Goal: Transaction & Acquisition: Obtain resource

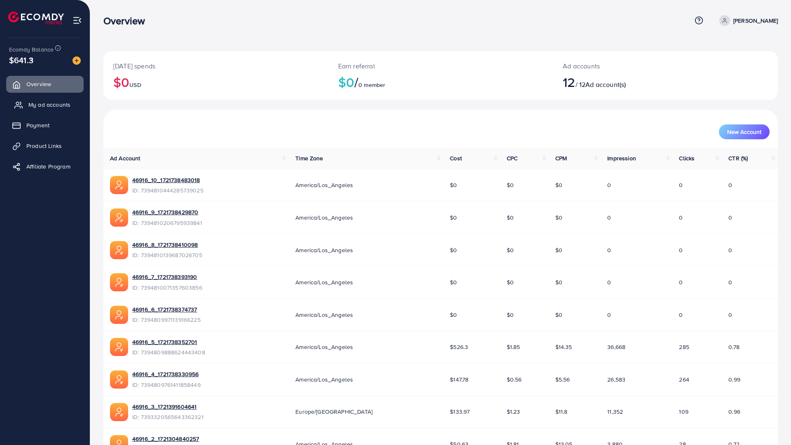
click at [59, 99] on link "My ad accounts" at bounding box center [44, 104] width 77 height 16
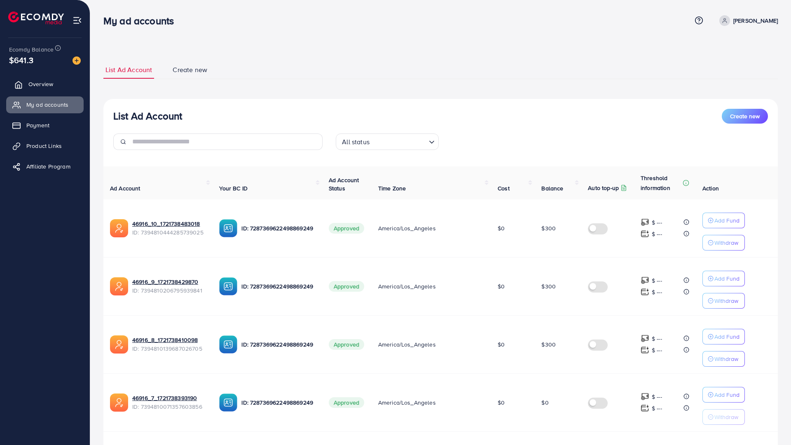
click at [35, 85] on span "Overview" at bounding box center [40, 84] width 25 height 8
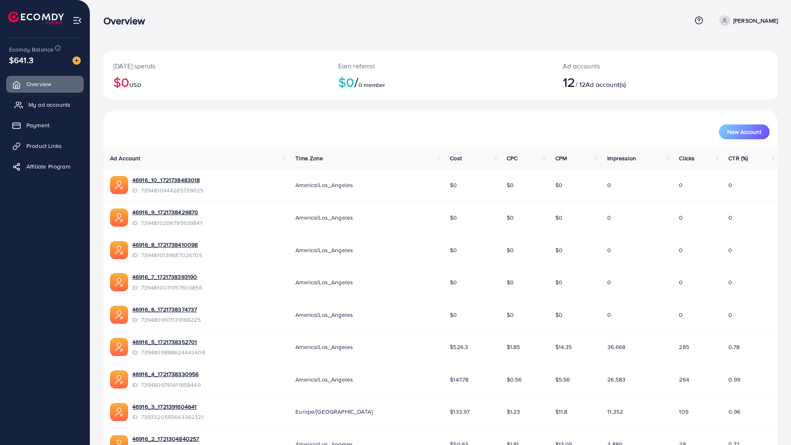
click at [53, 105] on span "My ad accounts" at bounding box center [49, 105] width 42 height 8
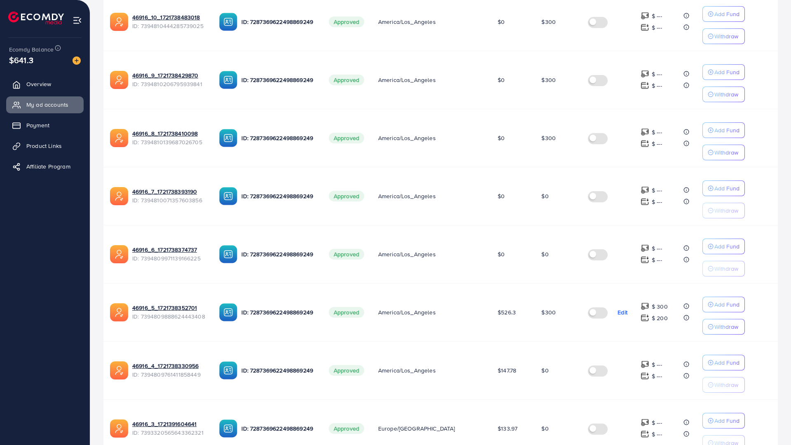
scroll to position [247, 0]
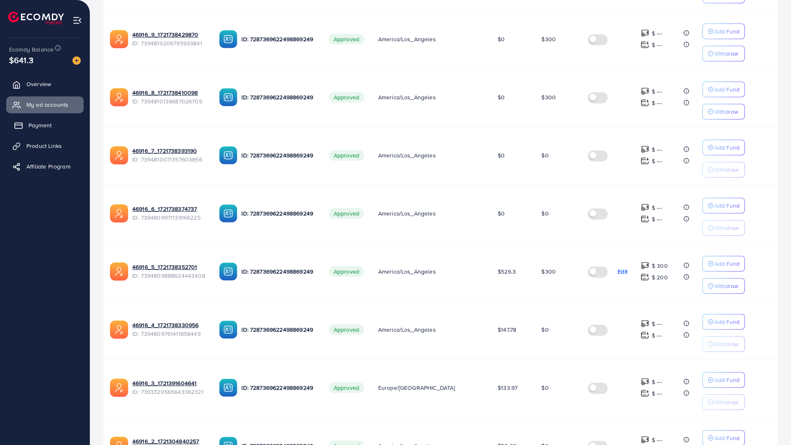
click at [47, 127] on span "Payment" at bounding box center [39, 125] width 23 height 8
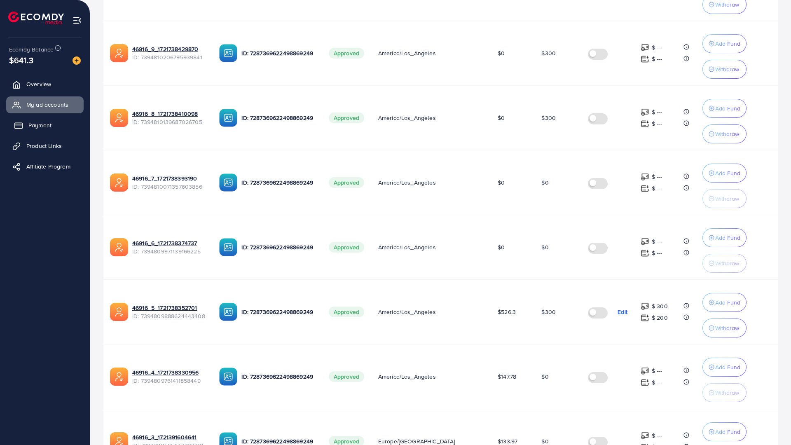
scroll to position [251, 0]
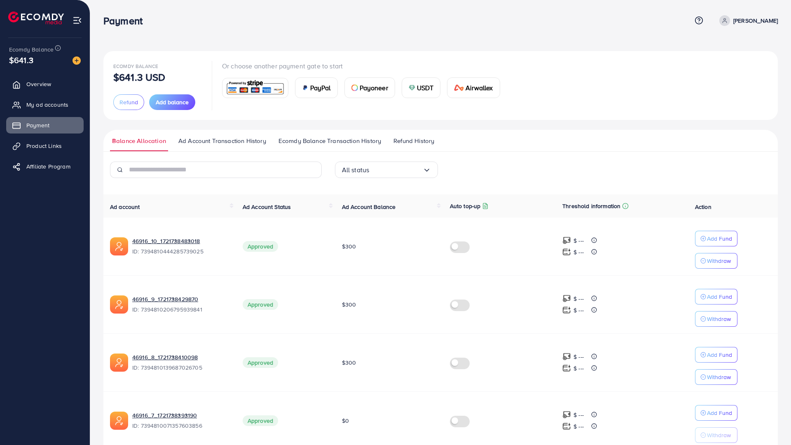
click at [741, 18] on p "[PERSON_NAME]" at bounding box center [756, 21] width 45 height 10
click at [129, 103] on span "Refund" at bounding box center [129, 102] width 19 height 8
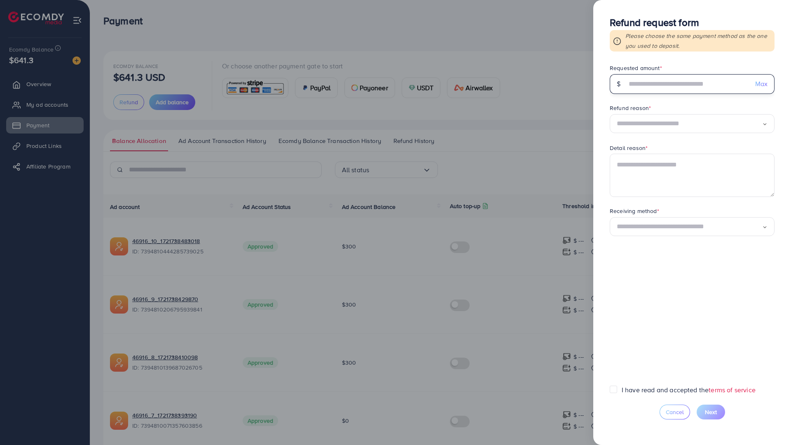
click at [669, 86] on input "text" at bounding box center [688, 84] width 122 height 20
click at [670, 123] on div "Refund reason * Loading..." at bounding box center [692, 119] width 165 height 30
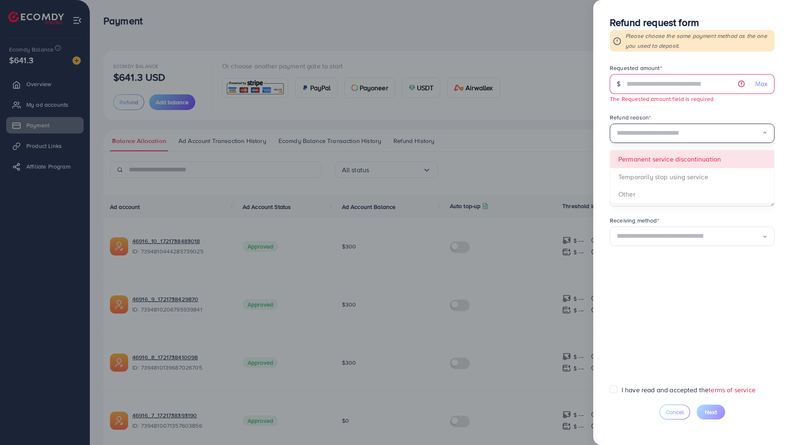
click at [663, 115] on div "Refund reason *" at bounding box center [692, 118] width 165 height 10
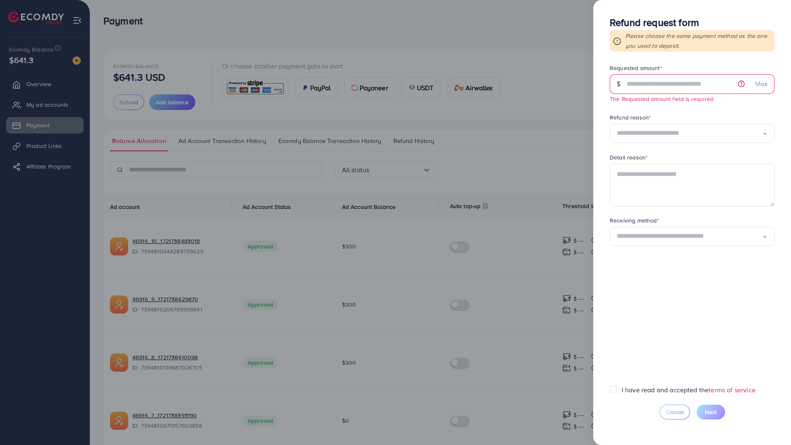
click at [392, 140] on div at bounding box center [395, 222] width 791 height 445
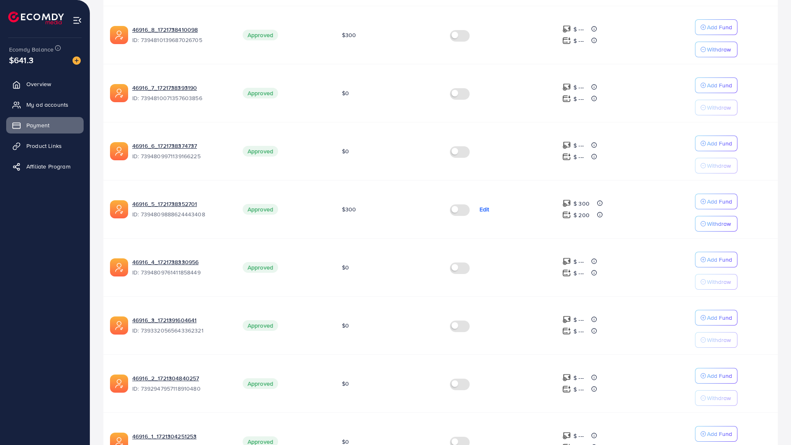
scroll to position [322, 0]
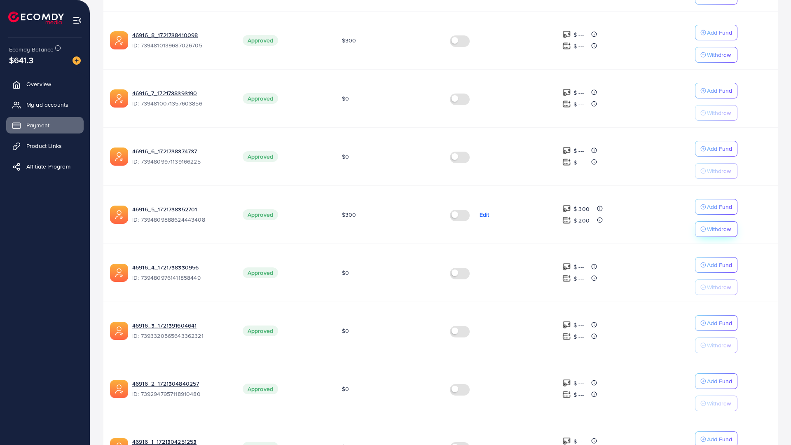
click at [711, 234] on button "Withdraw" at bounding box center [716, 229] width 42 height 16
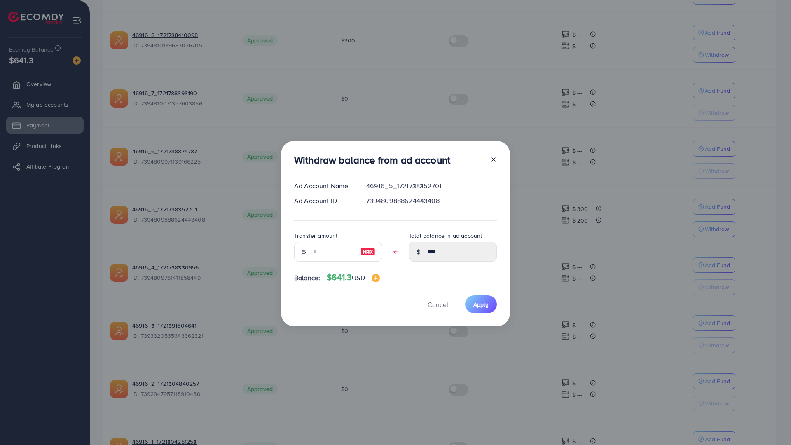
click at [373, 247] on img at bounding box center [368, 252] width 15 height 10
type input "***"
type input "****"
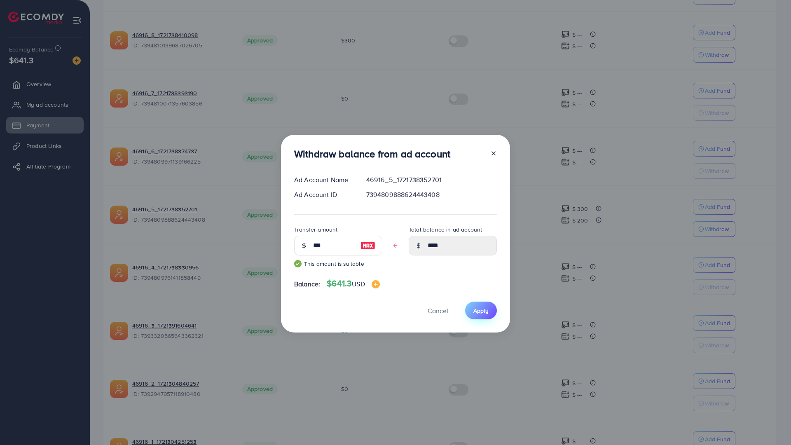
click at [484, 307] on span "Apply" at bounding box center [481, 311] width 15 height 8
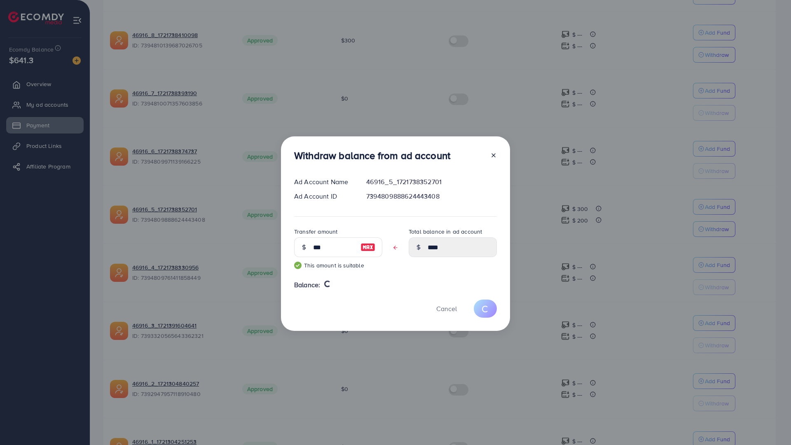
type input "***"
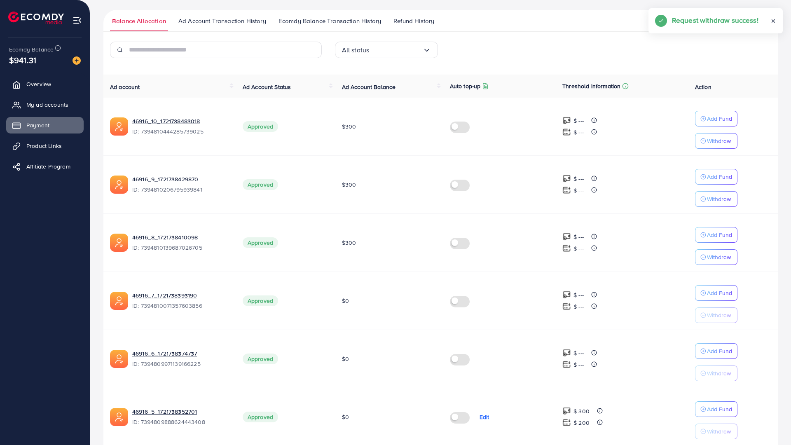
scroll to position [0, 0]
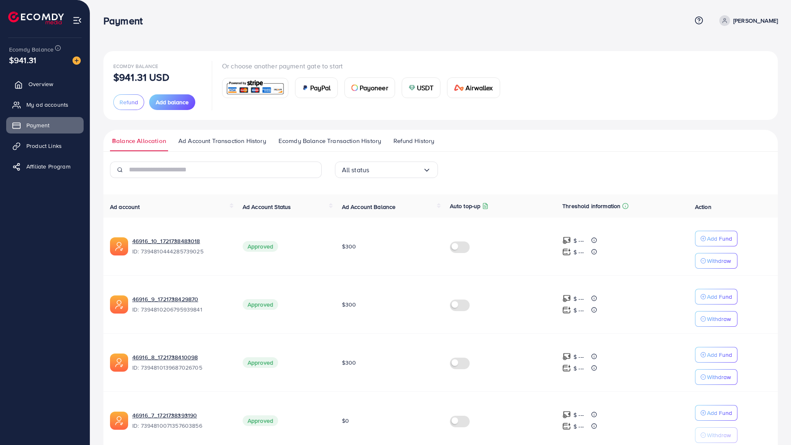
click at [55, 86] on link "Overview" at bounding box center [44, 84] width 77 height 16
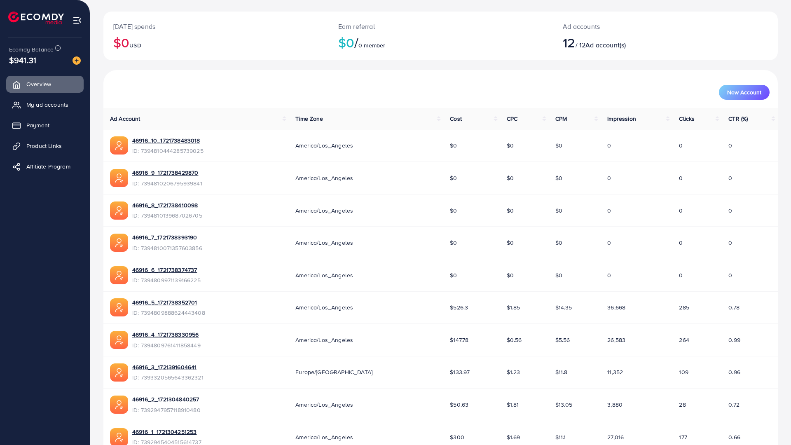
scroll to position [140, 0]
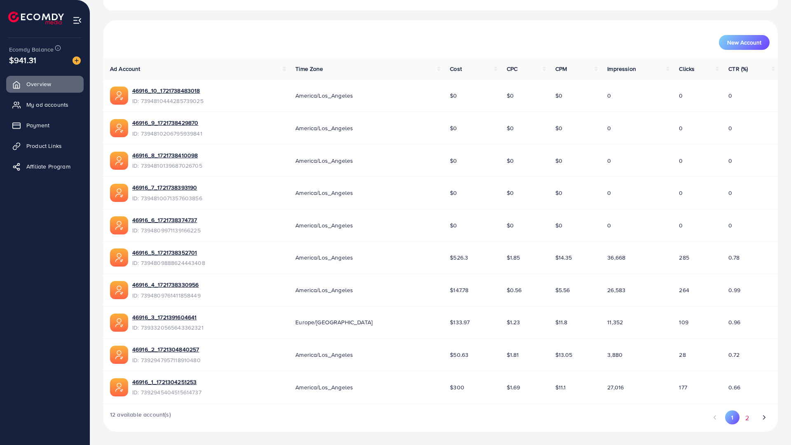
click at [745, 411] on button "2" at bounding box center [747, 418] width 15 height 15
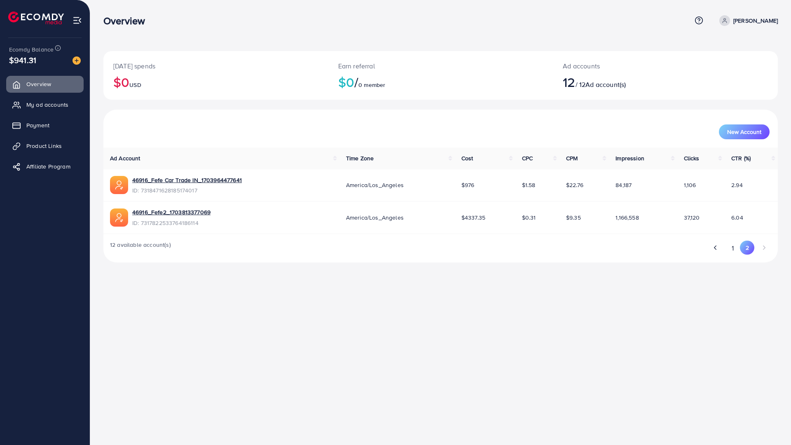
scroll to position [0, 0]
click at [735, 244] on button "1" at bounding box center [733, 248] width 14 height 15
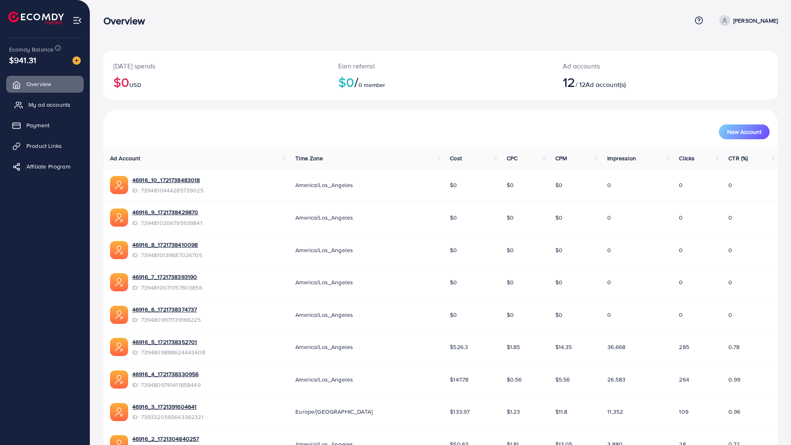
click at [58, 109] on span "My ad accounts" at bounding box center [49, 105] width 42 height 8
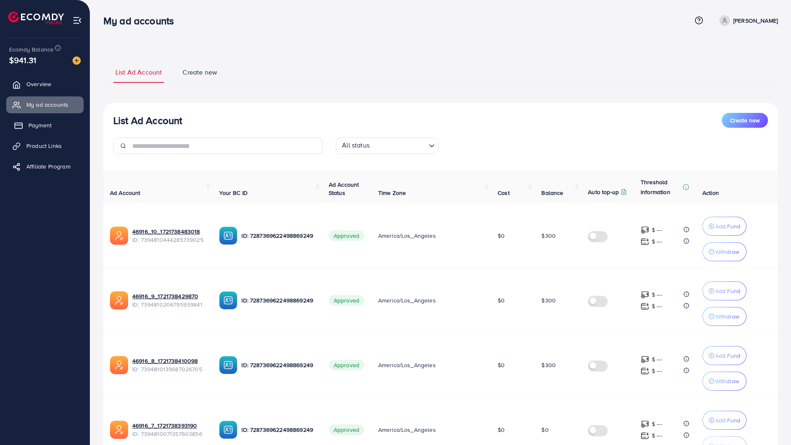
click at [41, 127] on span "Payment" at bounding box center [39, 125] width 23 height 8
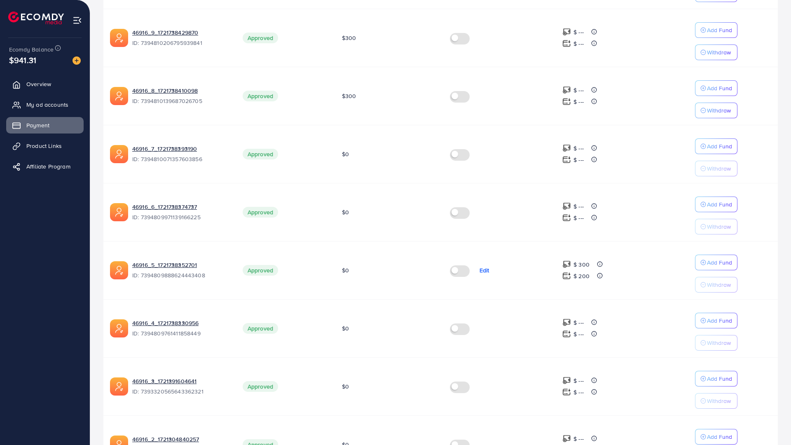
scroll to position [289, 0]
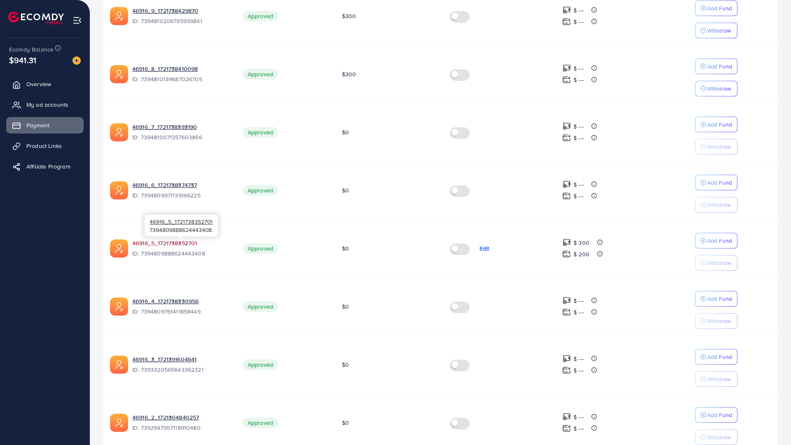
click at [172, 243] on link "46916_5_1721738352701" at bounding box center [164, 243] width 65 height 8
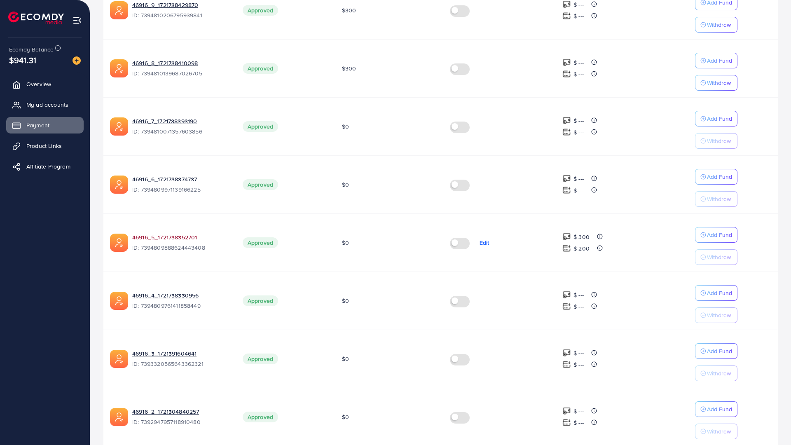
scroll to position [330, 0]
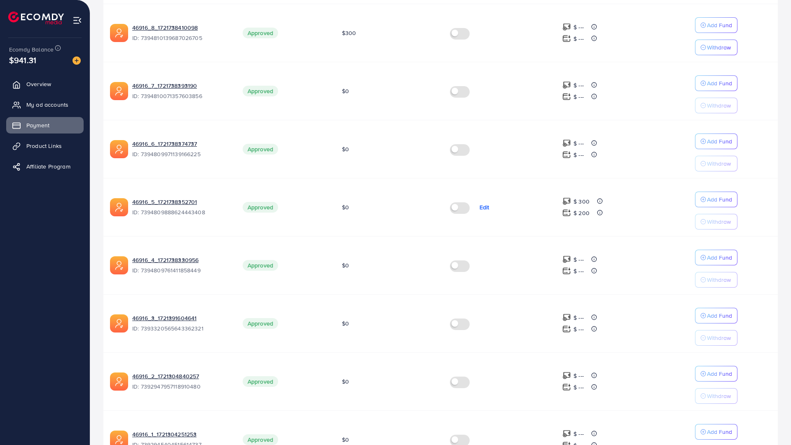
click at [483, 207] on p "Edit" at bounding box center [485, 207] width 10 height 10
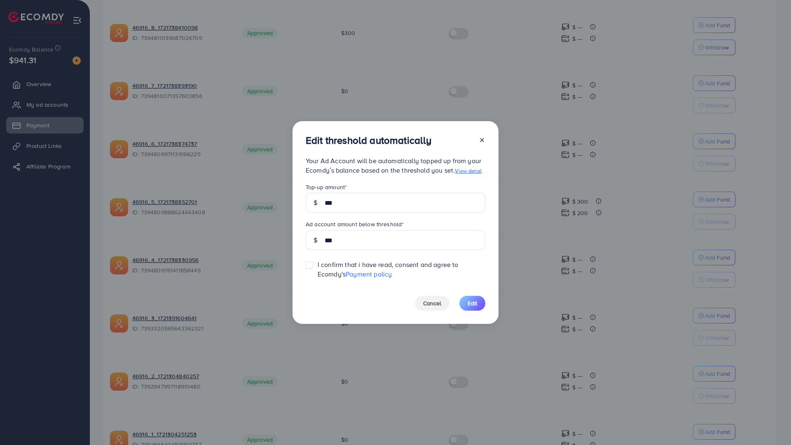
click at [482, 138] on line at bounding box center [482, 139] width 3 height 3
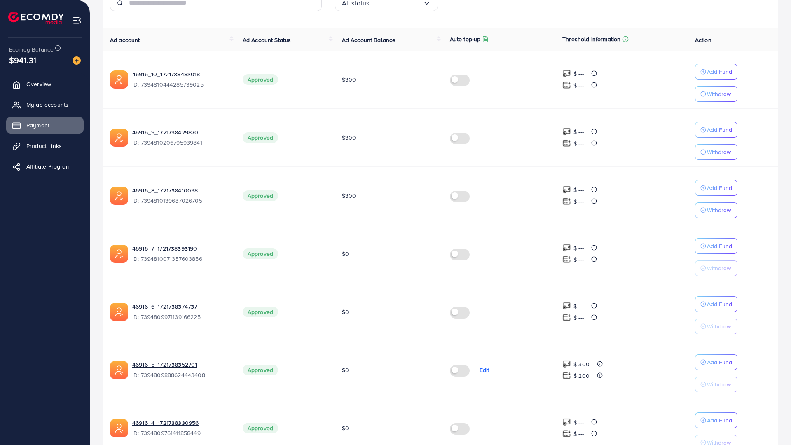
scroll to position [0, 0]
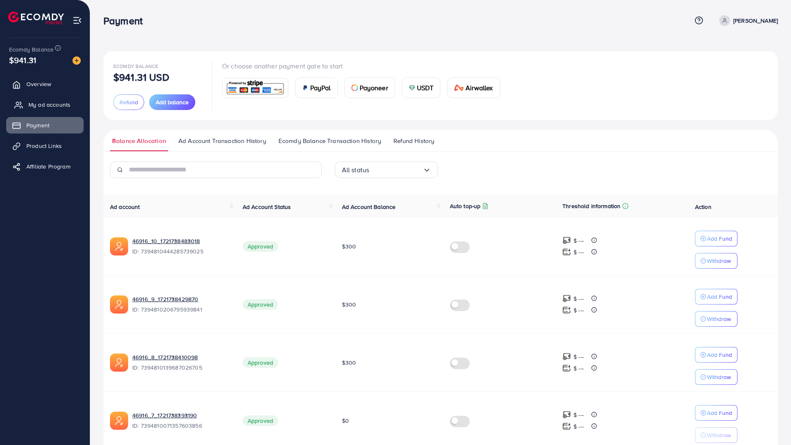
click at [52, 101] on span "My ad accounts" at bounding box center [49, 105] width 42 height 8
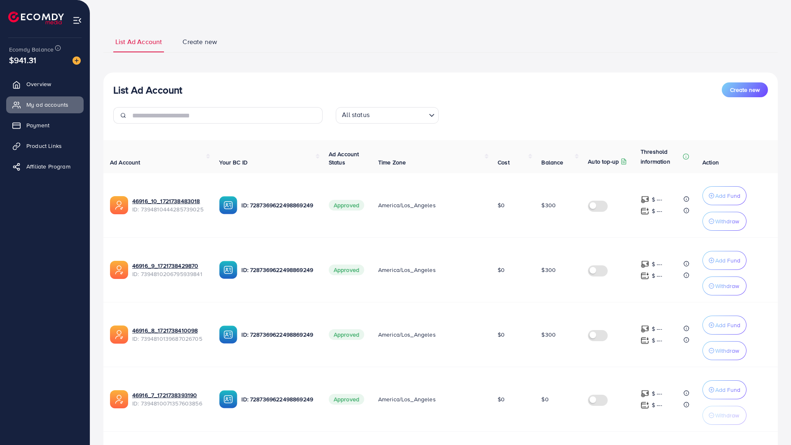
scroll to position [21, 0]
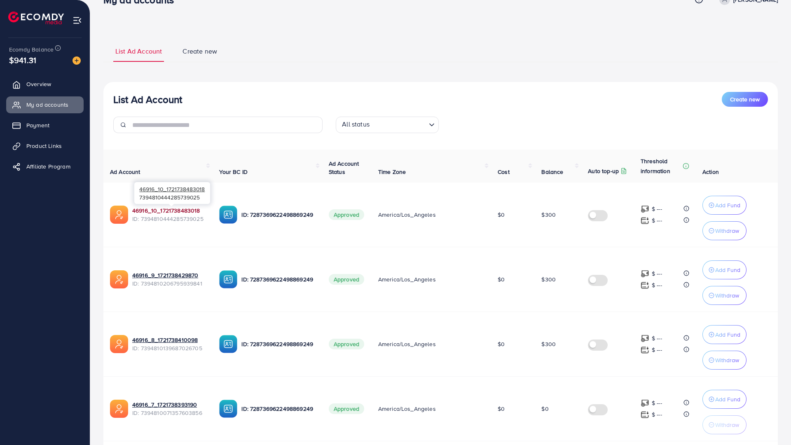
click at [189, 210] on link "46916_10_1721738483018" at bounding box center [166, 210] width 68 height 8
drag, startPoint x: 50, startPoint y: 125, endPoint x: 492, endPoint y: 2, distance: 458.8
click at [49, 125] on span "Payment" at bounding box center [37, 125] width 23 height 8
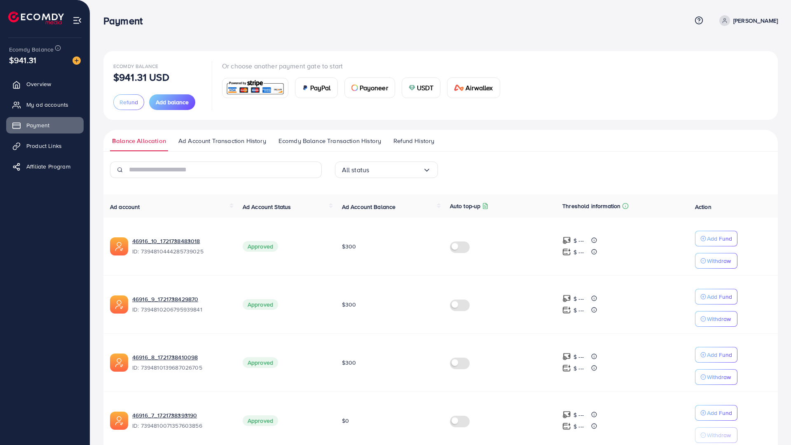
click at [227, 142] on span "Ad Account Transaction History" at bounding box center [222, 140] width 88 height 9
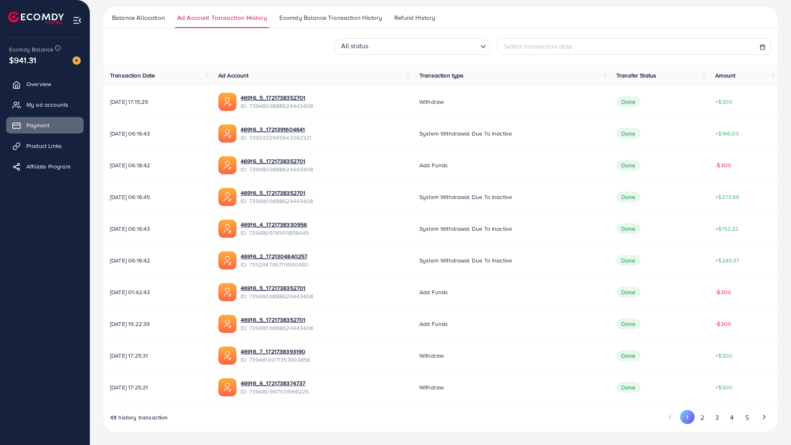
scroll to position [174, 0]
click at [696, 410] on button "2" at bounding box center [702, 417] width 15 height 15
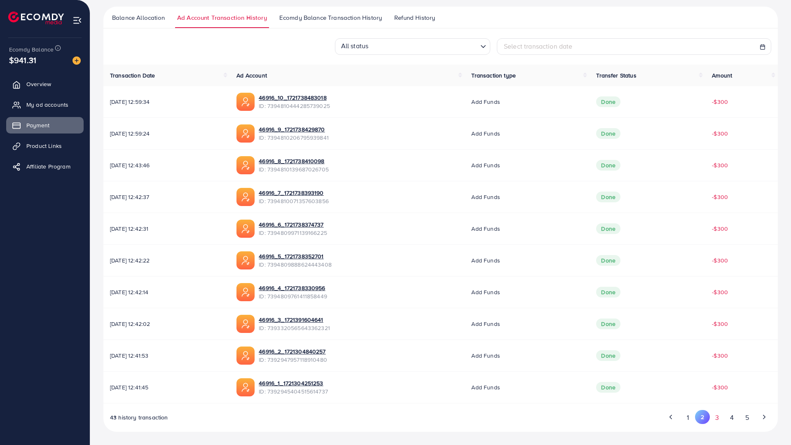
click at [715, 410] on button "3" at bounding box center [717, 417] width 15 height 15
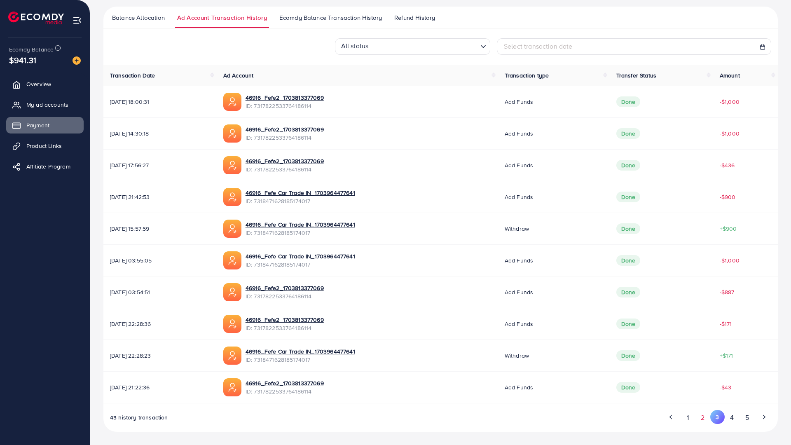
click at [701, 410] on button "2" at bounding box center [702, 417] width 15 height 15
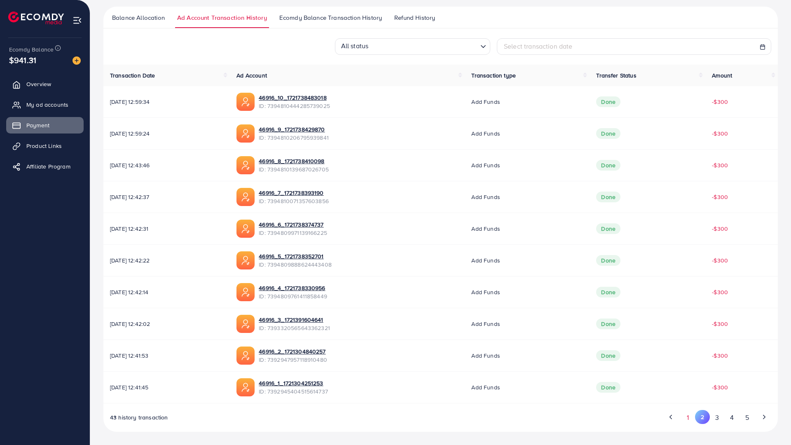
click at [685, 410] on button "1" at bounding box center [688, 417] width 14 height 15
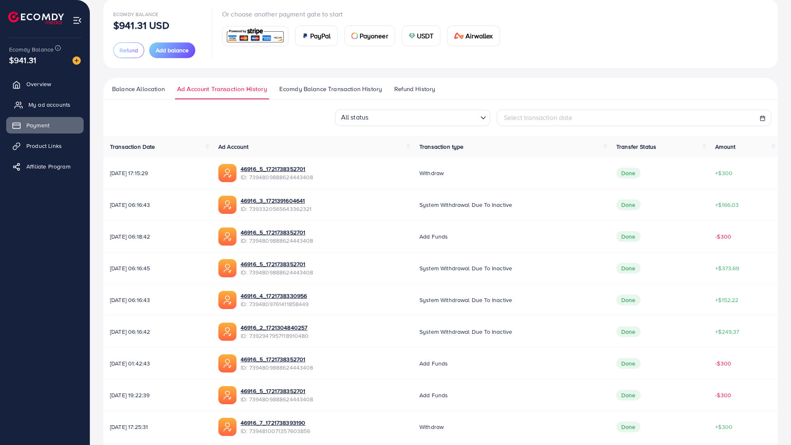
scroll to position [50, 0]
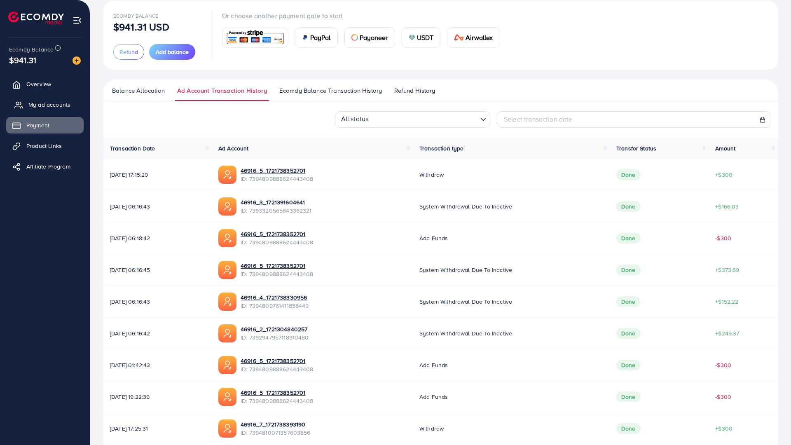
click at [38, 99] on link "My ad accounts" at bounding box center [44, 104] width 77 height 16
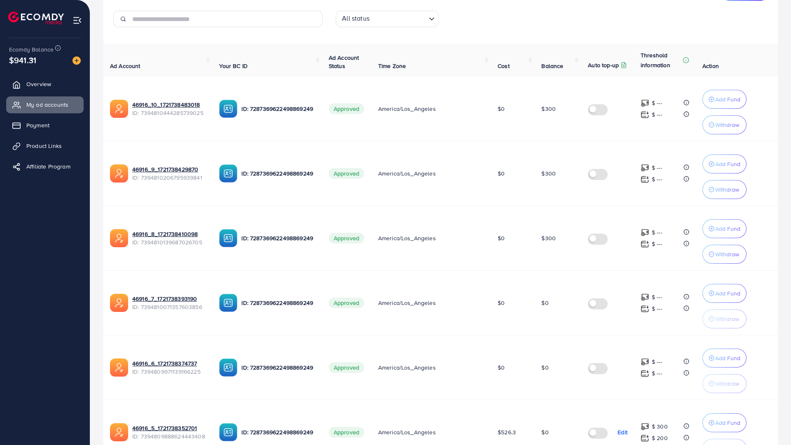
scroll to position [124, 0]
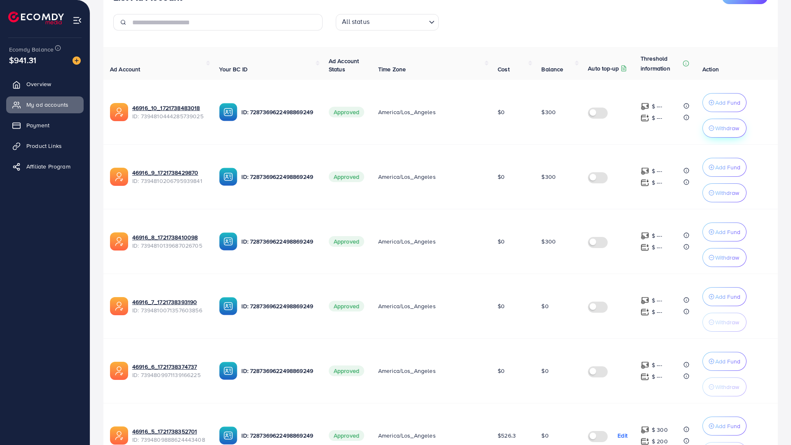
click at [718, 129] on p "Withdraw" at bounding box center [728, 128] width 24 height 10
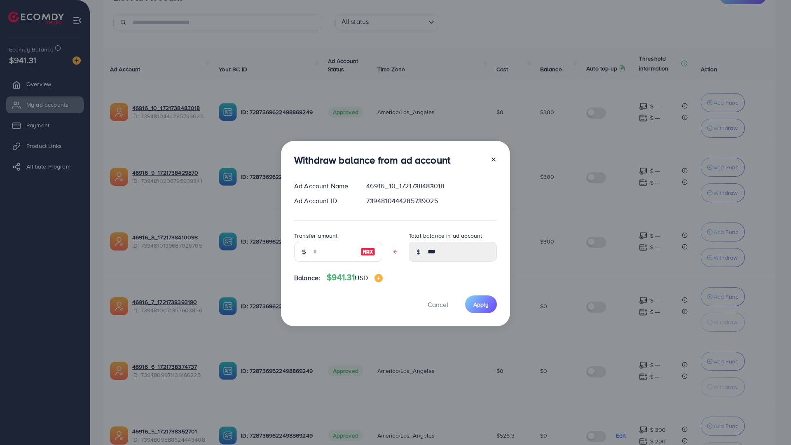
click at [368, 247] on img at bounding box center [368, 252] width 15 height 10
type input "***"
type input "****"
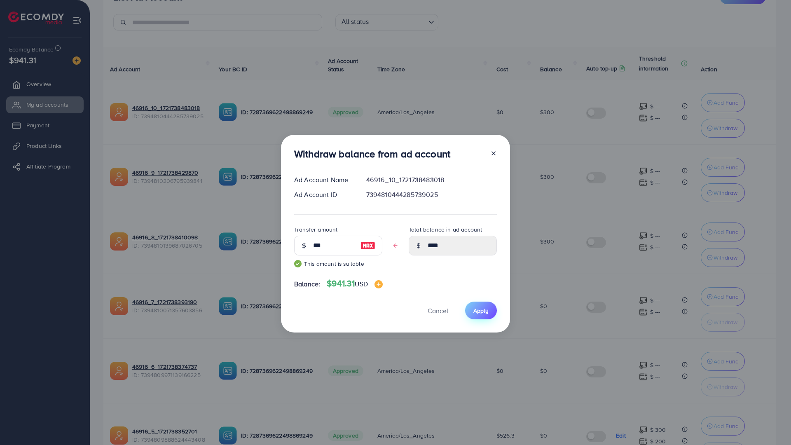
click at [480, 302] on button "Apply" at bounding box center [481, 311] width 32 height 18
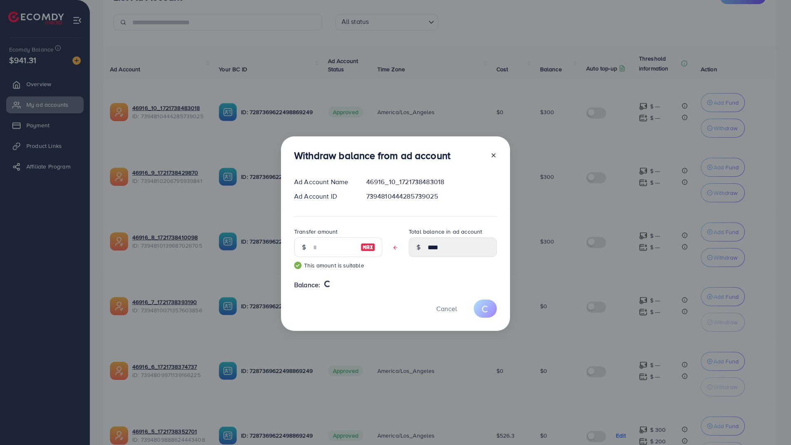
type input "***"
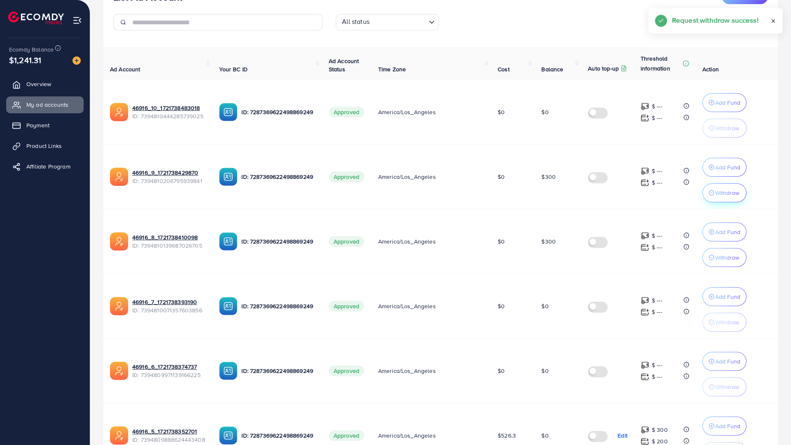
click at [716, 195] on p "Withdraw" at bounding box center [728, 193] width 24 height 10
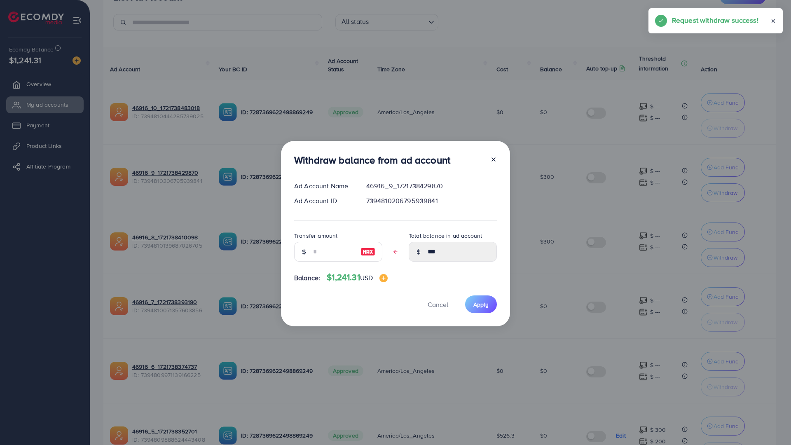
click at [364, 247] on img at bounding box center [368, 252] width 15 height 10
type input "***"
type input "****"
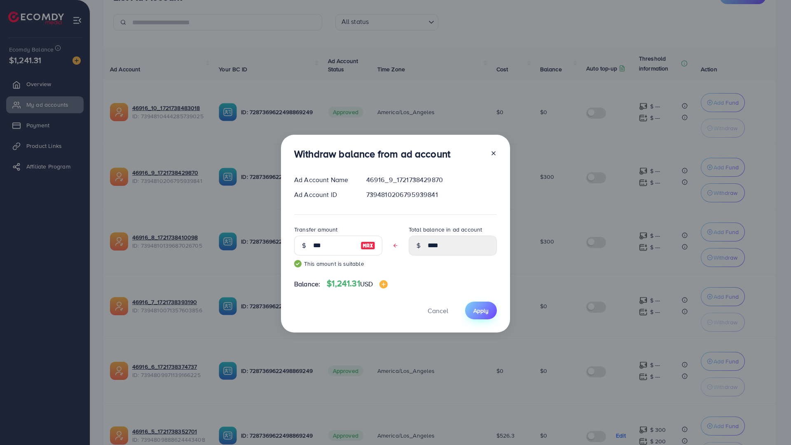
click at [484, 307] on span "Apply" at bounding box center [481, 311] width 15 height 8
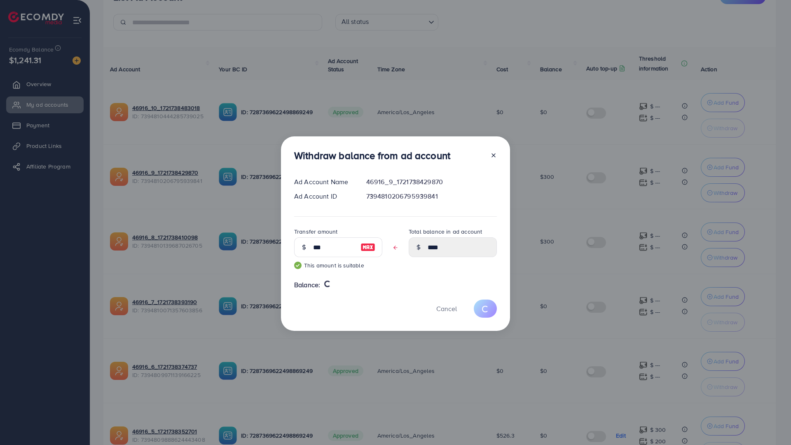
type input "***"
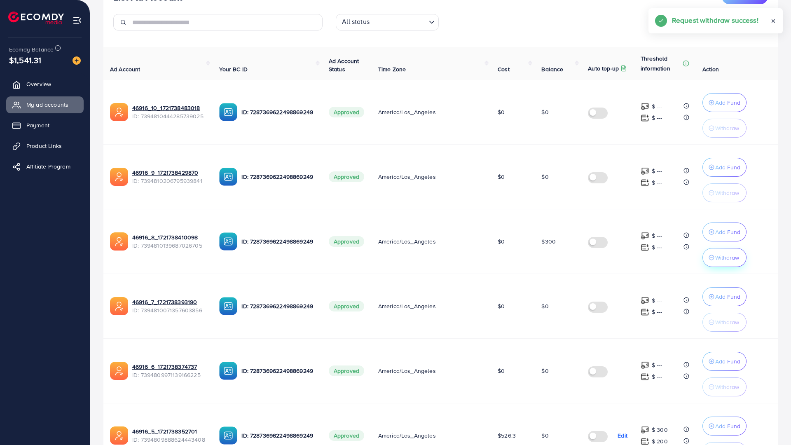
click at [716, 259] on p "Withdraw" at bounding box center [728, 258] width 24 height 10
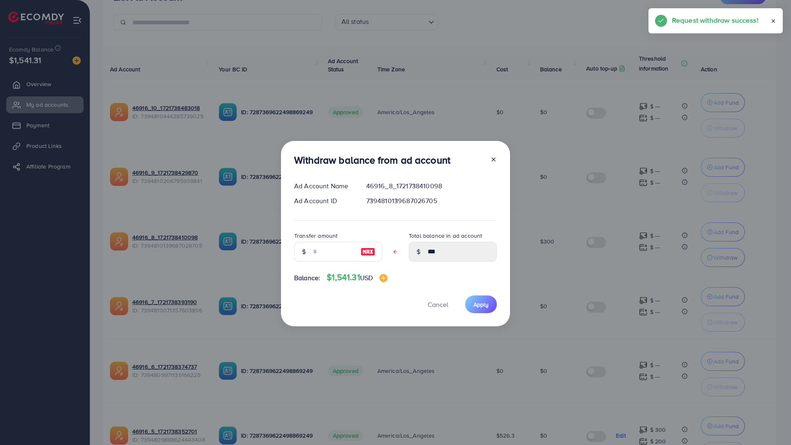
click at [367, 247] on img at bounding box center [368, 252] width 15 height 10
type input "***"
type input "****"
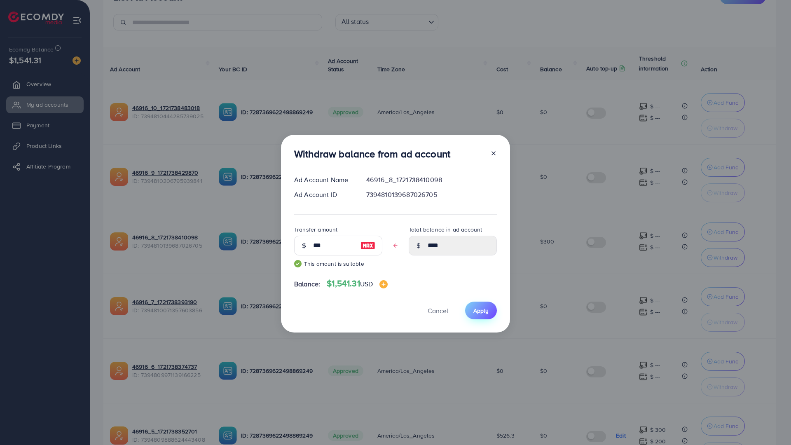
click at [492, 302] on button "Apply" at bounding box center [481, 311] width 32 height 18
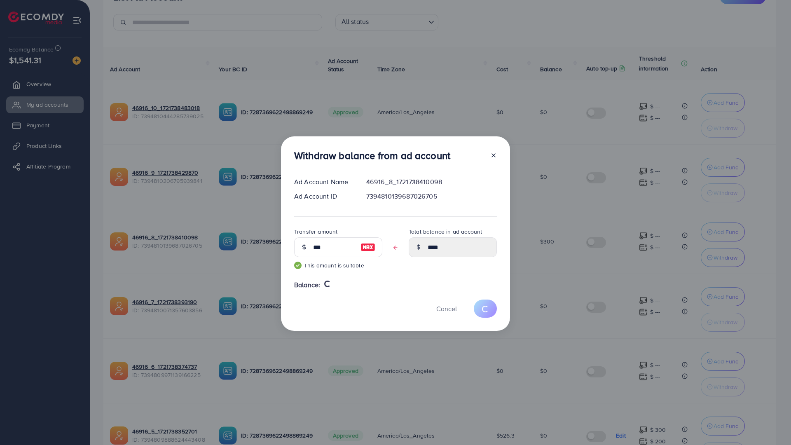
type input "***"
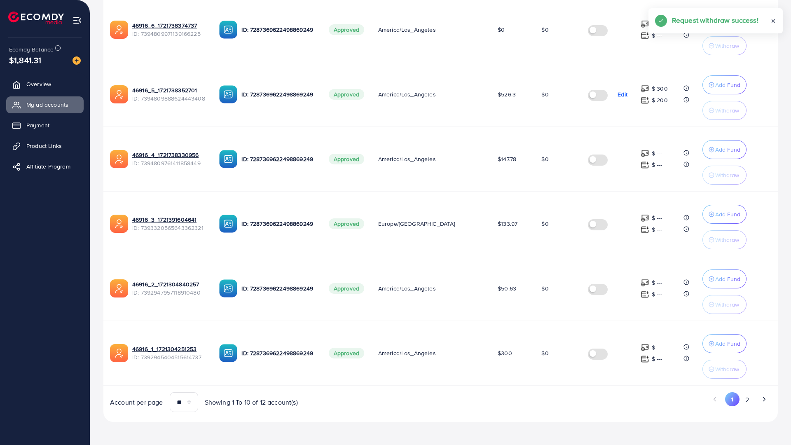
scroll to position [516, 0]
click at [745, 392] on button "2" at bounding box center [747, 399] width 15 height 15
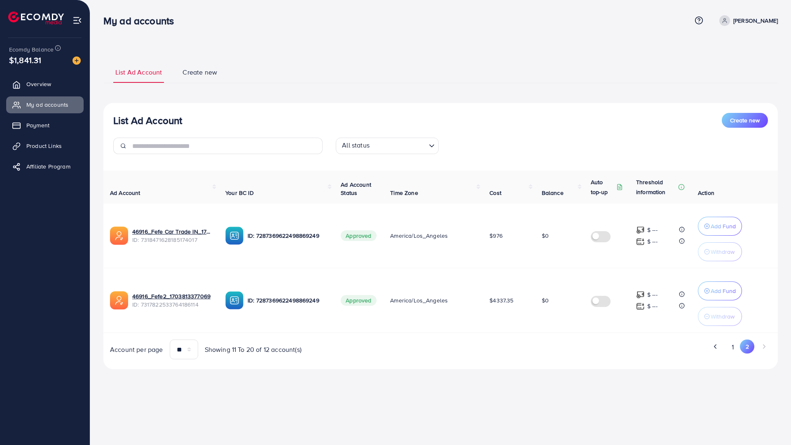
scroll to position [0, 0]
click at [737, 348] on button "1" at bounding box center [733, 347] width 14 height 15
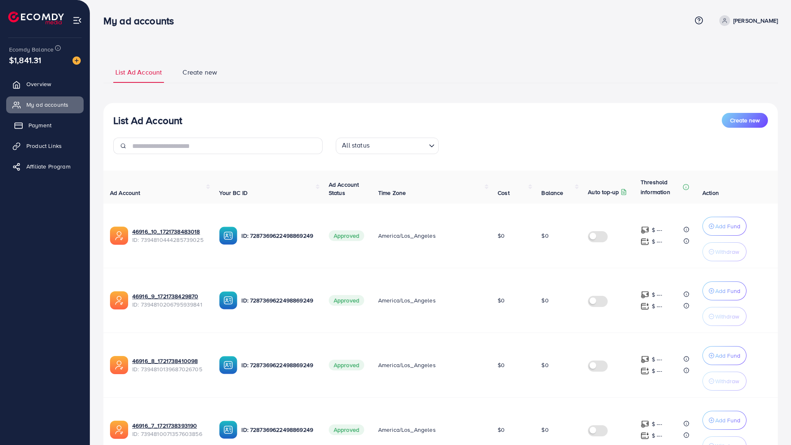
click at [40, 124] on span "Payment" at bounding box center [39, 125] width 23 height 8
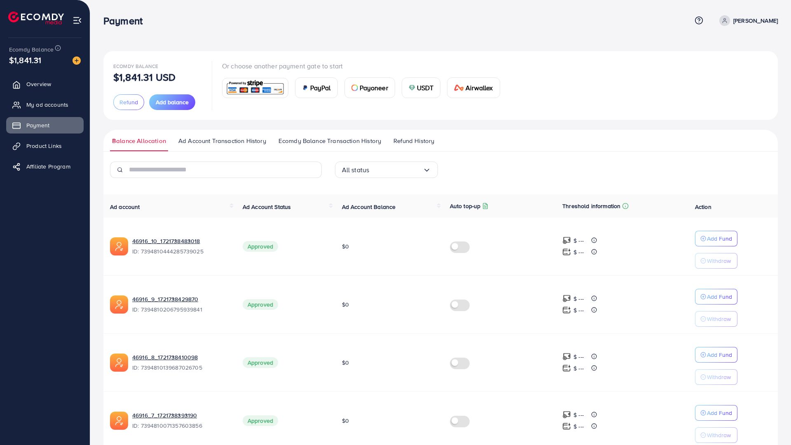
click at [313, 142] on span "Ecomdy Balance Transaction History" at bounding box center [330, 140] width 103 height 9
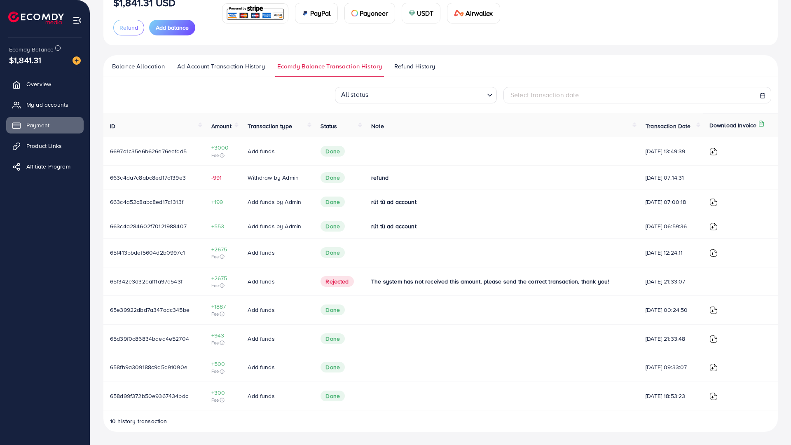
scroll to position [82, 0]
click at [716, 148] on img at bounding box center [714, 152] width 8 height 8
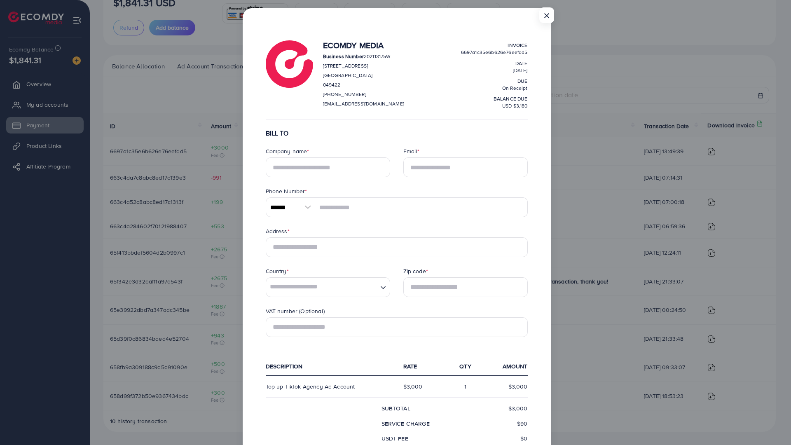
scroll to position [0, 0]
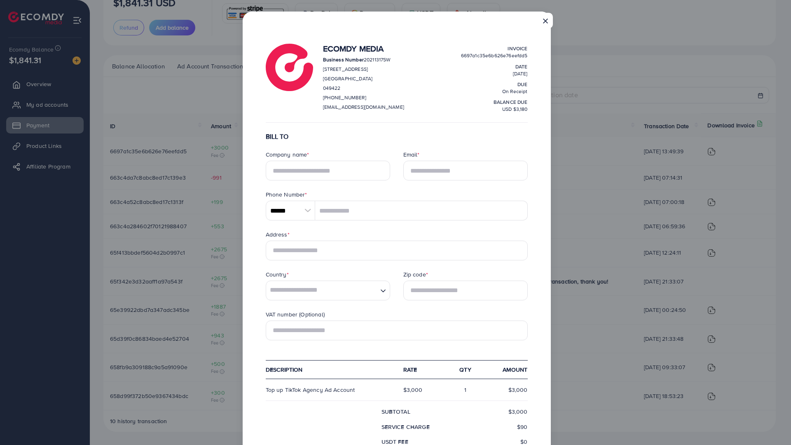
click at [544, 22] on button "×" at bounding box center [545, 21] width 15 height 16
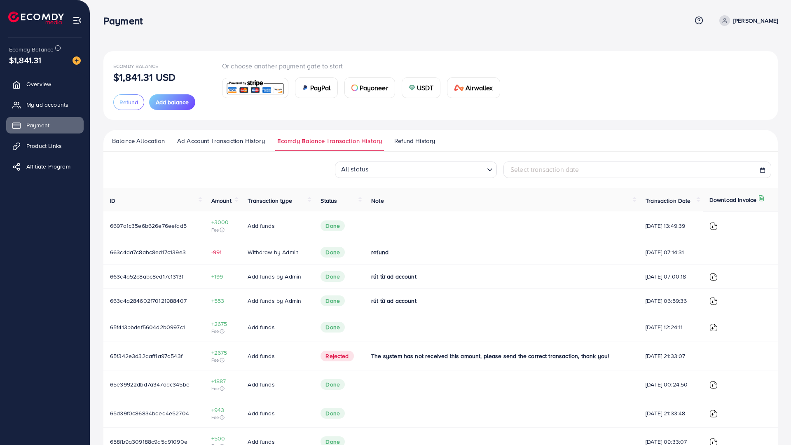
click at [416, 142] on span "Refund History" at bounding box center [414, 140] width 41 height 9
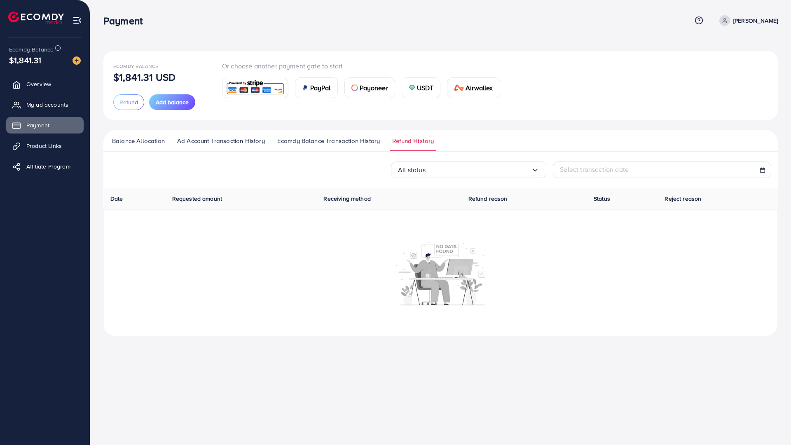
click at [357, 143] on span "Ecomdy Balance Transaction History" at bounding box center [328, 140] width 103 height 9
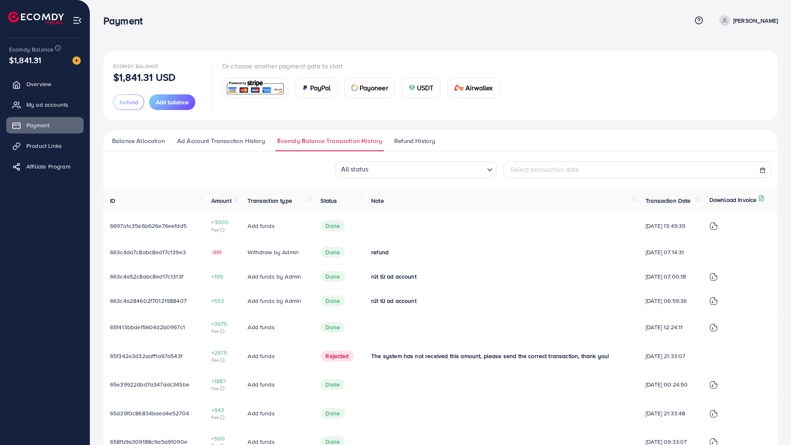
click at [234, 141] on span "Ad Account Transaction History" at bounding box center [221, 140] width 88 height 9
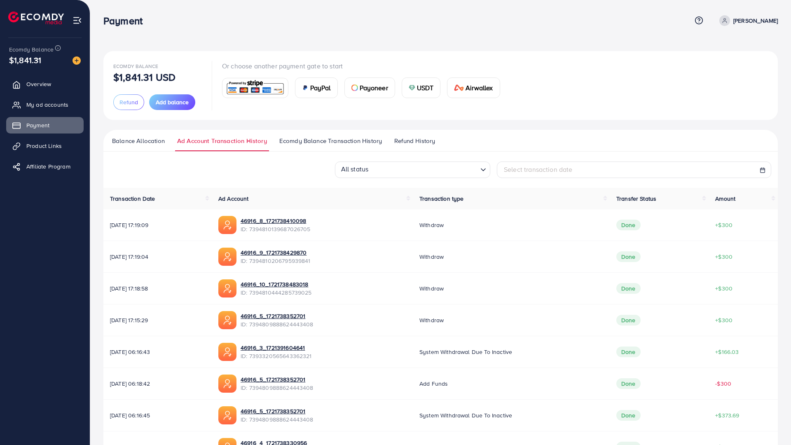
click at [313, 142] on span "Ecomdy Balance Transaction History" at bounding box center [330, 140] width 103 height 9
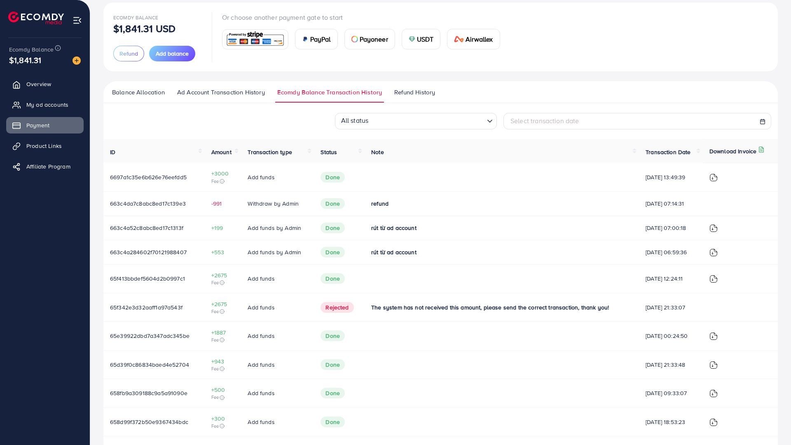
scroll to position [82, 0]
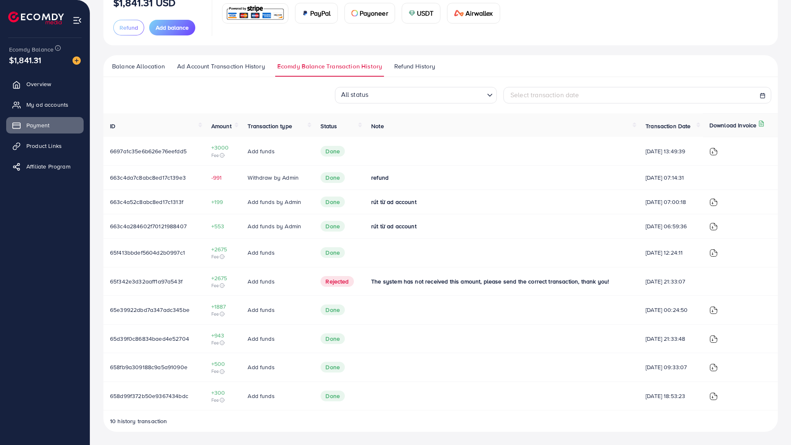
click at [222, 153] on icon at bounding box center [222, 155] width 5 height 5
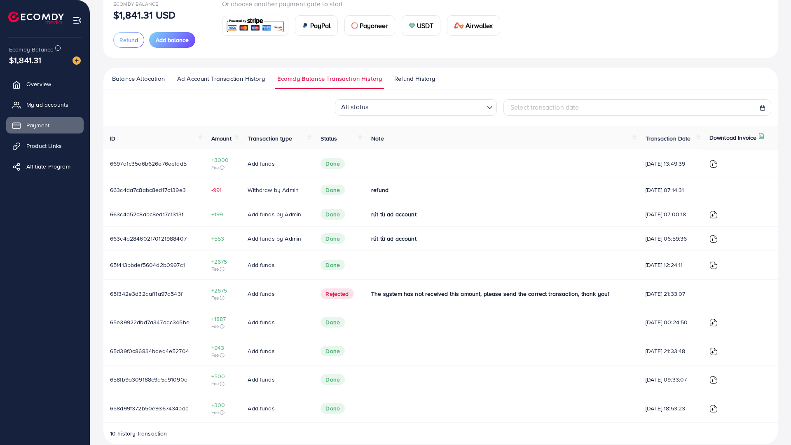
scroll to position [0, 0]
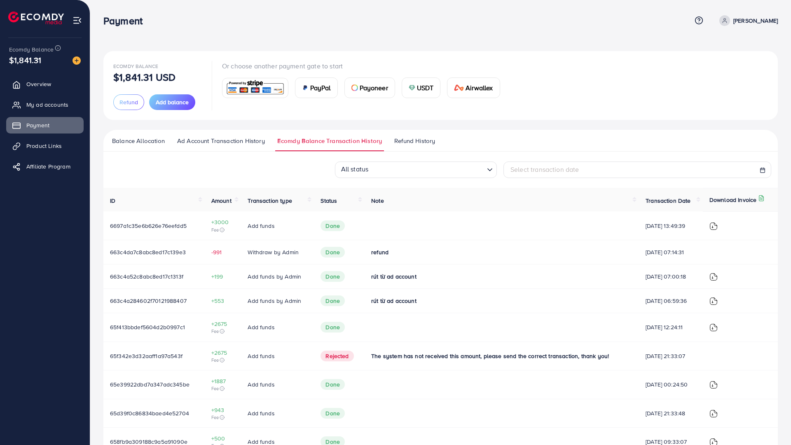
click at [145, 141] on span "Balance Allocation" at bounding box center [138, 140] width 53 height 9
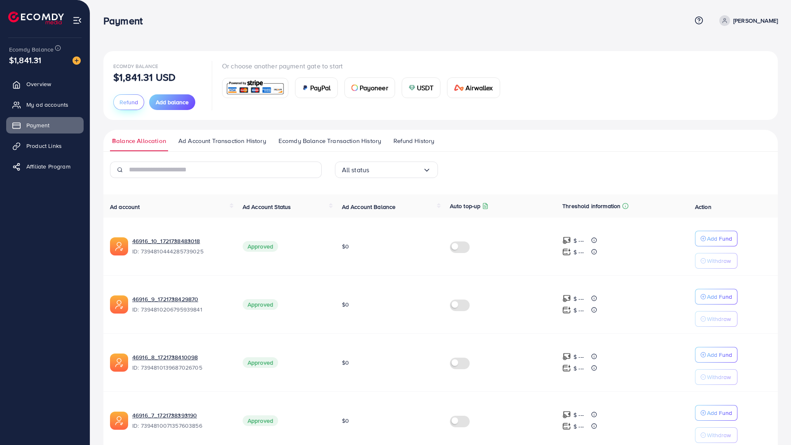
click at [128, 104] on span "Refund" at bounding box center [129, 102] width 19 height 8
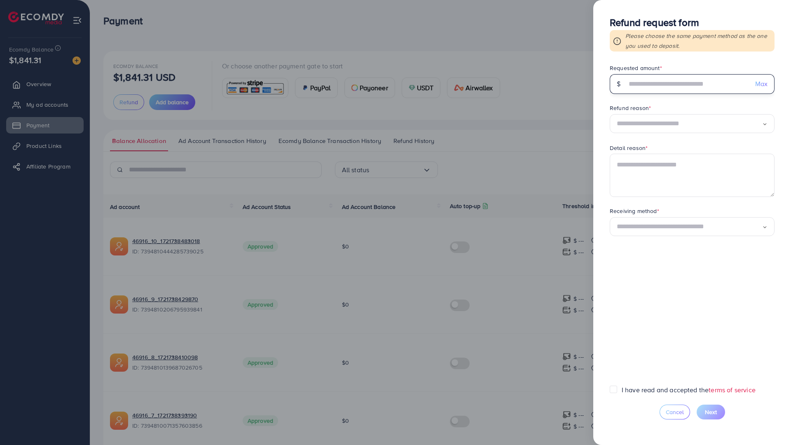
click at [670, 89] on input "text" at bounding box center [688, 84] width 122 height 20
type input "****"
click at [698, 128] on input "Search for option" at bounding box center [689, 123] width 145 height 13
click at [700, 164] on form "Requested amount * $ **** Max Refund reason * Temporarily stop using service Lo…" at bounding box center [692, 224] width 165 height 321
click at [676, 228] on input "Search for option" at bounding box center [689, 227] width 145 height 13
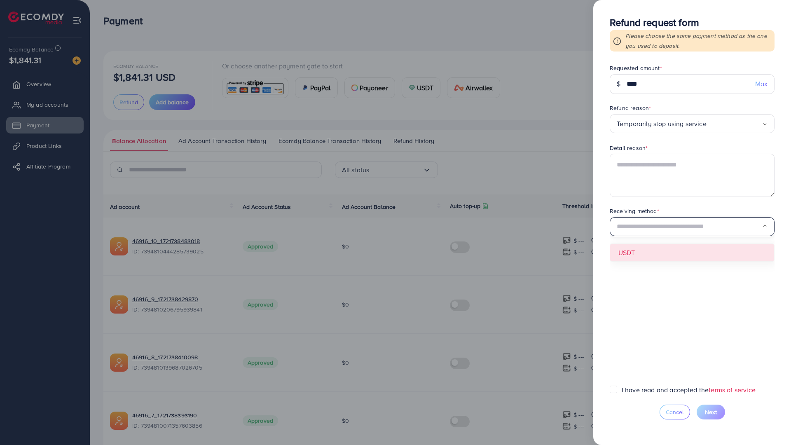
click at [664, 251] on form "Requested amount * $ **** Max Refund reason * Temporarily stop using service Lo…" at bounding box center [692, 224] width 165 height 321
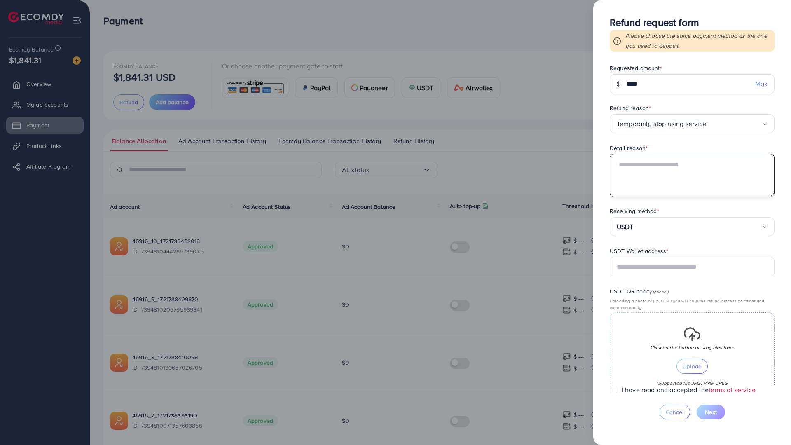
click at [649, 167] on textarea at bounding box center [692, 175] width 165 height 43
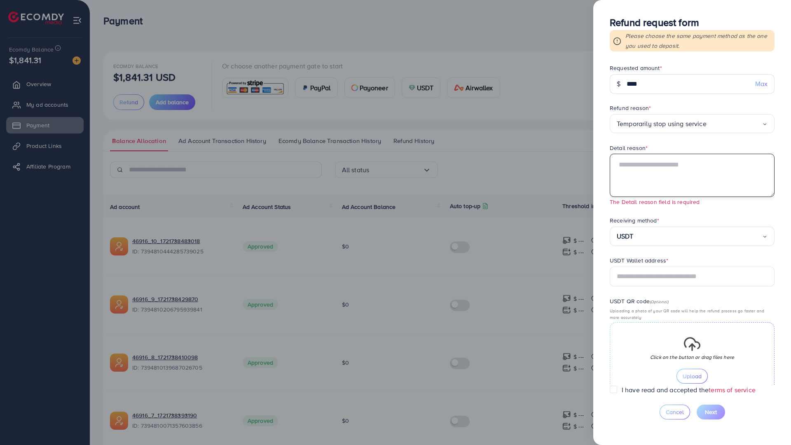
paste textarea "**********"
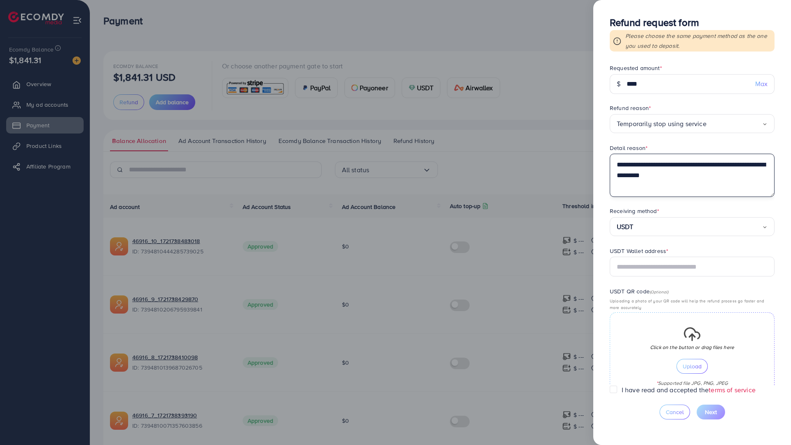
type textarea "**********"
click at [634, 213] on label "Receiving method *" at bounding box center [634, 211] width 49 height 8
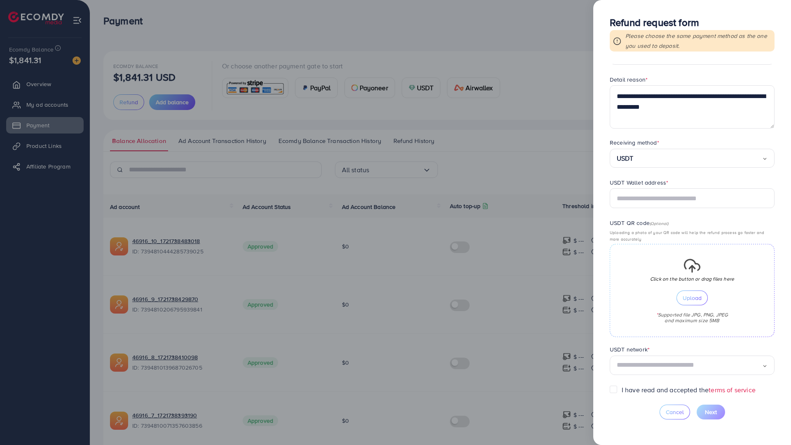
scroll to position [119, 0]
click at [660, 188] on input "text" at bounding box center [692, 198] width 165 height 20
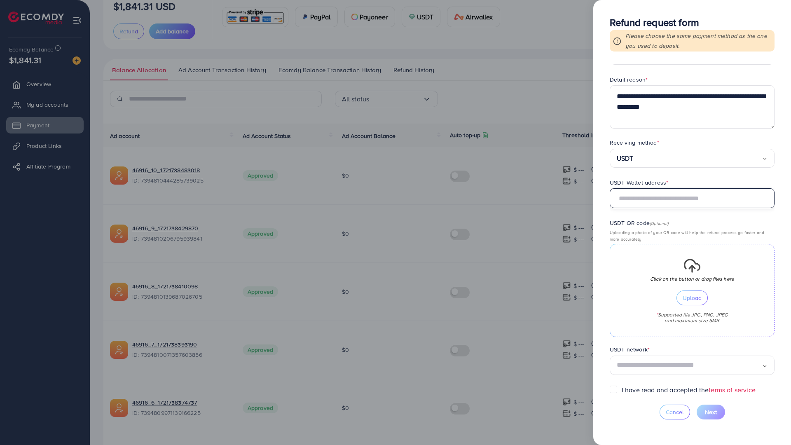
scroll to position [82, 0]
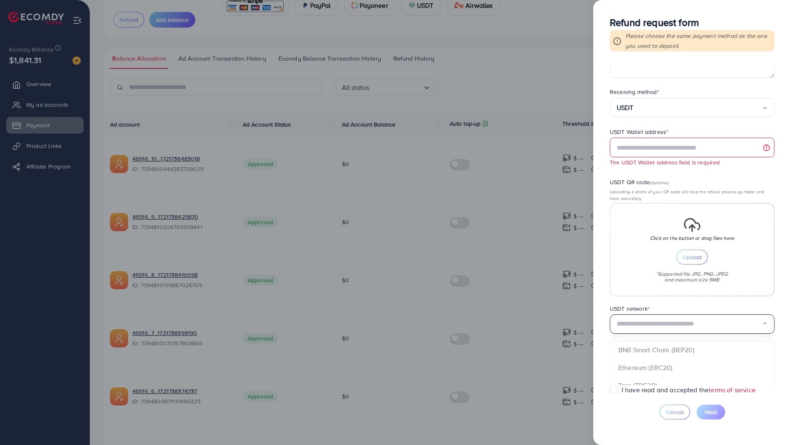
click at [653, 309] on div "USDT network * Loading... BNB Smart Chain (BEP20) Ethereum (ERC20) Tron (TRC20)…" at bounding box center [692, 320] width 165 height 30
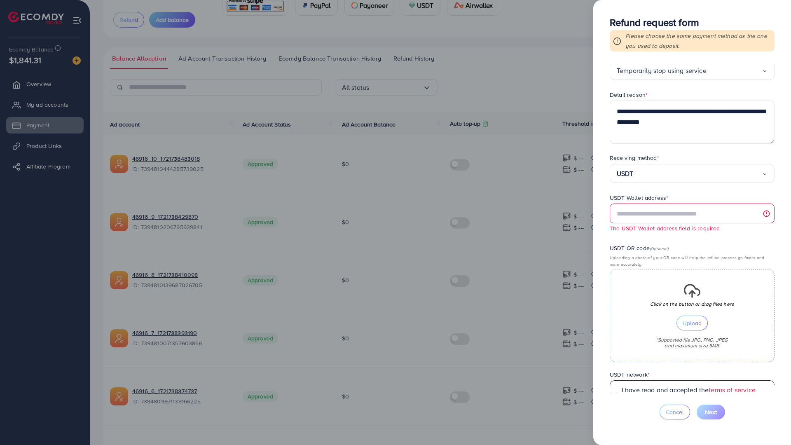
scroll to position [0, 0]
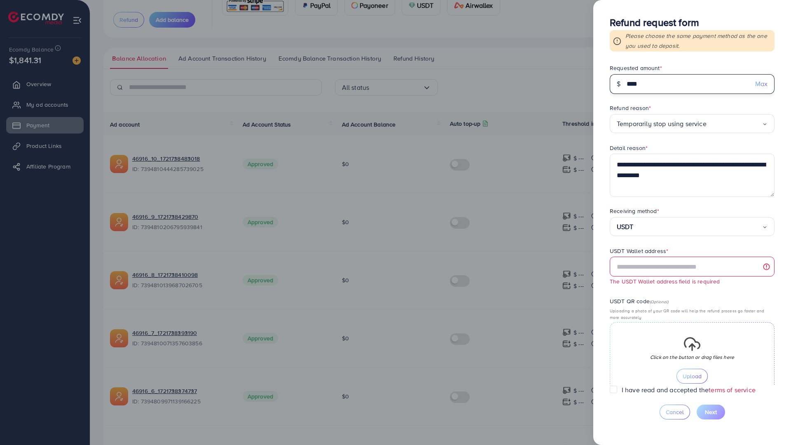
click at [645, 89] on input "****" at bounding box center [688, 84] width 122 height 20
type input "****"
click at [665, 102] on form "**********" at bounding box center [692, 224] width 165 height 321
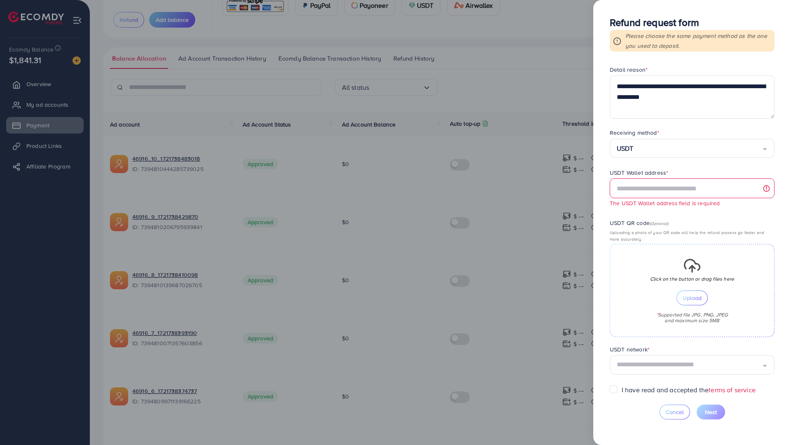
scroll to position [129, 0]
click at [657, 178] on input "text" at bounding box center [692, 188] width 165 height 20
paste input "**********"
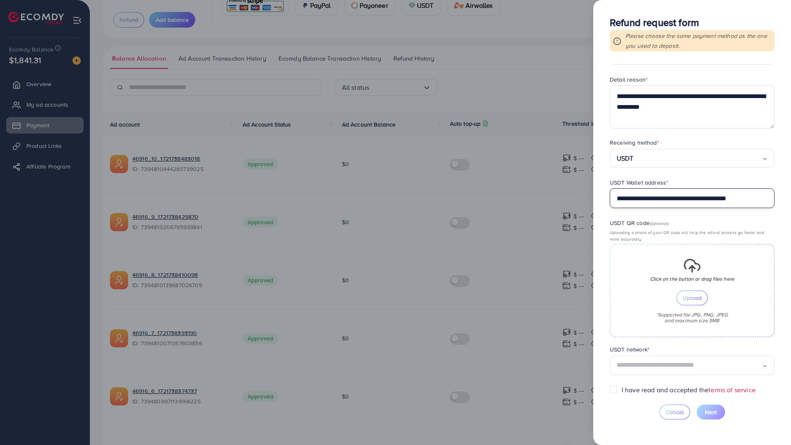
scroll to position [119, 0]
type input "**********"
click at [673, 127] on form "**********" at bounding box center [692, 224] width 165 height 321
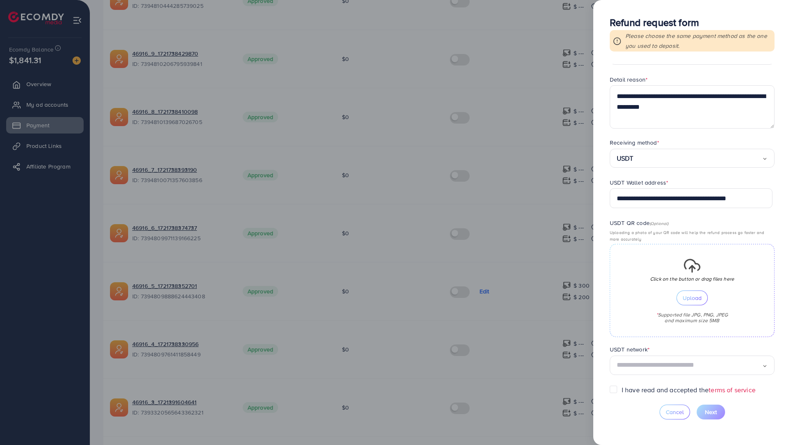
scroll to position [247, 0]
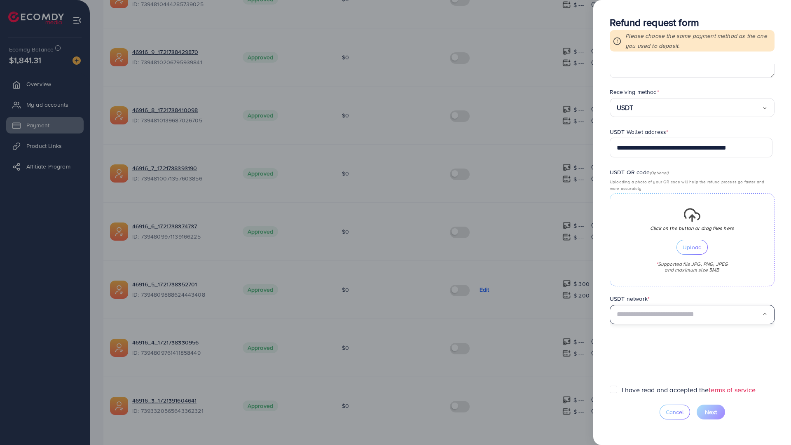
click at [652, 310] on input "Search for option" at bounding box center [689, 314] width 145 height 13
click at [762, 313] on icon "Search for option" at bounding box center [764, 314] width 5 height 5
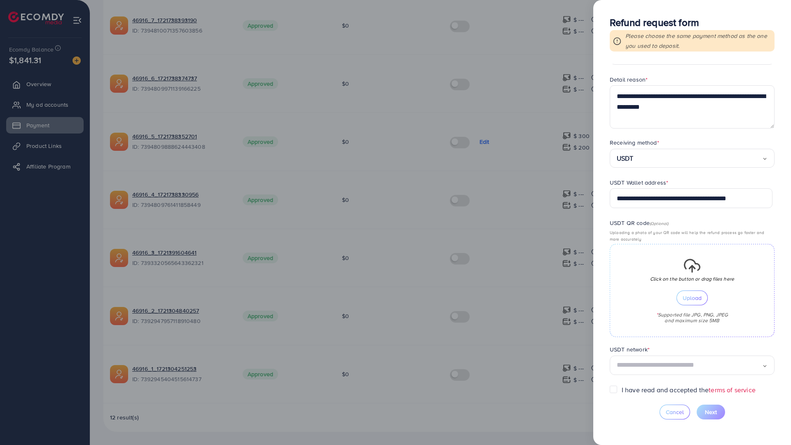
scroll to position [412, 0]
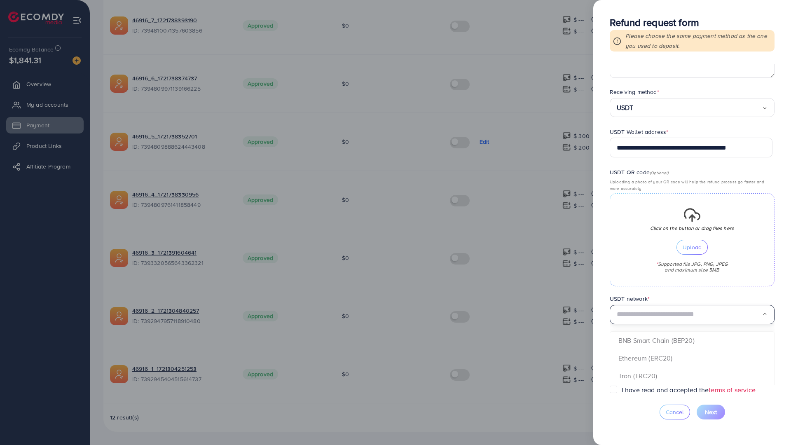
click at [694, 316] on input "Search for option" at bounding box center [689, 314] width 145 height 13
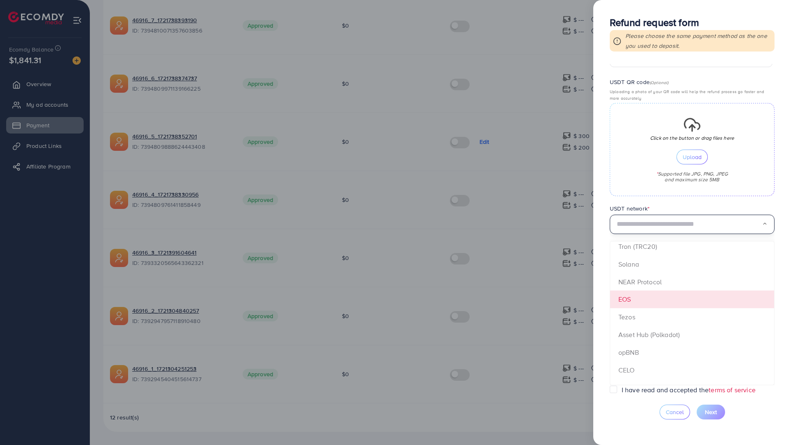
scroll to position [41, 0]
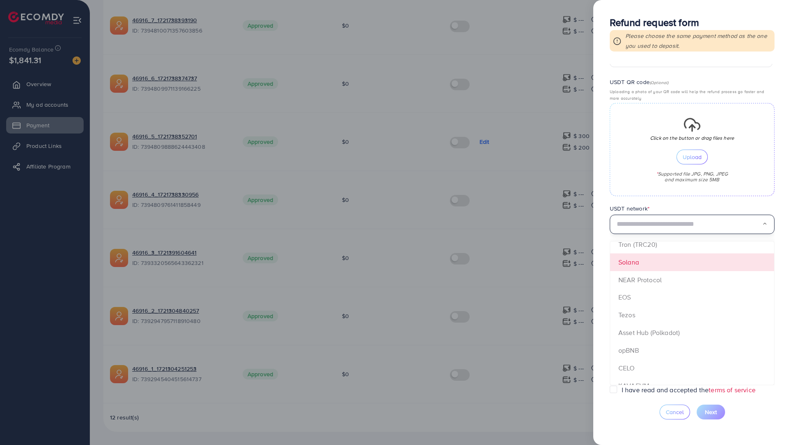
click at [645, 221] on form "**********" at bounding box center [692, 224] width 165 height 321
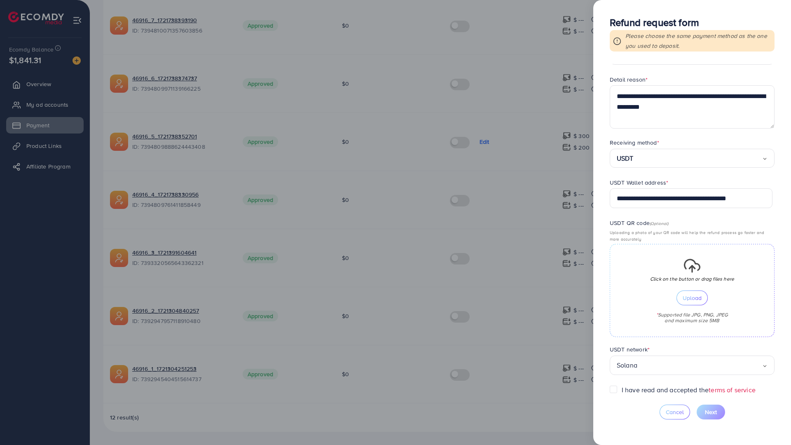
scroll to position [119, 0]
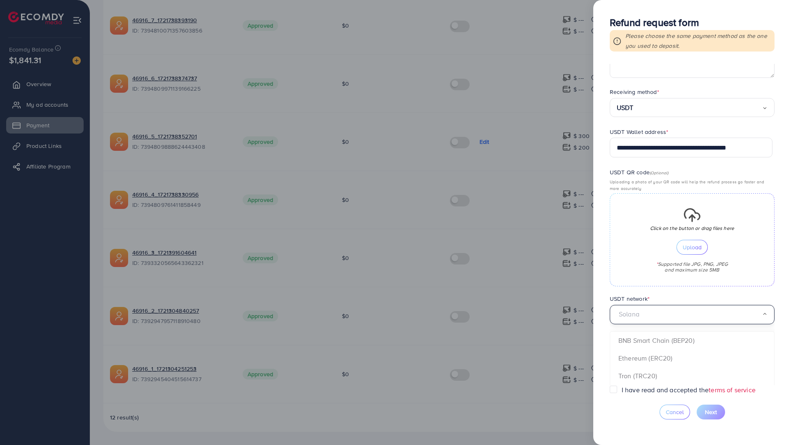
click at [663, 317] on input "Search for option" at bounding box center [689, 314] width 145 height 13
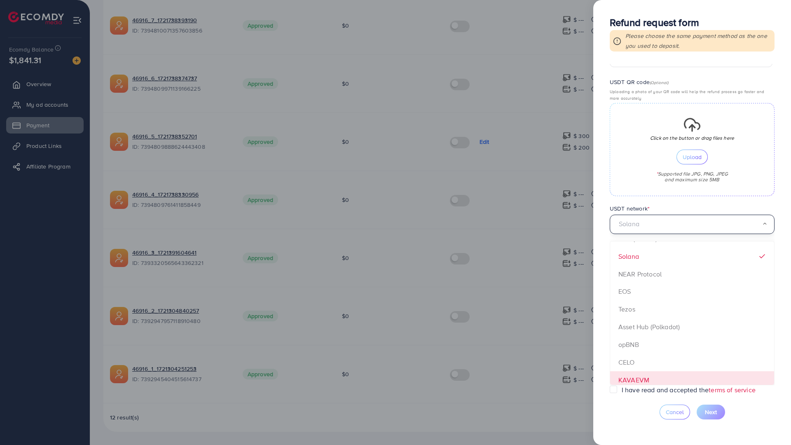
scroll to position [21, 0]
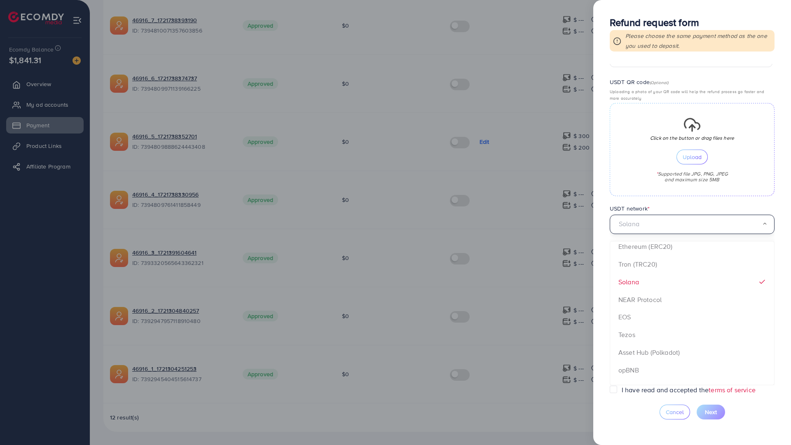
click at [639, 233] on form "**********" at bounding box center [692, 224] width 165 height 321
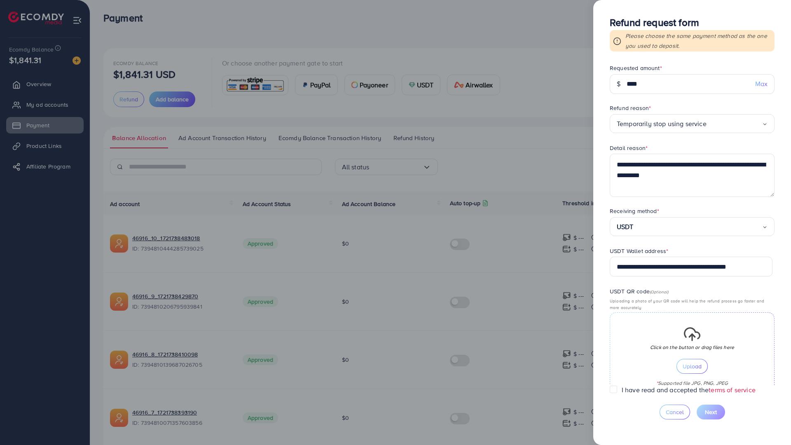
scroll to position [0, 0]
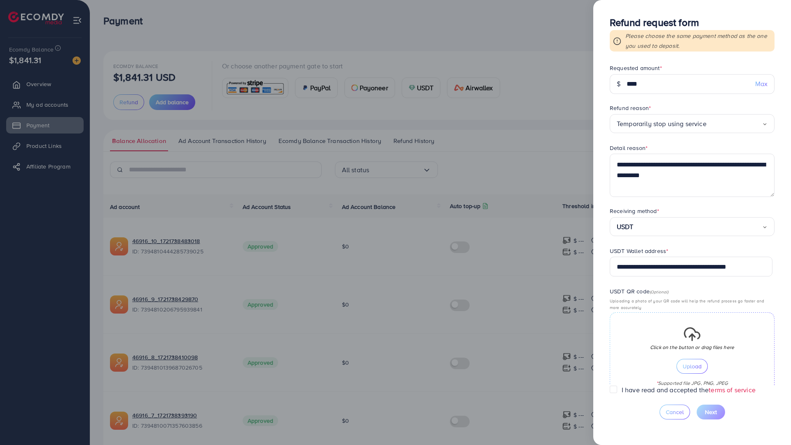
click at [656, 37] on p "Please choose the same payment method as the one you used to deposit." at bounding box center [699, 41] width 146 height 20
copy p "Please choose the same payment method as the one you used to deposit."
click at [674, 142] on form "**********" at bounding box center [692, 224] width 165 height 321
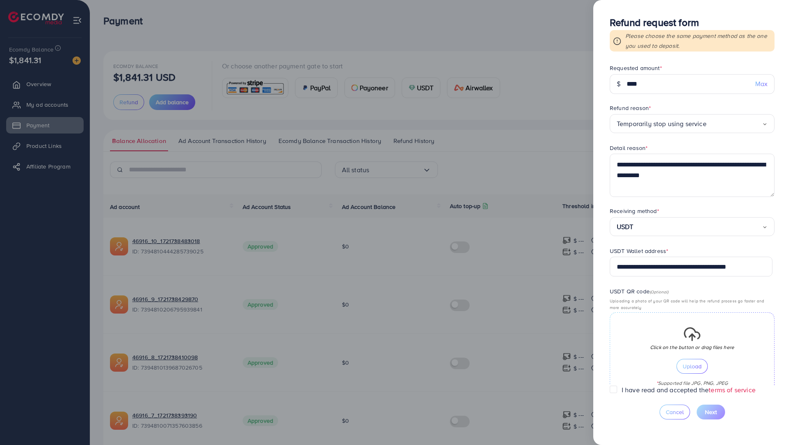
click at [560, 28] on div at bounding box center [395, 222] width 791 height 445
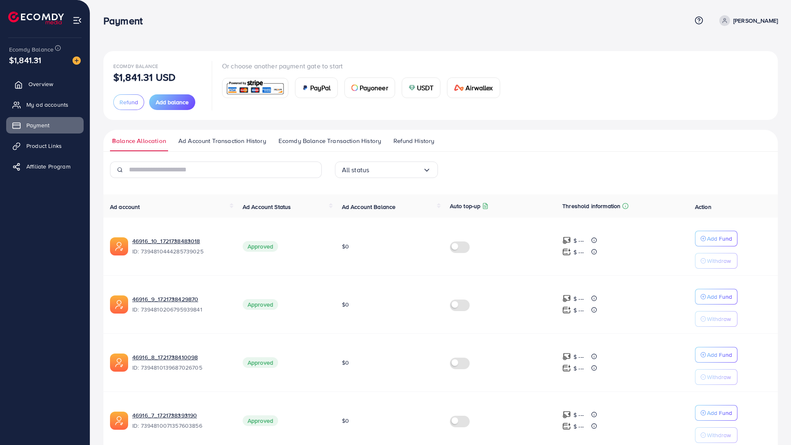
click at [57, 84] on link "Overview" at bounding box center [44, 84] width 77 height 16
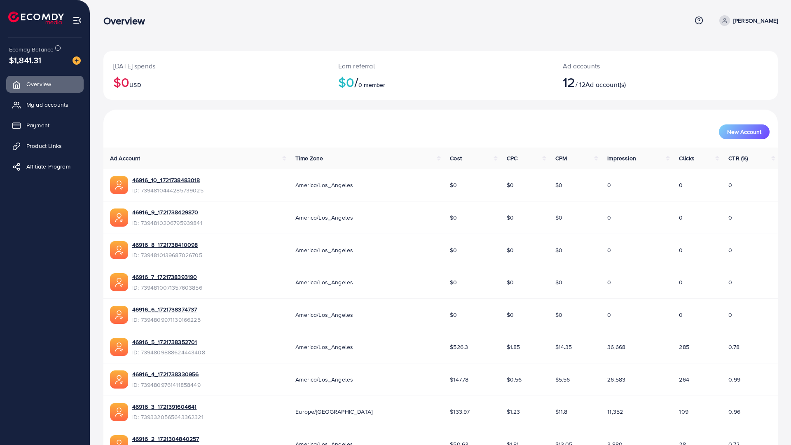
click at [725, 23] on span at bounding box center [725, 20] width 11 height 11
click at [52, 147] on span "Product Links" at bounding box center [45, 146] width 35 height 8
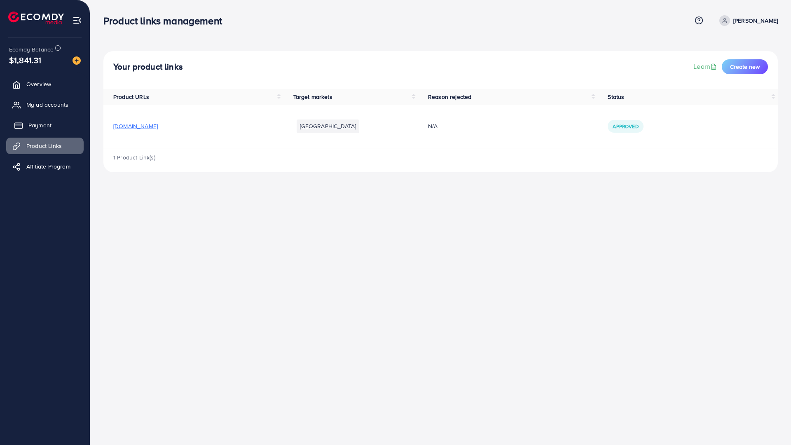
click at [60, 124] on link "Payment" at bounding box center [44, 125] width 77 height 16
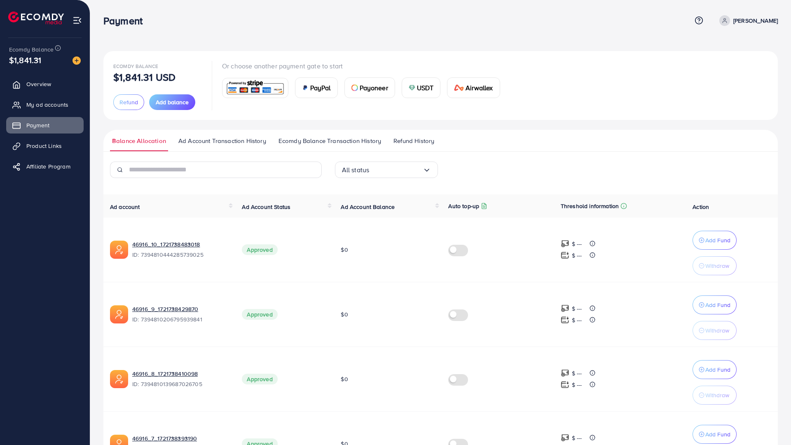
click at [415, 136] on span "Refund History" at bounding box center [414, 140] width 41 height 9
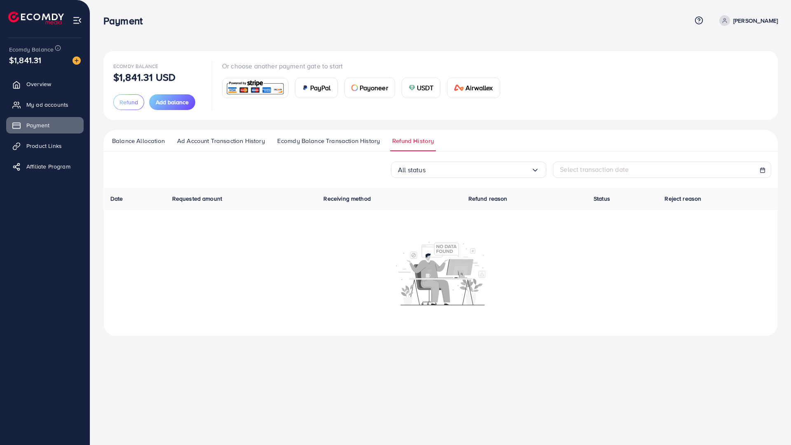
click at [601, 168] on span "Select transaction date" at bounding box center [594, 169] width 69 height 9
select select "*"
select select "**"
click at [501, 166] on input "Search for option" at bounding box center [479, 170] width 106 height 13
drag, startPoint x: 473, startPoint y: 156, endPoint x: 349, endPoint y: 136, distance: 126.0
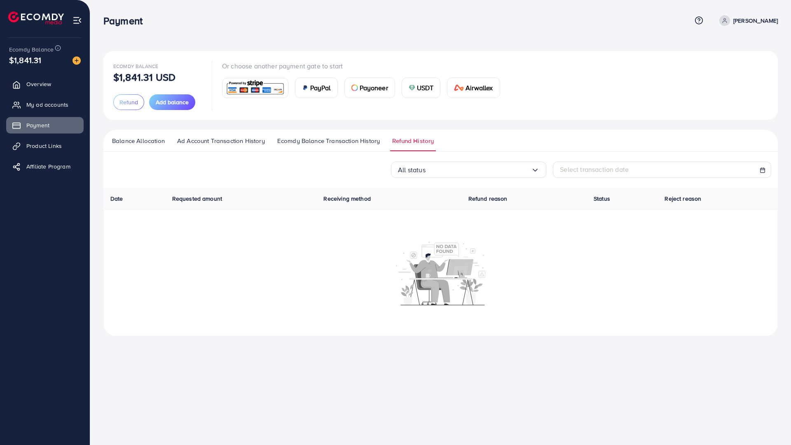
click at [473, 156] on div "Balance Allocation Ad Account Transaction History Ecomdy Balance Transaction Hi…" at bounding box center [440, 233] width 675 height 206
click at [339, 136] on ul "Balance Allocation Ad Account Transaction History Ecomdy Balance Transaction Hi…" at bounding box center [440, 141] width 675 height 22
click at [338, 139] on span "Ecomdy Balance Transaction History" at bounding box center [328, 140] width 103 height 9
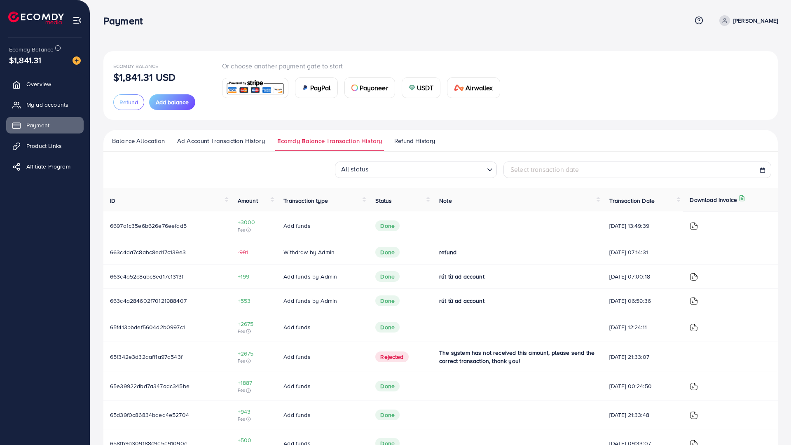
click at [209, 146] on link "Ad Account Transaction History" at bounding box center [221, 143] width 92 height 15
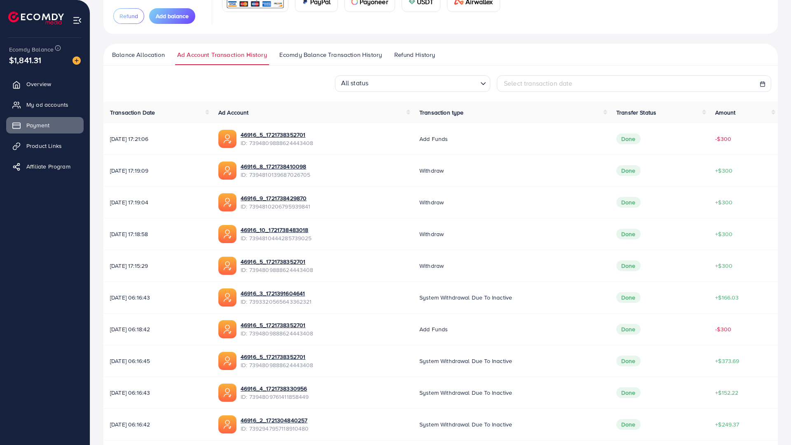
scroll to position [91, 0]
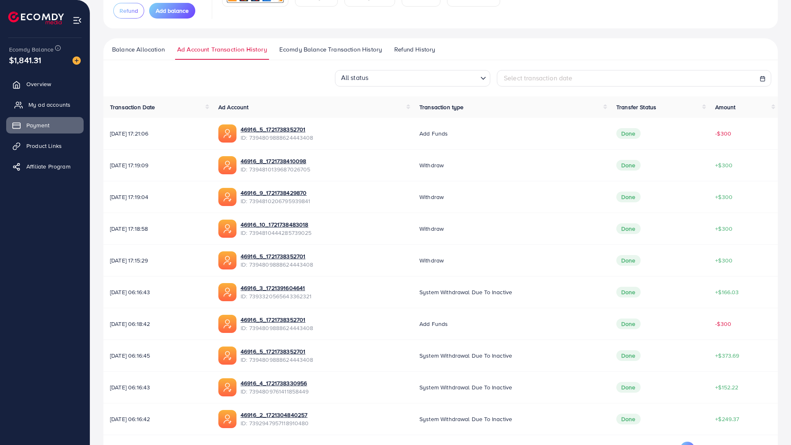
click at [54, 98] on link "My ad accounts" at bounding box center [44, 104] width 77 height 16
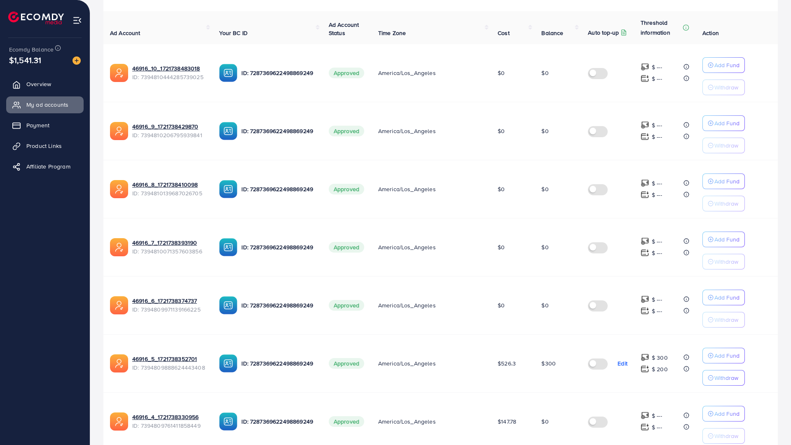
scroll to position [289, 0]
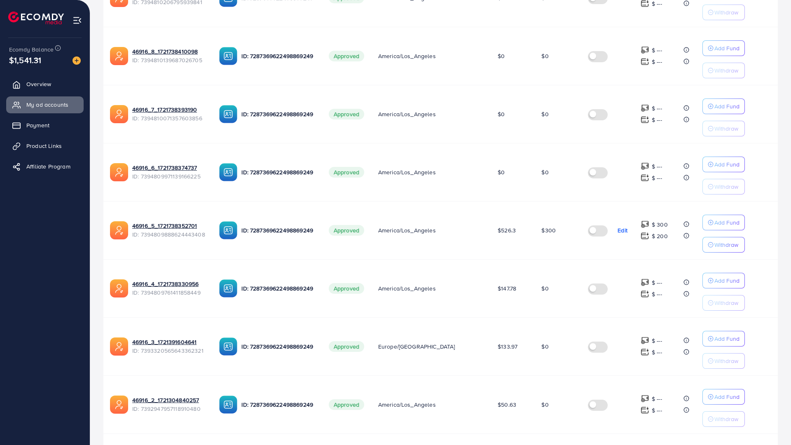
click at [596, 227] on label at bounding box center [599, 229] width 23 height 9
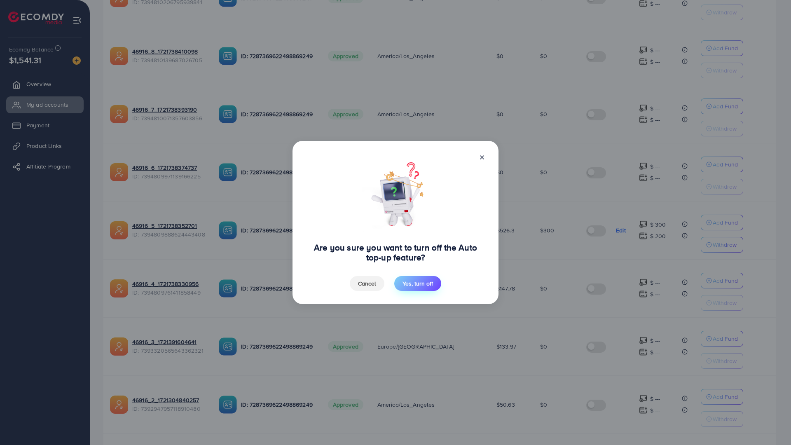
click at [420, 243] on h4 "Are you sure you want to turn off the Auto top-up feature?" at bounding box center [396, 253] width 180 height 20
click at [421, 279] on span "Yes, turn off" at bounding box center [418, 283] width 30 height 8
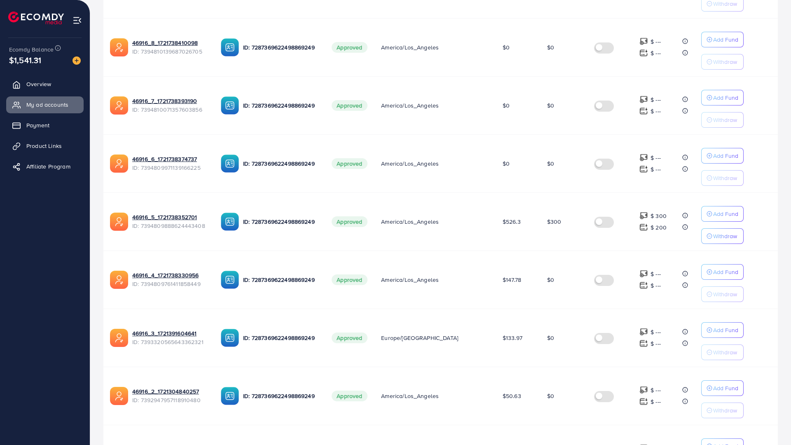
scroll to position [281, 0]
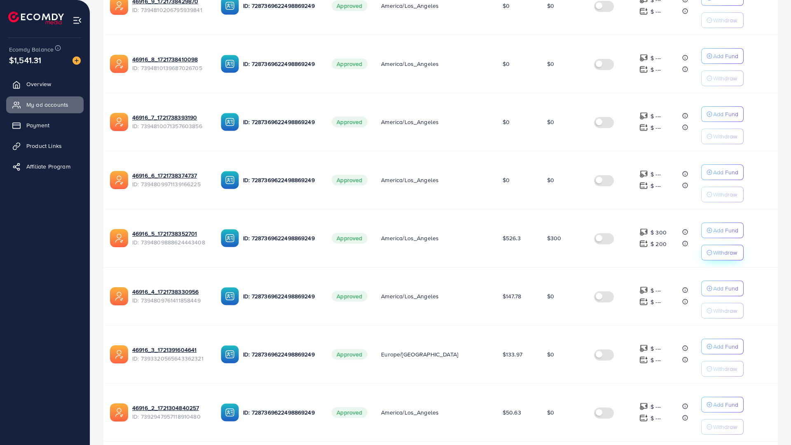
click at [713, 252] on p "Withdraw" at bounding box center [725, 253] width 24 height 10
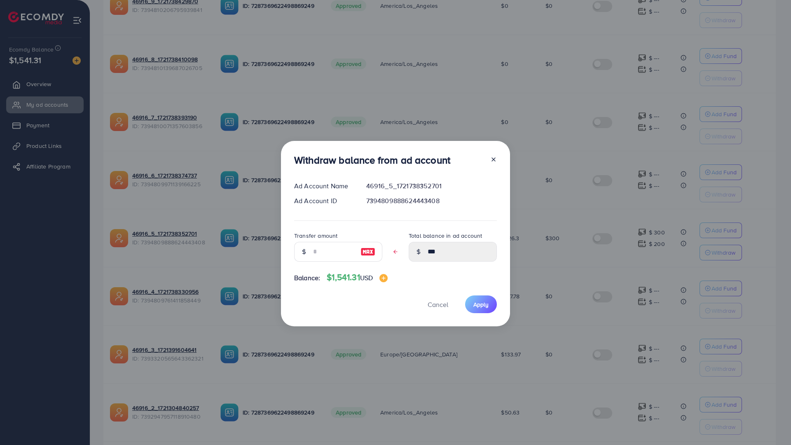
click at [364, 247] on img at bounding box center [368, 252] width 15 height 10
type input "***"
type input "****"
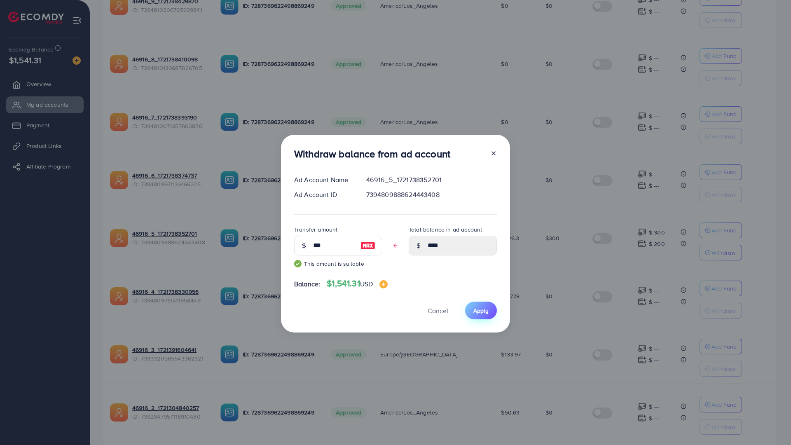
click at [491, 302] on button "Apply" at bounding box center [481, 311] width 32 height 18
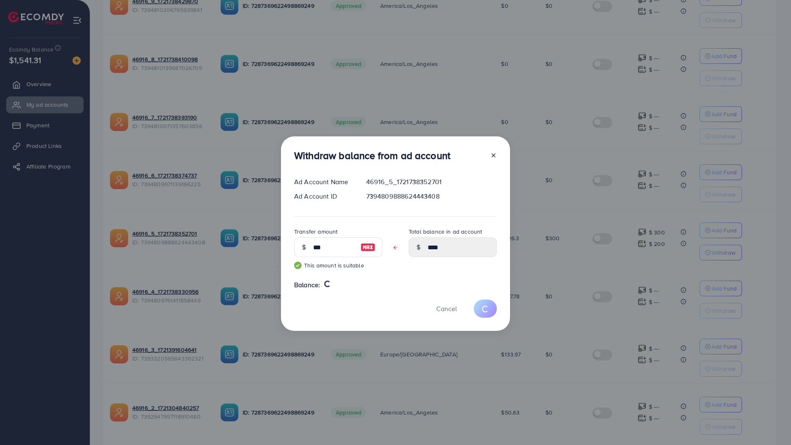
type input "***"
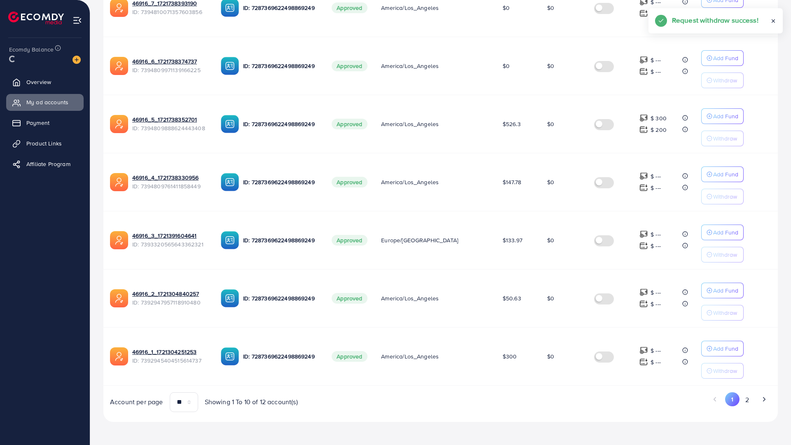
scroll to position [446, 0]
click at [744, 392] on button "2" at bounding box center [747, 399] width 15 height 15
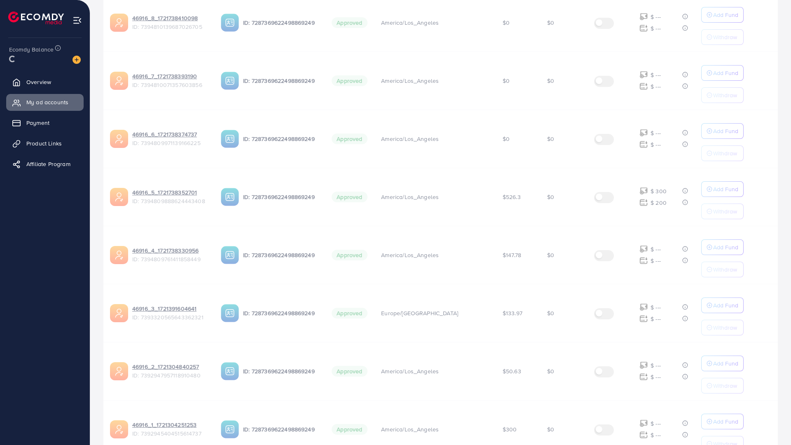
scroll to position [0, 0]
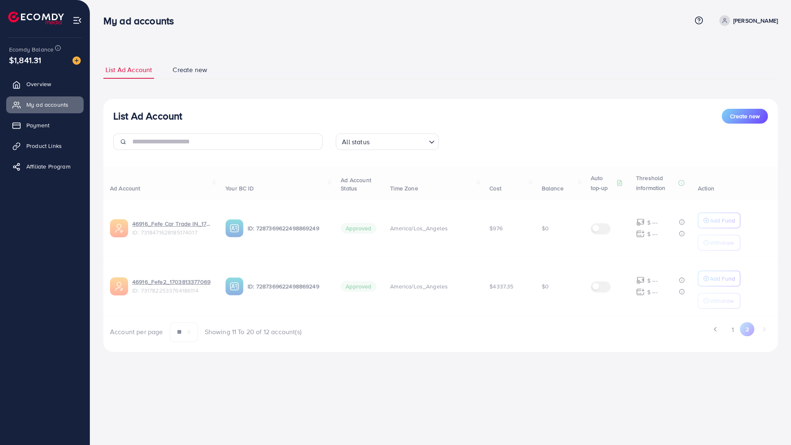
click at [732, 330] on div "Ad Account Your BC ID Ad Account Status Time Zone Cost Balance Auto top-up Thre…" at bounding box center [440, 255] width 675 height 176
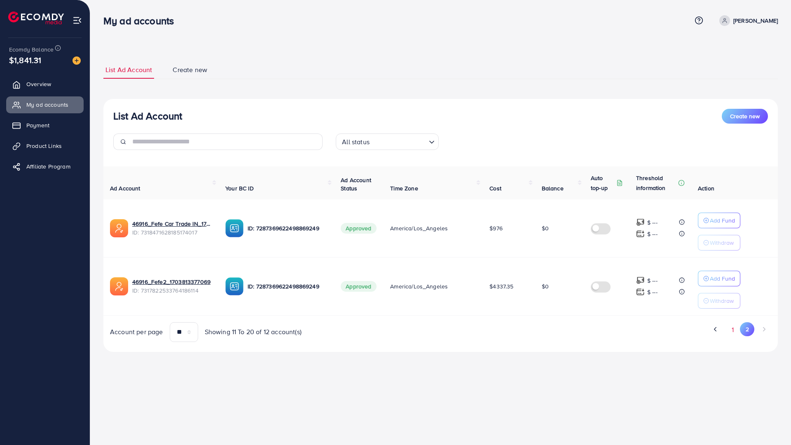
click at [735, 328] on button "1" at bounding box center [733, 329] width 14 height 15
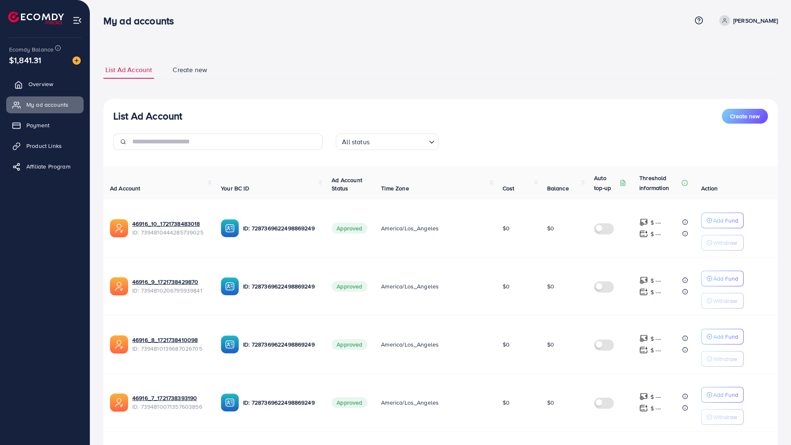
click at [49, 82] on span "Overview" at bounding box center [40, 84] width 25 height 8
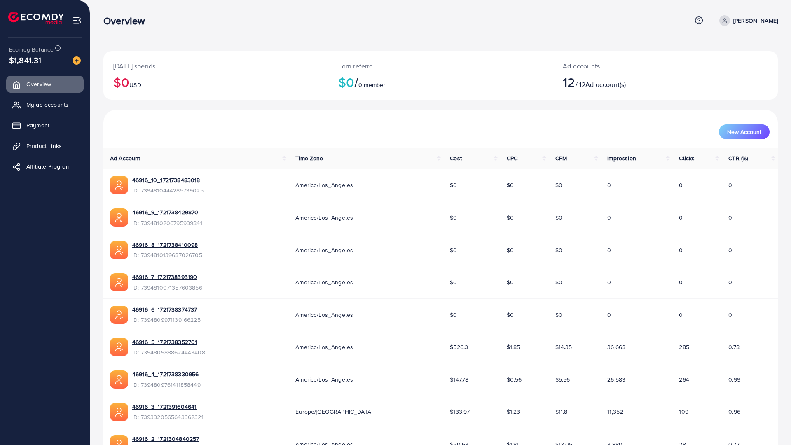
click at [41, 56] on div "$1,841.31" at bounding box center [45, 60] width 72 height 12
click at [33, 57] on span "$1,841.31" at bounding box center [25, 60] width 19 height 34
click at [42, 127] on span "Payment" at bounding box center [39, 125] width 23 height 8
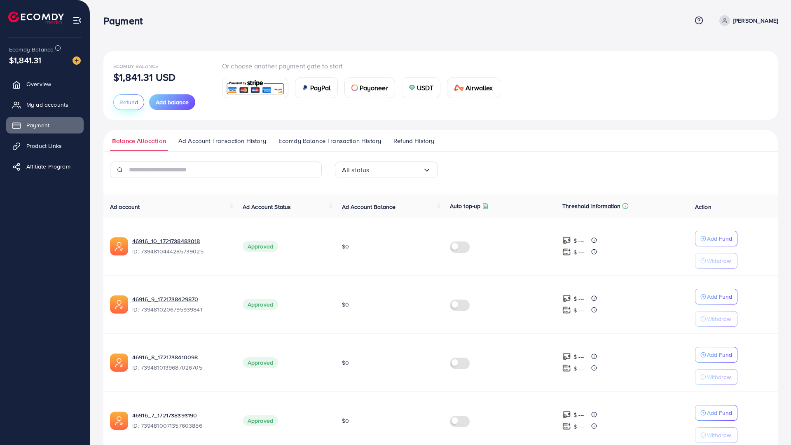
click at [128, 101] on span "Refund" at bounding box center [129, 102] width 19 height 8
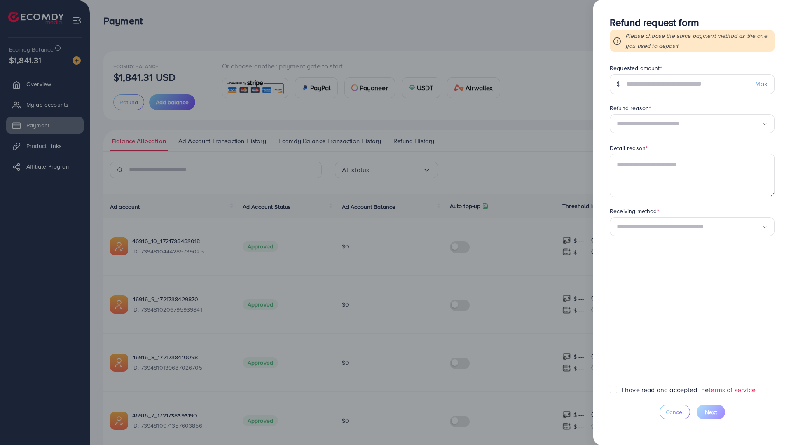
click at [652, 73] on div "Requested amount *" at bounding box center [692, 69] width 165 height 10
click at [660, 91] on input "text" at bounding box center [688, 84] width 122 height 20
type input "****"
click at [671, 118] on input "Search for option" at bounding box center [689, 123] width 145 height 13
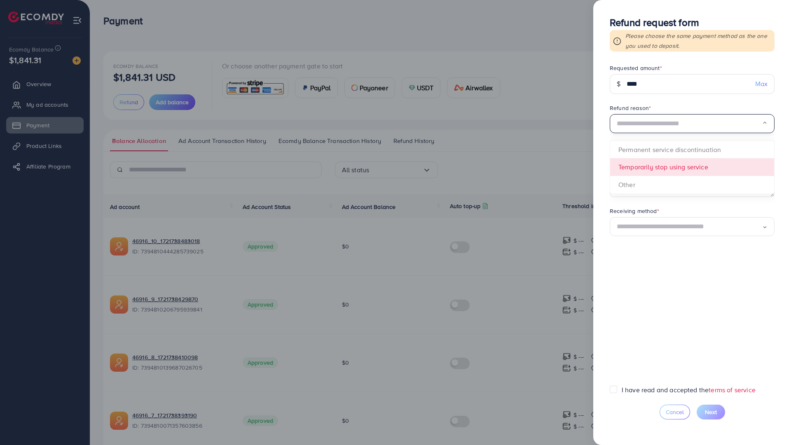
click at [664, 171] on form "Requested amount * $ **** Max Refund reason * Loading... Permanent service disc…" at bounding box center [692, 224] width 165 height 321
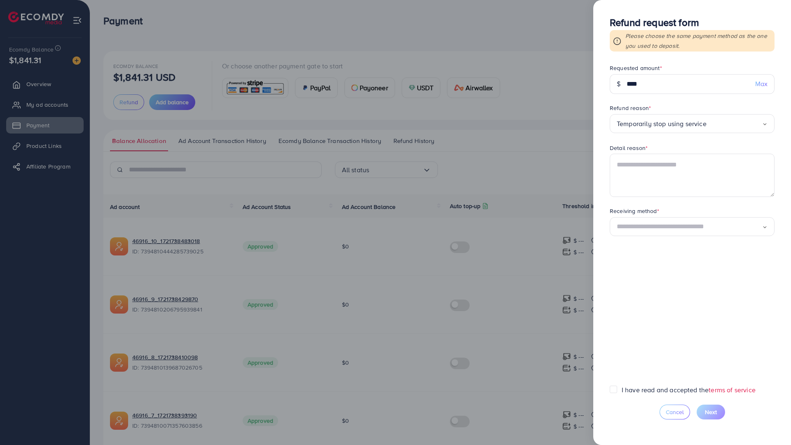
click at [658, 147] on div "Detail reason *" at bounding box center [692, 149] width 165 height 10
click at [675, 142] on form "Requested amount * $ **** Max Refund reason * Temporarily stop using service Lo…" at bounding box center [692, 224] width 165 height 321
click at [663, 171] on textarea at bounding box center [692, 175] width 165 height 43
click at [472, 214] on div at bounding box center [395, 222] width 791 height 445
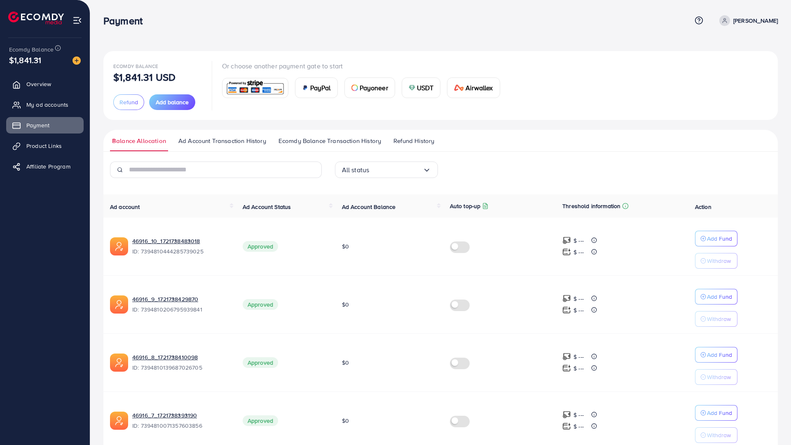
click at [245, 141] on span "Ad Account Transaction History" at bounding box center [222, 140] width 88 height 9
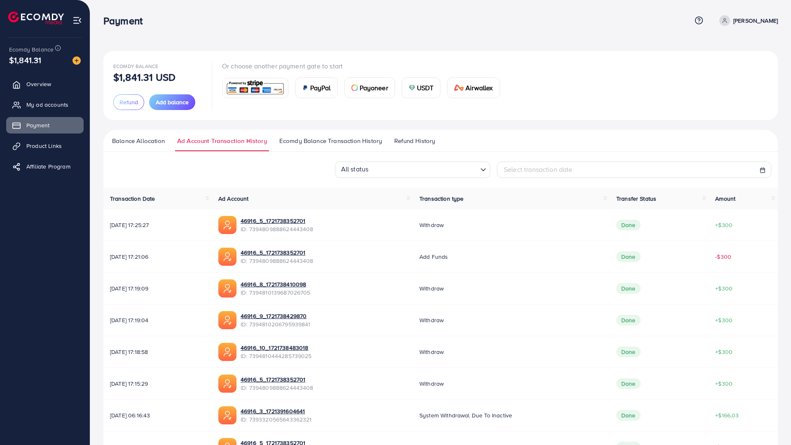
click at [309, 143] on span "Ecomdy Balance Transaction History" at bounding box center [330, 140] width 103 height 9
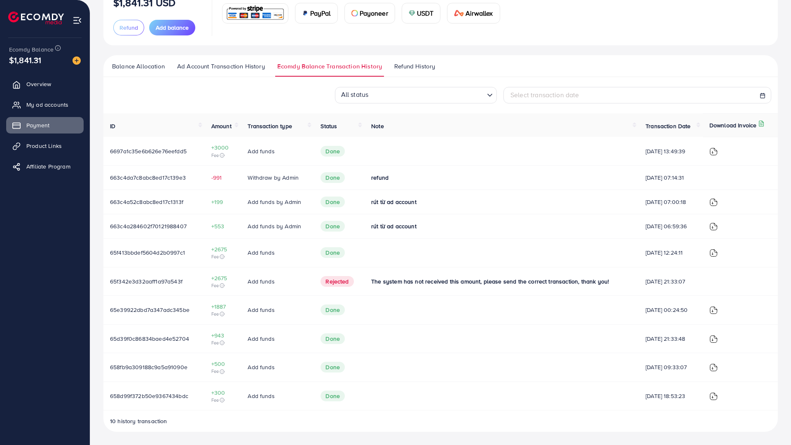
scroll to position [82, 0]
click at [711, 148] on img at bounding box center [714, 152] width 8 height 8
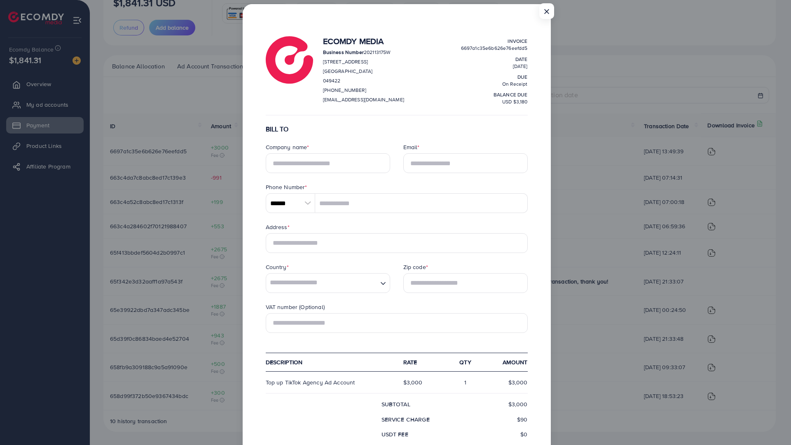
scroll to position [0, 0]
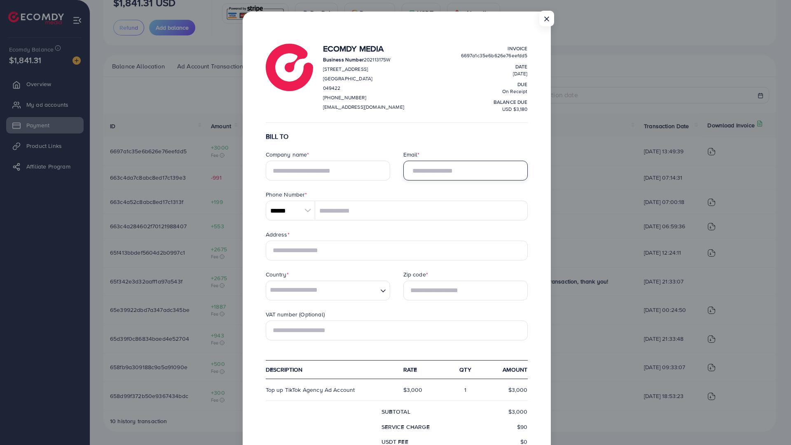
click at [447, 169] on input "Email *" at bounding box center [466, 171] width 124 height 20
type input "**********"
click at [326, 170] on input "text" at bounding box center [328, 171] width 124 height 20
type input "*"
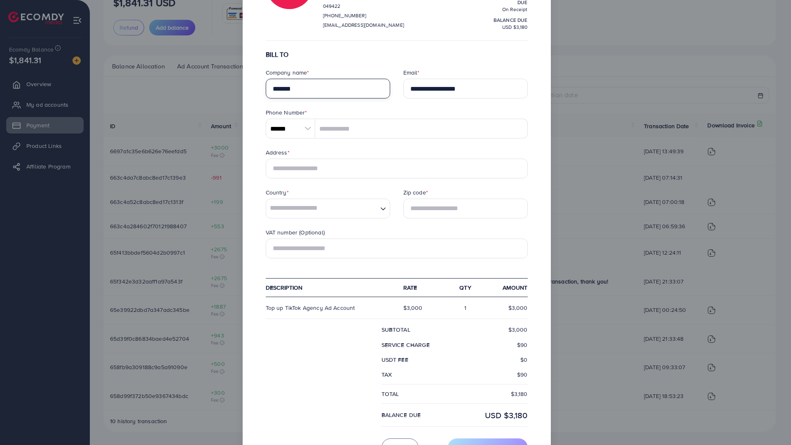
scroll to position [82, 0]
type input "*******"
click at [307, 124] on div at bounding box center [308, 128] width 14 height 20
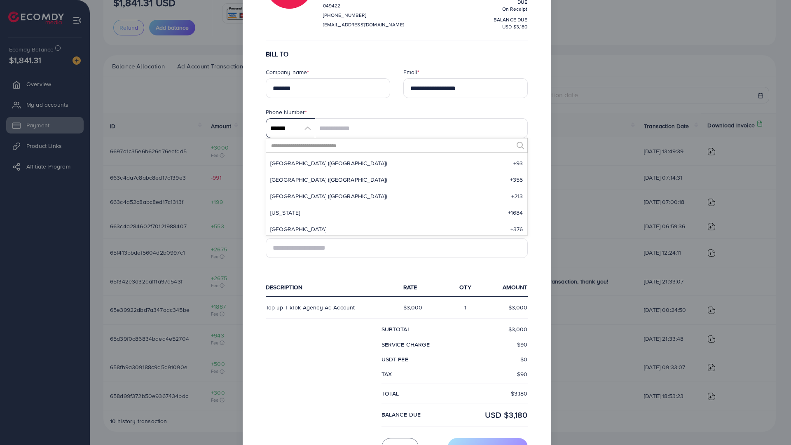
scroll to position [3827, 0]
click at [328, 148] on input "text" at bounding box center [391, 145] width 243 height 14
type input "***"
click at [293, 199] on span "[GEOGRAPHIC_DATA] ([GEOGRAPHIC_DATA])" at bounding box center [328, 196] width 117 height 8
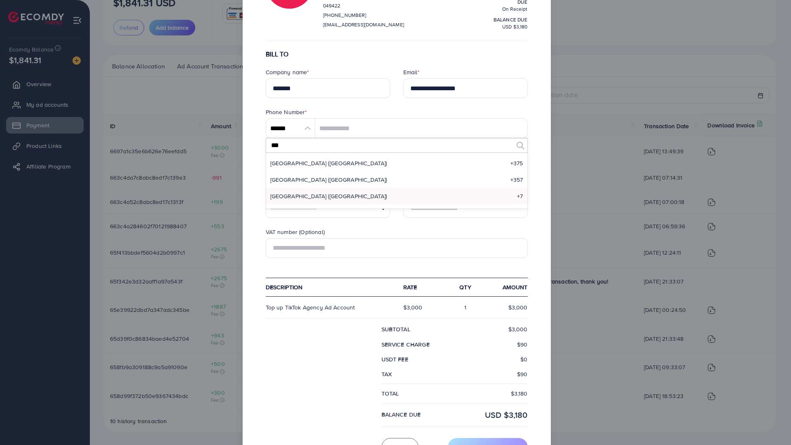
type input "*****"
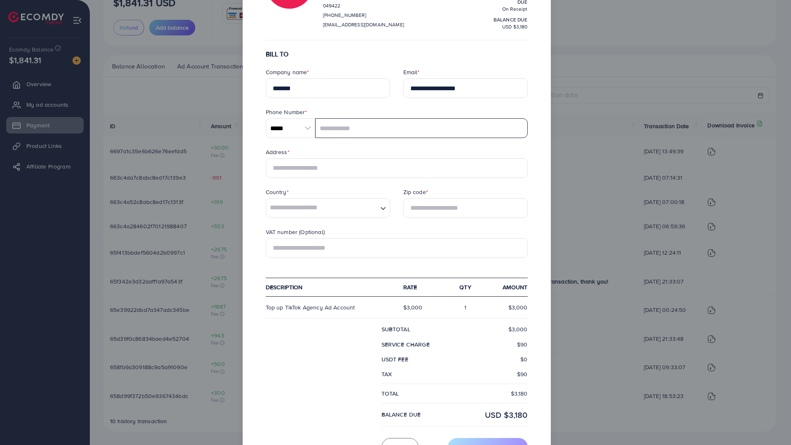
click at [336, 133] on input "tel" at bounding box center [421, 128] width 213 height 20
drag, startPoint x: 336, startPoint y: 133, endPoint x: 344, endPoint y: 154, distance: 22.8
click at [338, 136] on input "**********" at bounding box center [421, 128] width 213 height 20
type input "**********"
click at [342, 179] on form "**********" at bounding box center [397, 253] width 262 height 406
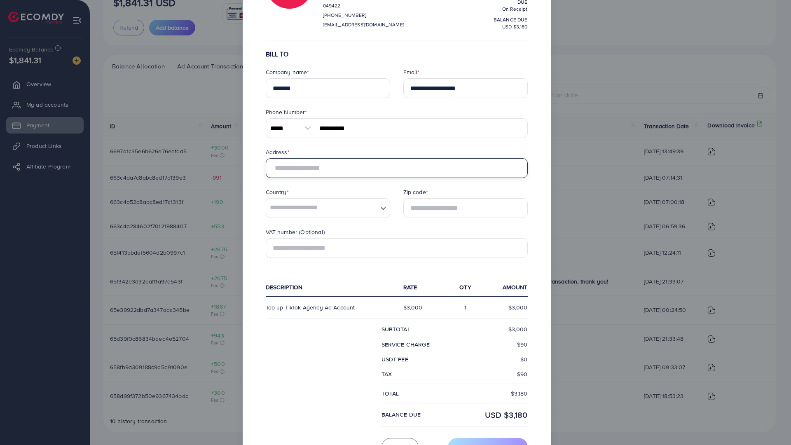
click at [342, 170] on input "text" at bounding box center [397, 168] width 262 height 20
type input "*"
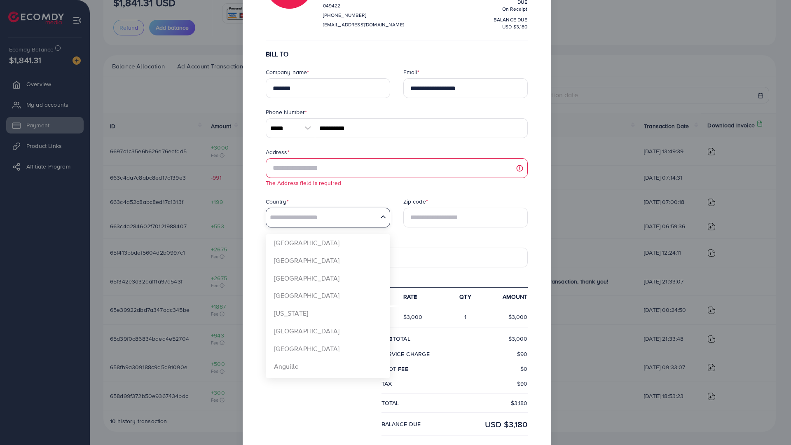
click at [336, 218] on input "Search for option" at bounding box center [322, 217] width 110 height 19
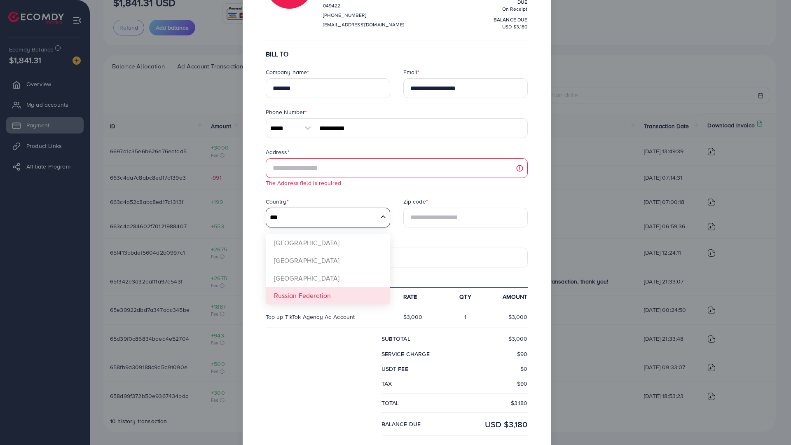
type input "***"
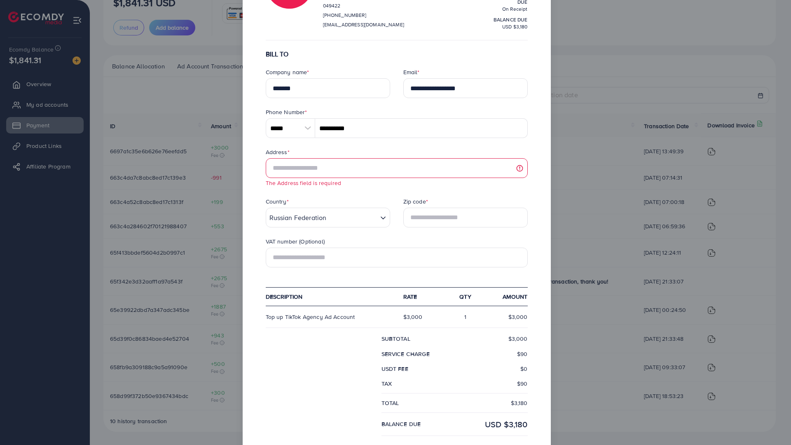
click at [313, 299] on form "**********" at bounding box center [397, 257] width 262 height 415
click at [416, 221] on input "text" at bounding box center [466, 218] width 124 height 20
type input "******"
click at [346, 176] on input "text" at bounding box center [397, 168] width 262 height 20
type input "*"
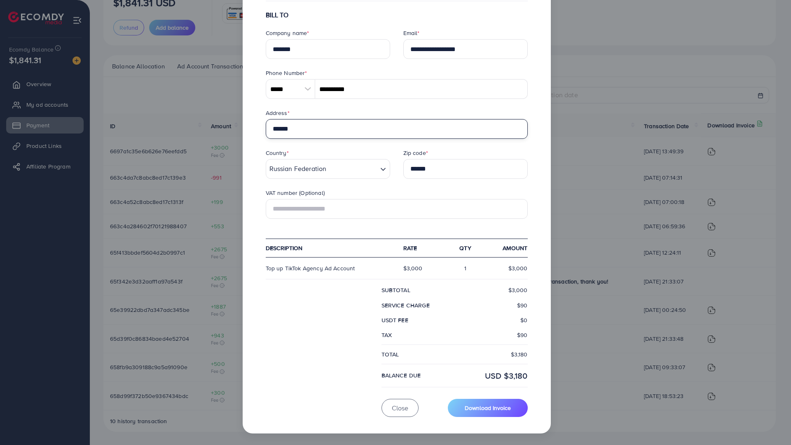
scroll to position [172, 0]
type input "******"
click at [496, 404] on span "Download Invoice" at bounding box center [488, 408] width 46 height 8
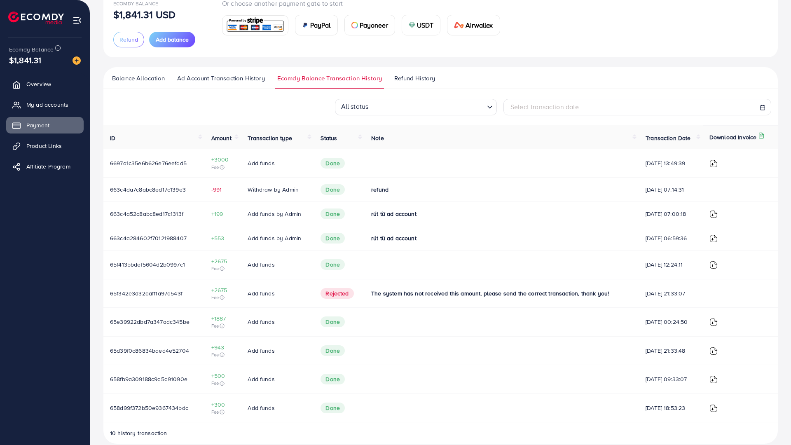
scroll to position [0, 0]
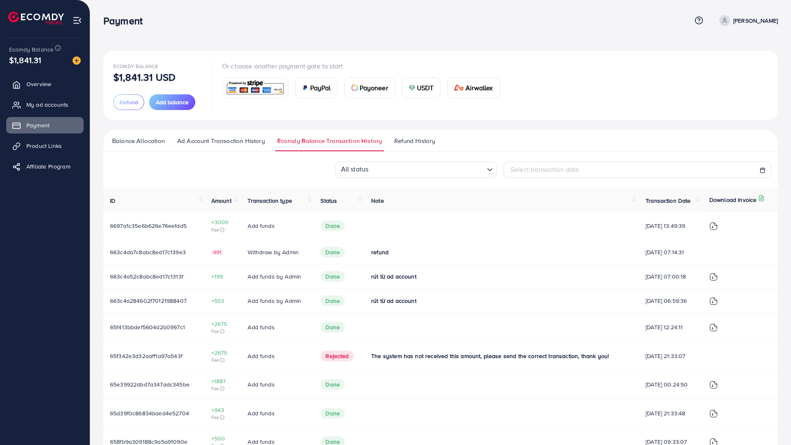
click at [149, 141] on span "Balance Allocation" at bounding box center [138, 140] width 53 height 9
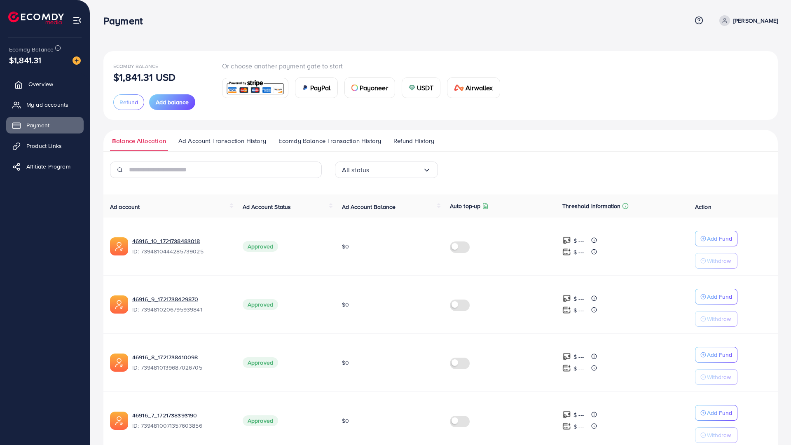
click at [47, 86] on span "Overview" at bounding box center [40, 84] width 25 height 8
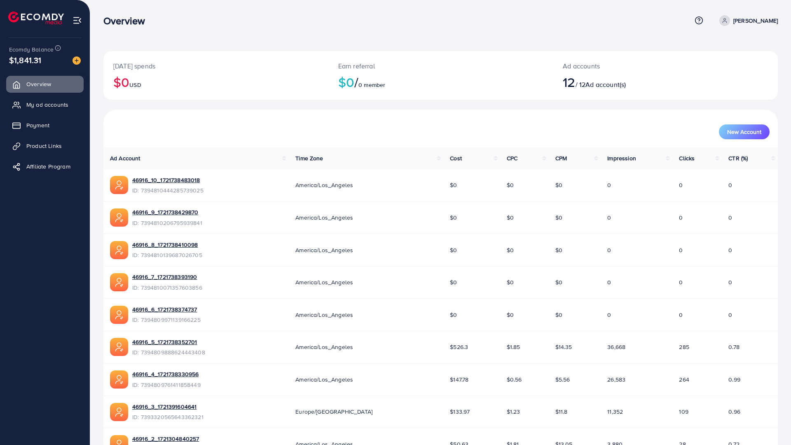
click at [30, 55] on span "$1,841.31" at bounding box center [25, 60] width 23 height 35
click at [37, 19] on img at bounding box center [36, 18] width 56 height 13
click at [51, 102] on span "My ad accounts" at bounding box center [49, 105] width 42 height 8
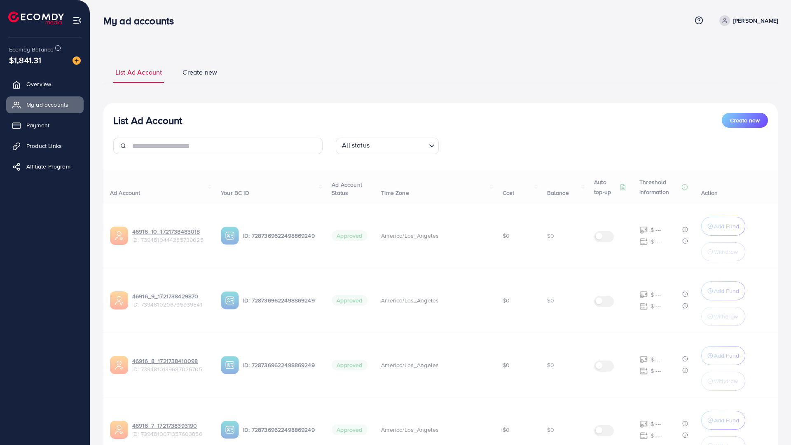
click at [33, 56] on span "$1,841.31" at bounding box center [24, 60] width 17 height 34
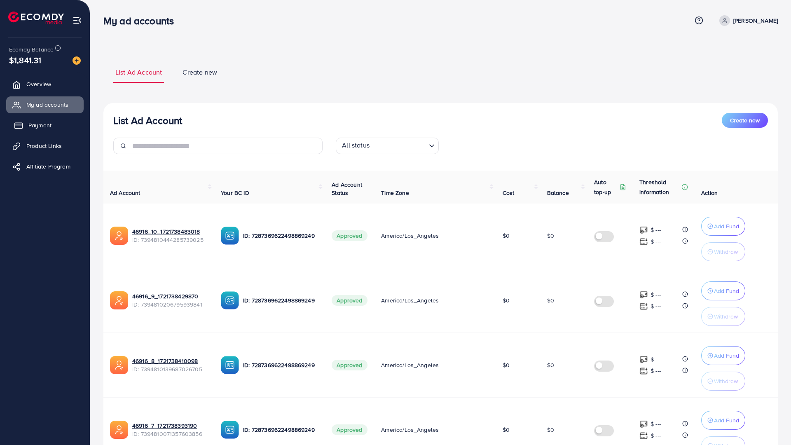
click at [50, 127] on span "Payment" at bounding box center [39, 125] width 23 height 8
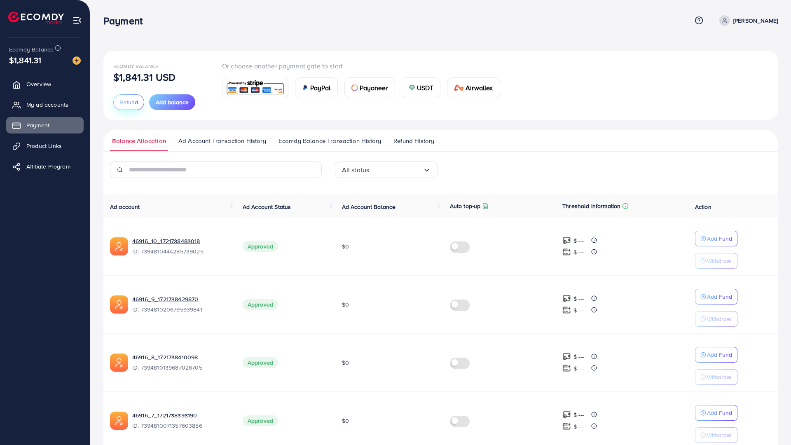
click at [126, 103] on span "Refund" at bounding box center [129, 102] width 19 height 8
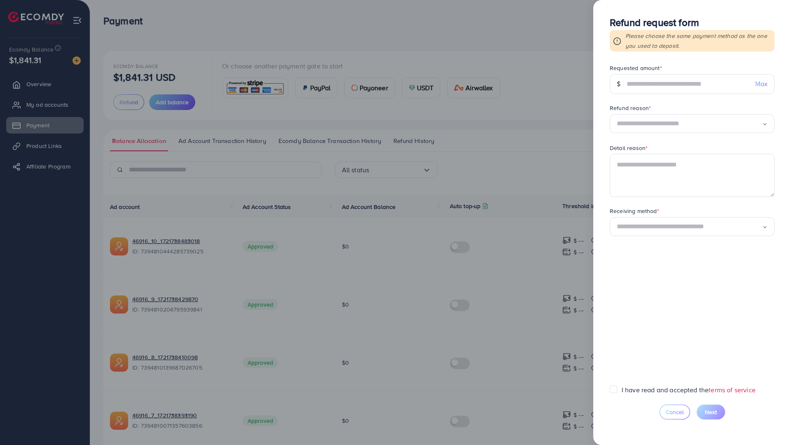
click at [665, 96] on form "Requested amount * $ Max Refund reason * Loading... Detail reason * Receiving m…" at bounding box center [692, 224] width 165 height 321
click at [664, 91] on input "text" at bounding box center [688, 84] width 122 height 20
type input "****"
click at [655, 125] on input "Search for option" at bounding box center [689, 123] width 145 height 13
click at [653, 168] on form "Requested amount * $ **** Max Refund reason * Temporarily stop using service Lo…" at bounding box center [692, 224] width 165 height 321
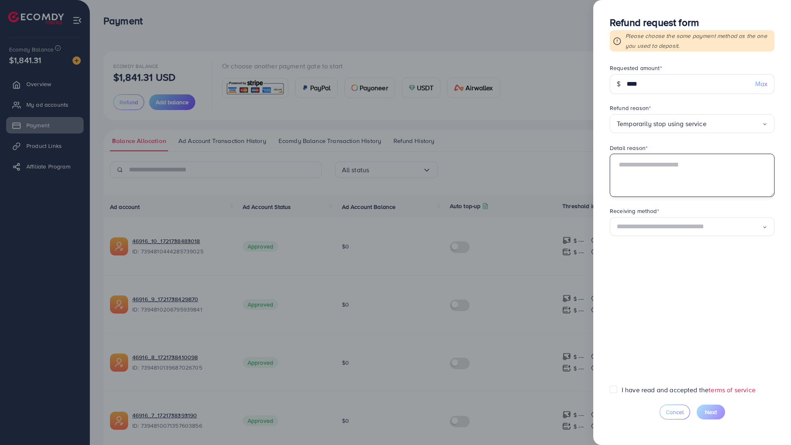
click at [650, 169] on textarea at bounding box center [692, 175] width 165 height 43
paste textarea "**********"
type textarea "**********"
paste textarea "**********"
type textarea "**********"
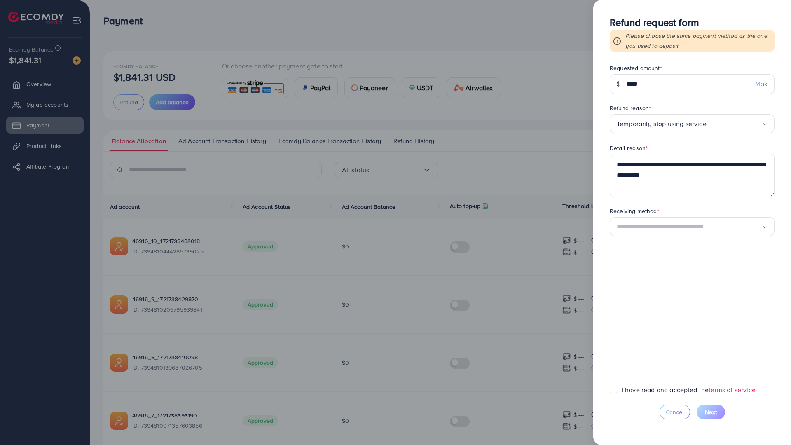
click at [665, 221] on input "Search for option" at bounding box center [689, 227] width 145 height 13
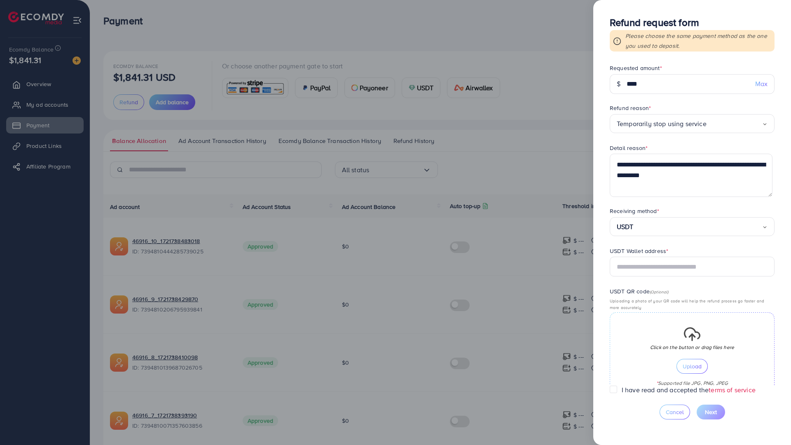
click at [666, 245] on form "**********" at bounding box center [692, 224] width 165 height 321
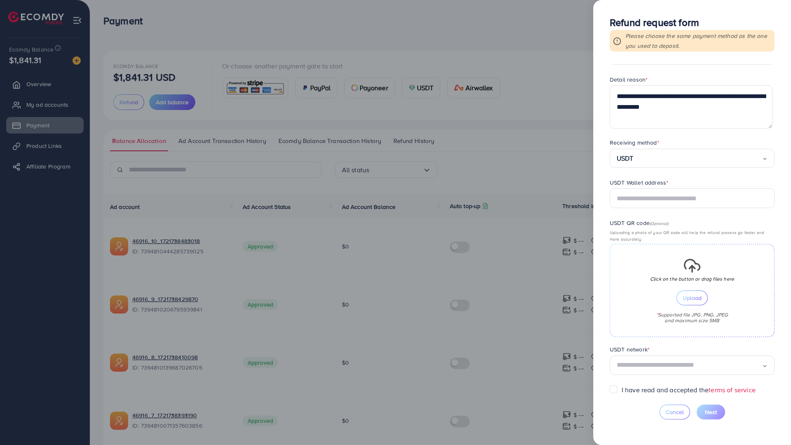
scroll to position [119, 0]
click at [660, 188] on input "text" at bounding box center [692, 198] width 165 height 20
type input "**********"
click at [761, 218] on div "USDT QR code (Optional) Uploading a photo of your QR code will help the refund …" at bounding box center [692, 277] width 165 height 119
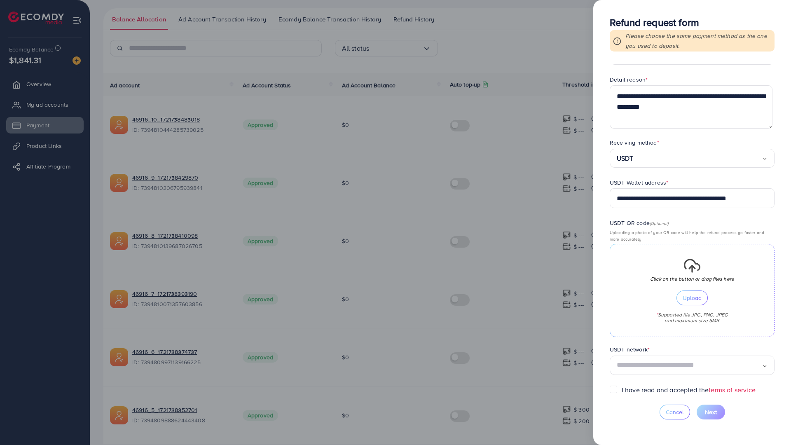
scroll to position [124, 0]
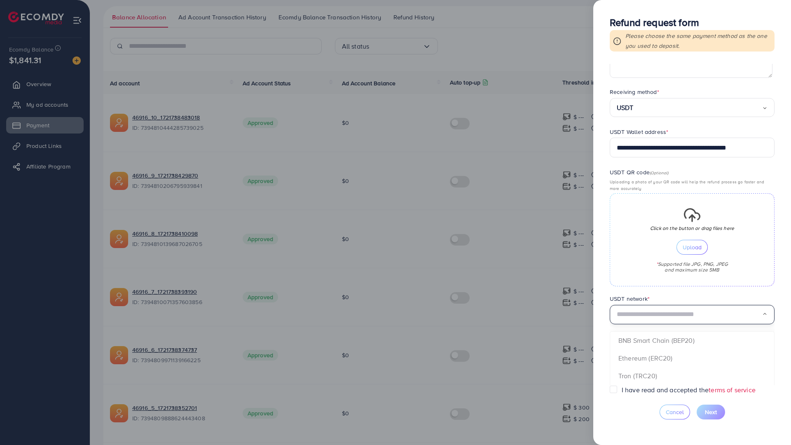
click at [661, 317] on input "Search for option" at bounding box center [689, 314] width 145 height 13
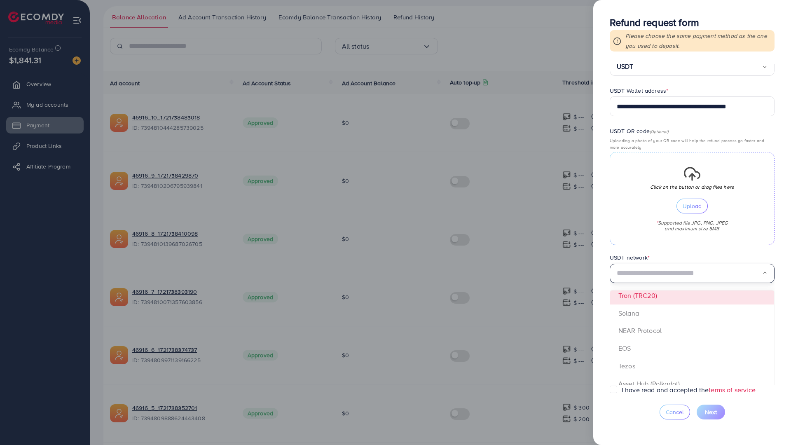
scroll to position [41, 0]
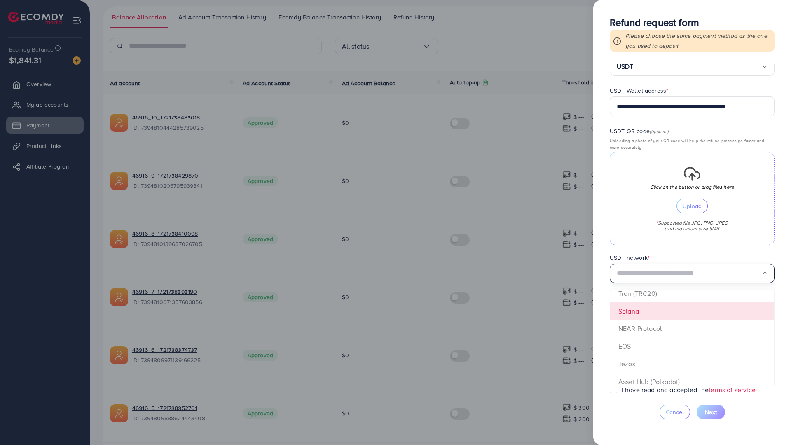
click at [698, 308] on form "**********" at bounding box center [692, 224] width 165 height 321
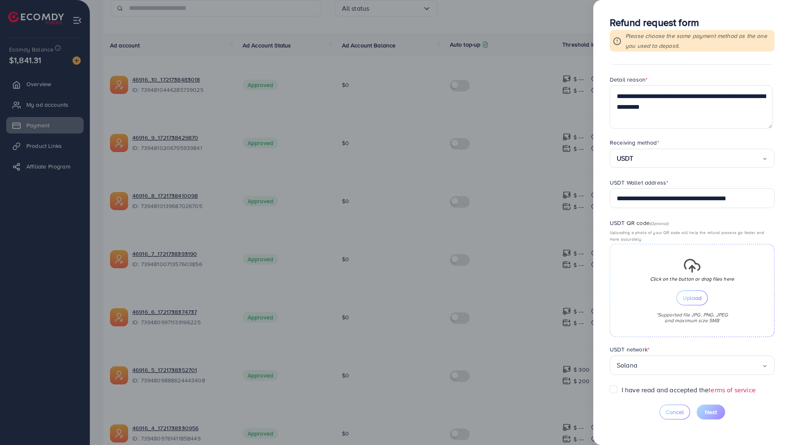
scroll to position [165, 0]
click at [622, 385] on label "I have read and accepted the terms of service" at bounding box center [689, 389] width 134 height 9
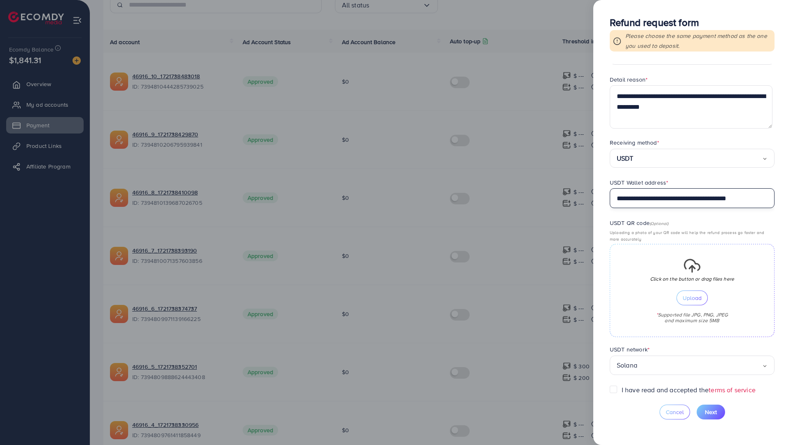
scroll to position [0, 19]
drag, startPoint x: 678, startPoint y: 148, endPoint x: 791, endPoint y: 158, distance: 113.4
click at [791, 158] on html "**********" at bounding box center [395, 57] width 791 height 445
click at [737, 218] on div "USDT QR code (Optional) Uploading a photo of your QR code will help the refund …" at bounding box center [692, 277] width 165 height 119
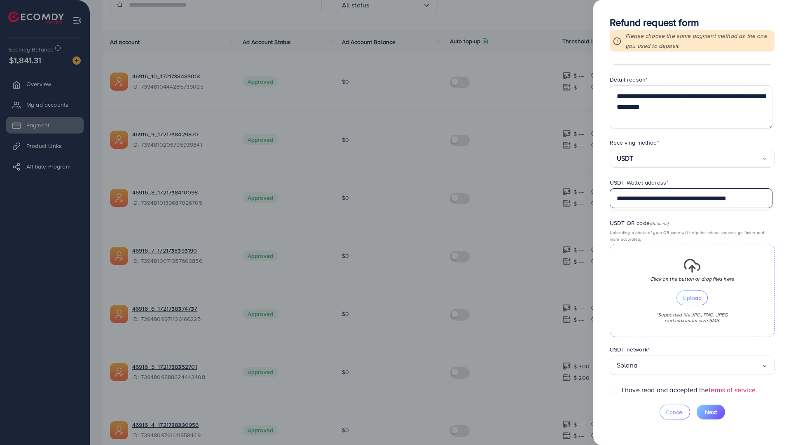
click at [686, 188] on input "**********" at bounding box center [691, 198] width 163 height 20
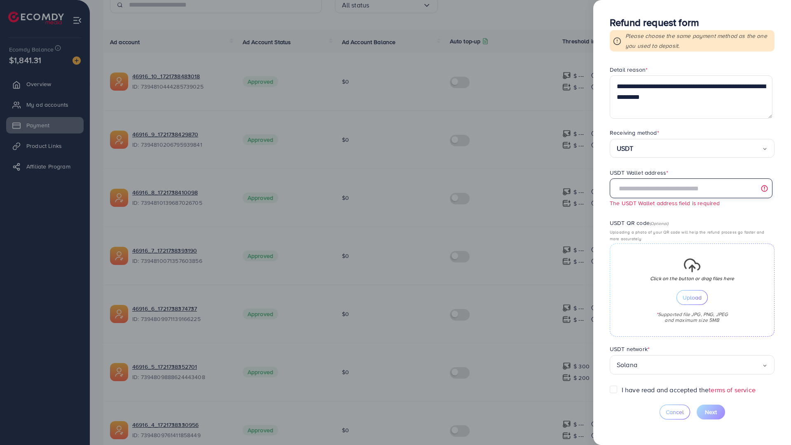
click at [678, 178] on input "text" at bounding box center [691, 188] width 163 height 20
type input "**********"
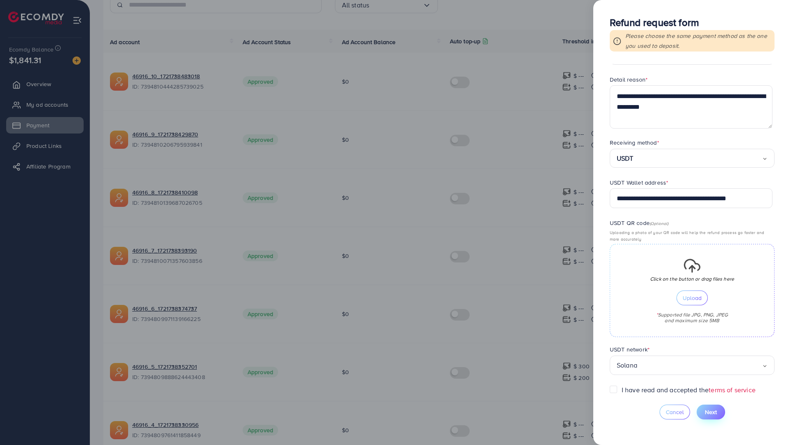
click at [712, 408] on span "Next" at bounding box center [711, 412] width 12 height 8
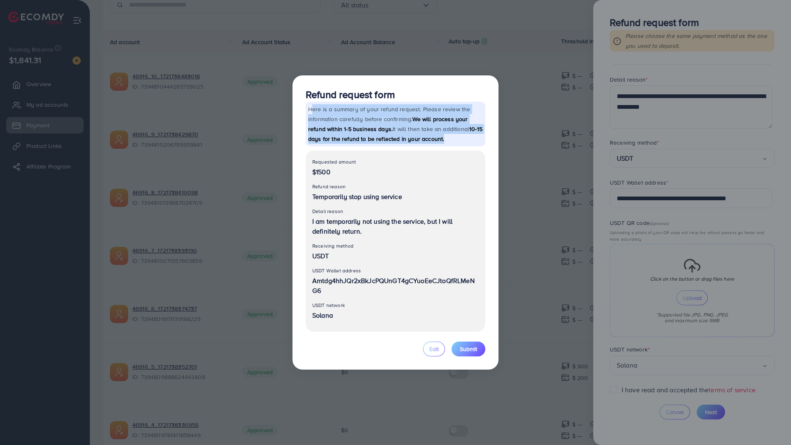
drag, startPoint x: 308, startPoint y: 84, endPoint x: 444, endPoint y: 120, distance: 140.7
click at [444, 120] on p "Here is a summary of your refund request. Please review the information careful…" at bounding box center [396, 124] width 180 height 45
click at [469, 345] on span "Submit" at bounding box center [468, 349] width 17 height 8
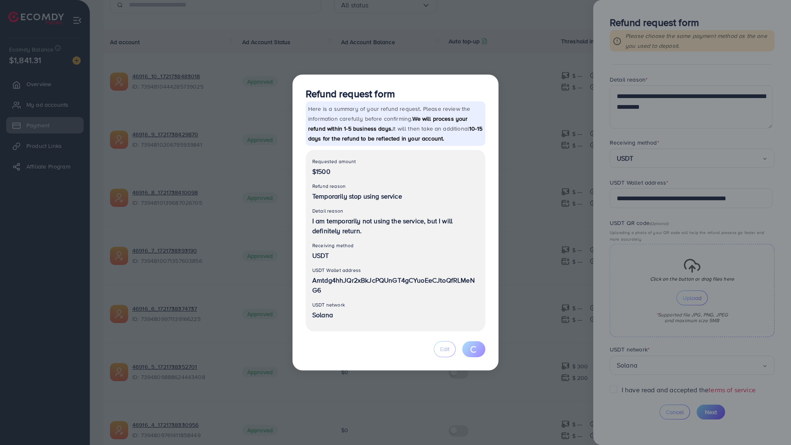
click at [453, 167] on p "$1500" at bounding box center [395, 172] width 167 height 10
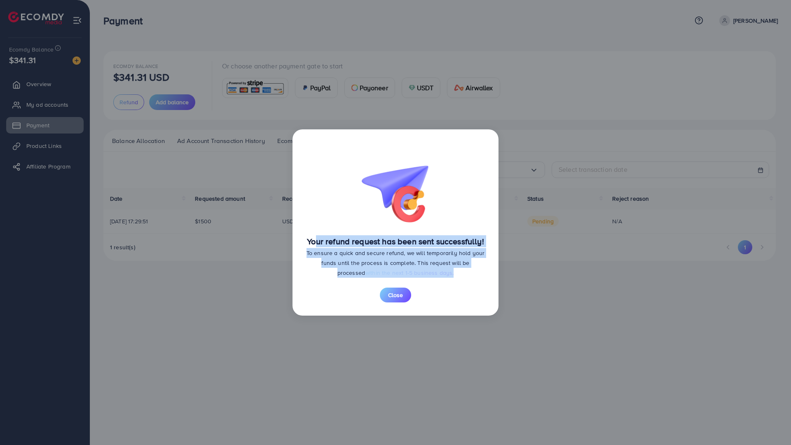
drag, startPoint x: 310, startPoint y: 212, endPoint x: 464, endPoint y: 249, distance: 158.9
click at [464, 249] on div "Your refund request has been sent successfully! To ensure a quick and secure re…" at bounding box center [396, 257] width 180 height 41
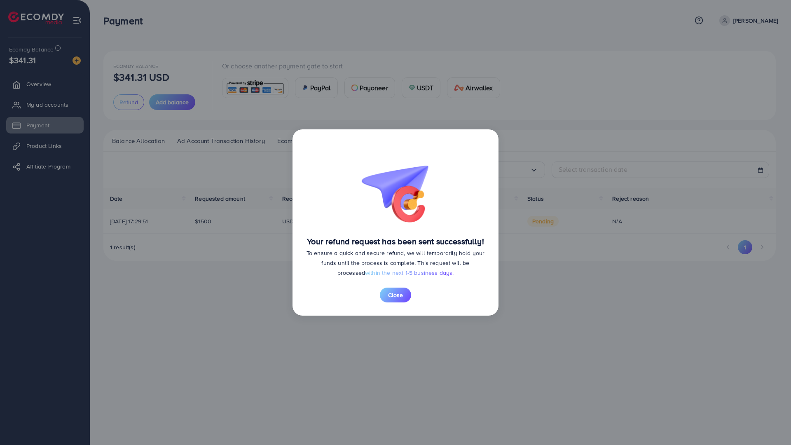
click at [303, 207] on div "Your refund request has been sent successfully! To ensure a quick and secure re…" at bounding box center [396, 222] width 206 height 186
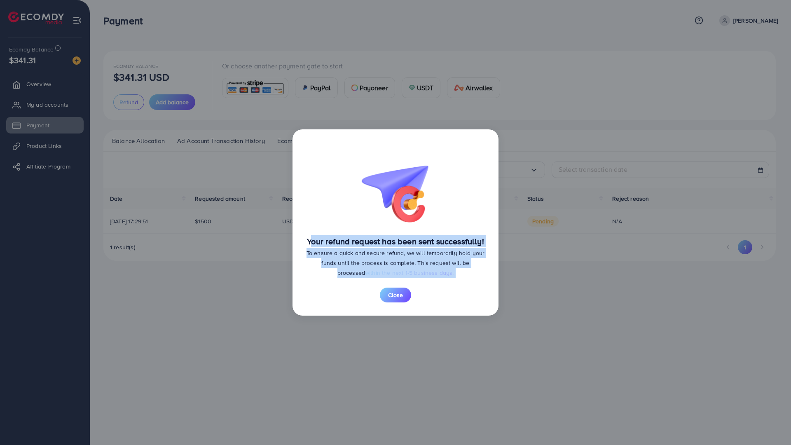
drag, startPoint x: 305, startPoint y: 211, endPoint x: 482, endPoint y: 257, distance: 182.9
click at [482, 257] on div "Your refund request has been sent successfully! To ensure a quick and secure re…" at bounding box center [396, 222] width 206 height 186
copy div "Your refund request has been sent successfully! To ensure a quick and secure re…"
click at [400, 291] on span "Close" at bounding box center [395, 295] width 15 height 8
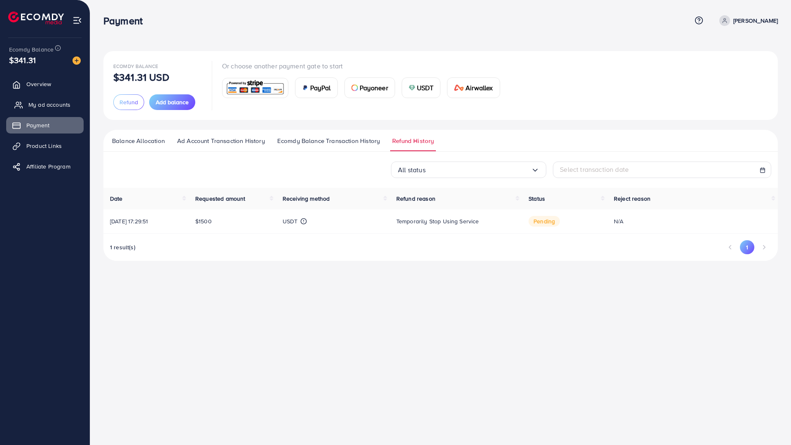
click at [51, 108] on span "My ad accounts" at bounding box center [49, 105] width 42 height 8
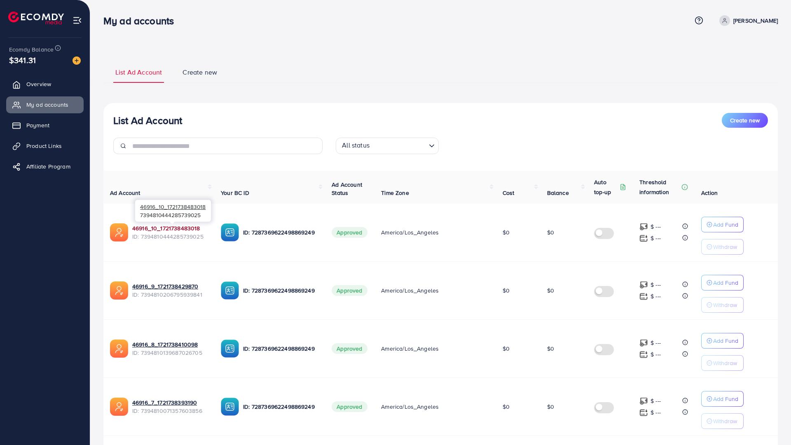
click at [176, 229] on link "46916_10_1721738483018" at bounding box center [166, 228] width 68 height 8
click at [193, 67] on ul "List Ad Account Create new" at bounding box center [440, 72] width 675 height 22
click at [195, 72] on span "Create new" at bounding box center [200, 72] width 35 height 9
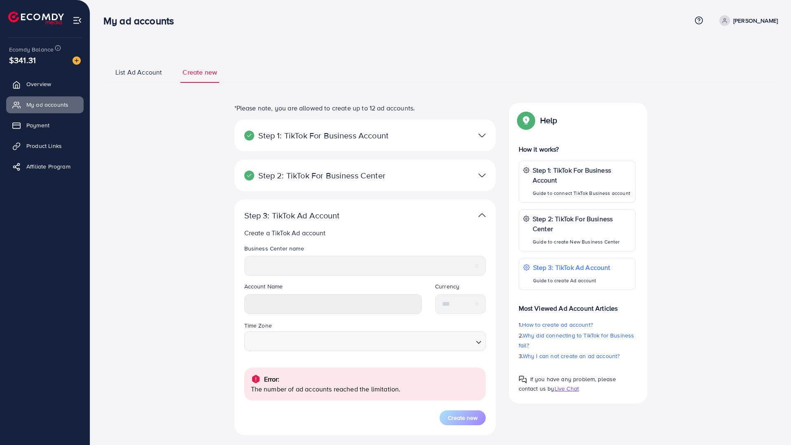
click at [321, 254] on legend "Business Center name" at bounding box center [365, 250] width 242 height 12
click at [446, 167] on div "Step 2: TikTok For Business Center Business Center is a powerful business manag…" at bounding box center [365, 176] width 261 height 32
click at [462, 171] on div at bounding box center [450, 175] width 85 height 12
click at [484, 176] on img at bounding box center [482, 175] width 7 height 12
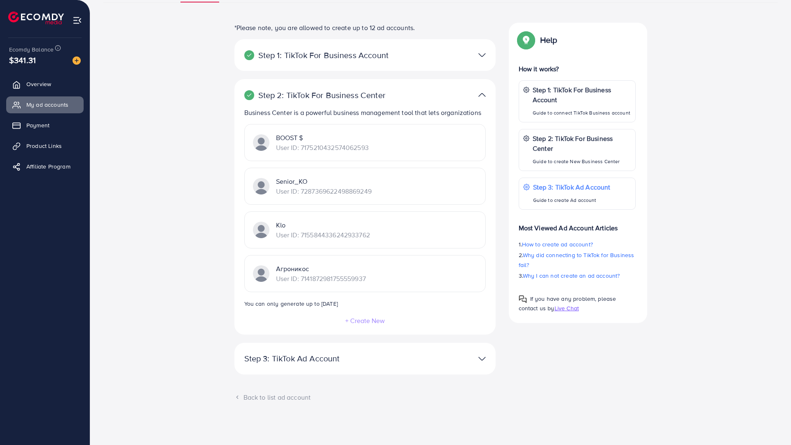
scroll to position [124, 0]
click at [279, 220] on p "Klo" at bounding box center [323, 225] width 94 height 10
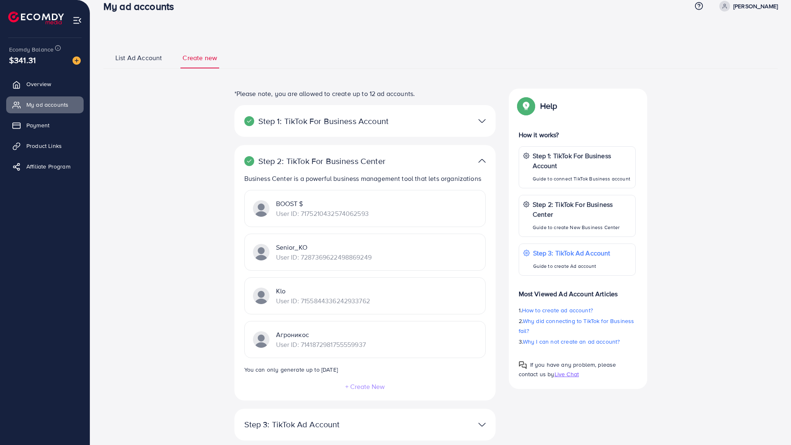
scroll to position [0, 0]
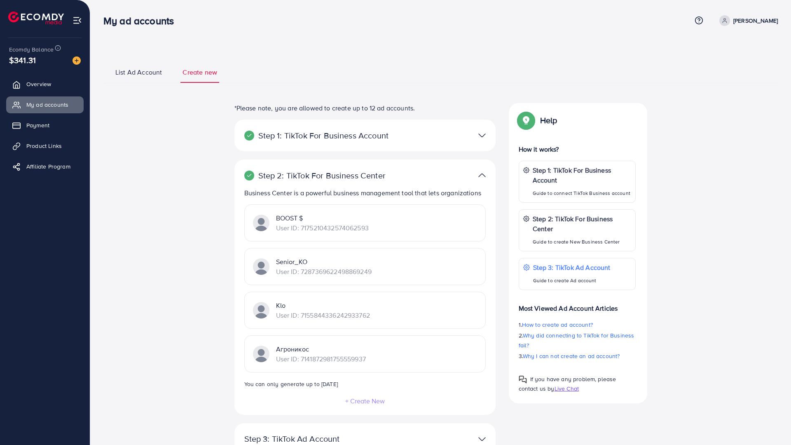
click at [364, 138] on p "Step 1: TikTok For Business Account" at bounding box center [322, 136] width 157 height 10
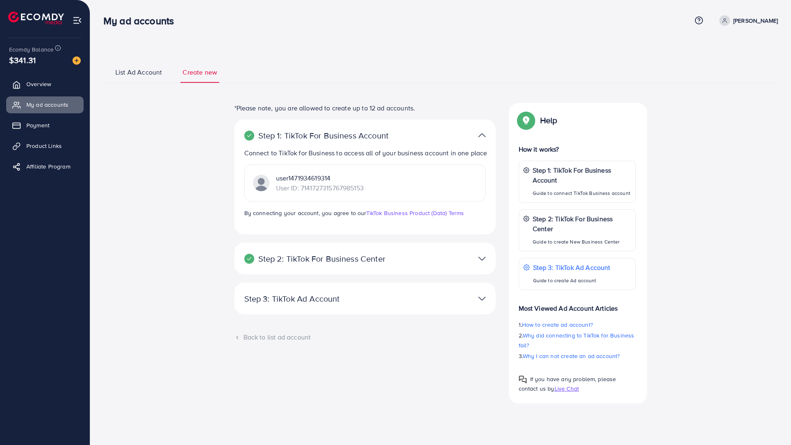
click at [473, 257] on div at bounding box center [450, 259] width 85 height 12
click at [480, 259] on img at bounding box center [482, 259] width 7 height 12
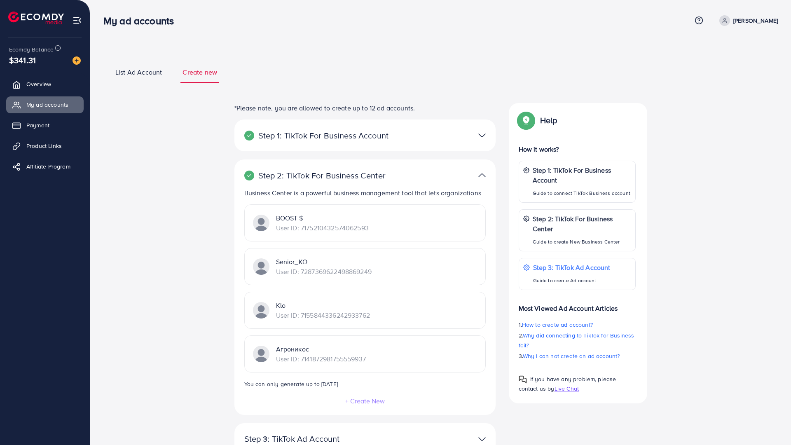
click at [509, 336] on div "*Please note, you are allowed to create up to 12 ad accounts. Step 1: TikTok Fo…" at bounding box center [441, 302] width 607 height 399
click at [488, 301] on div "Step 2: TikTok For Business Center Business Center is a powerful business manag…" at bounding box center [365, 287] width 261 height 255
click at [360, 273] on p "User ID: 7287369622498869249" at bounding box center [324, 272] width 96 height 10
copy p "7287369622498869249"
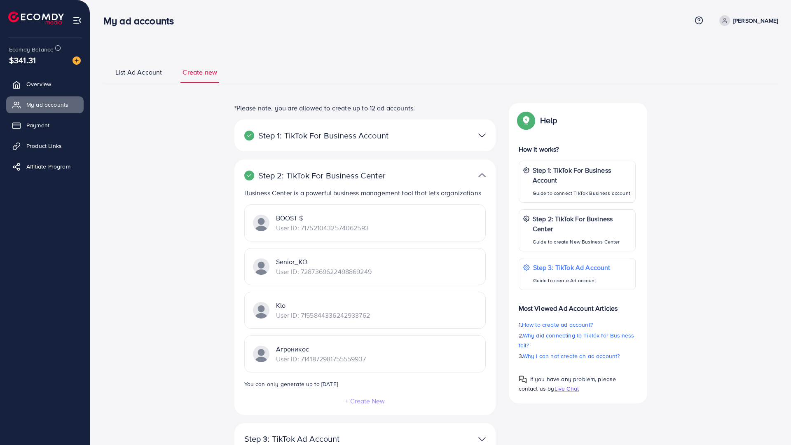
click at [755, 24] on p "[PERSON_NAME]" at bounding box center [756, 21] width 45 height 10
click at [477, 63] on ul "List Ad Account Create new" at bounding box center [440, 72] width 675 height 22
click at [141, 71] on span "List Ad Account" at bounding box center [138, 72] width 47 height 9
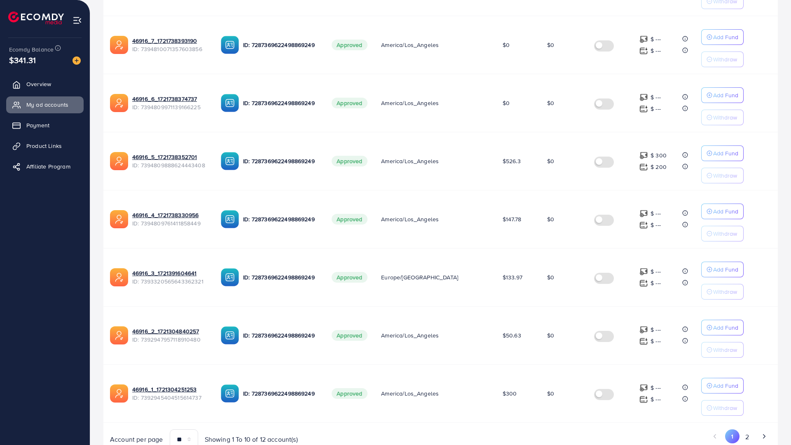
scroll to position [450, 0]
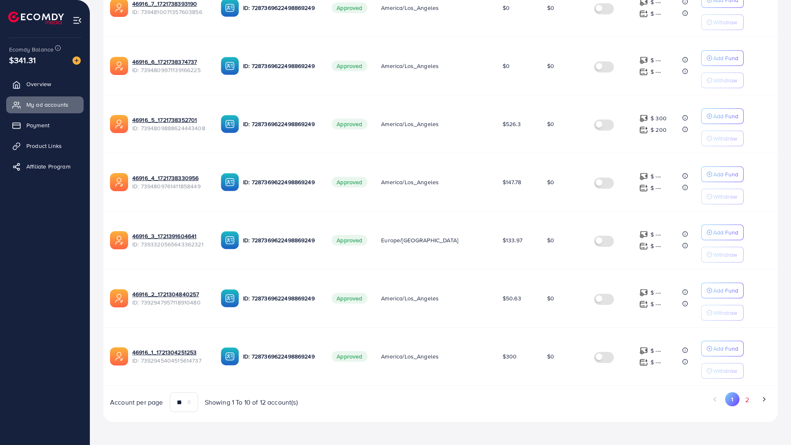
click at [742, 392] on button "2" at bounding box center [747, 399] width 15 height 15
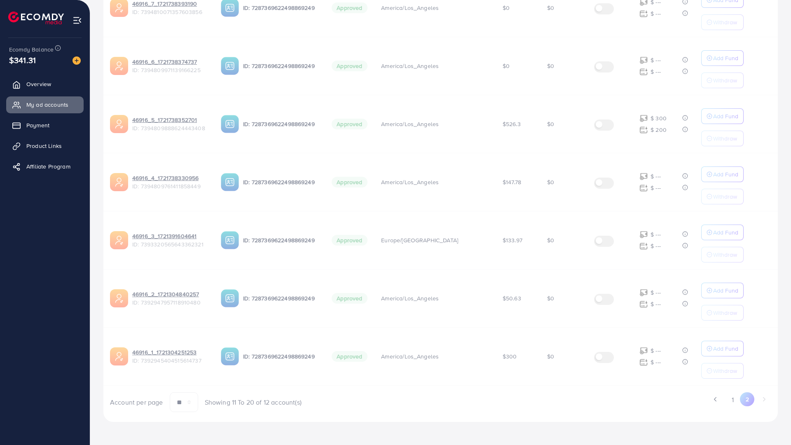
scroll to position [0, 0]
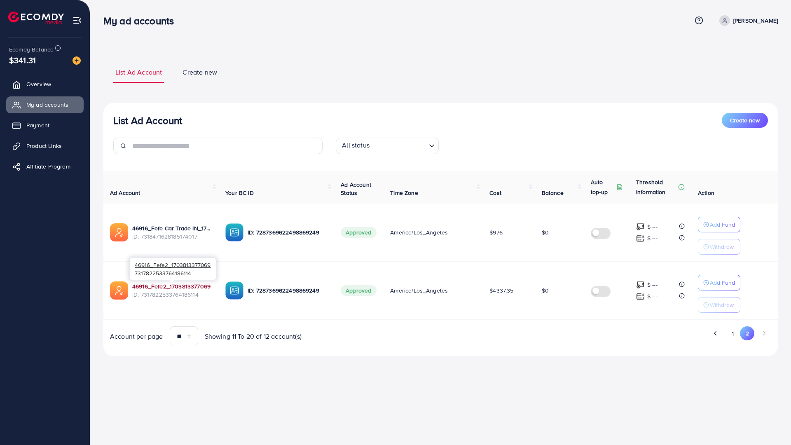
click at [183, 287] on link "46916_Fefe2_1703813377069" at bounding box center [171, 286] width 78 height 8
click at [732, 328] on button "1" at bounding box center [733, 333] width 14 height 15
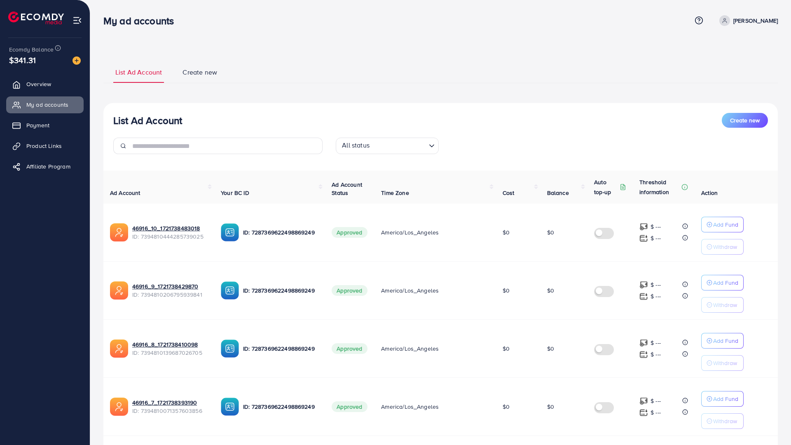
click at [190, 73] on span "Create new" at bounding box center [200, 72] width 35 height 9
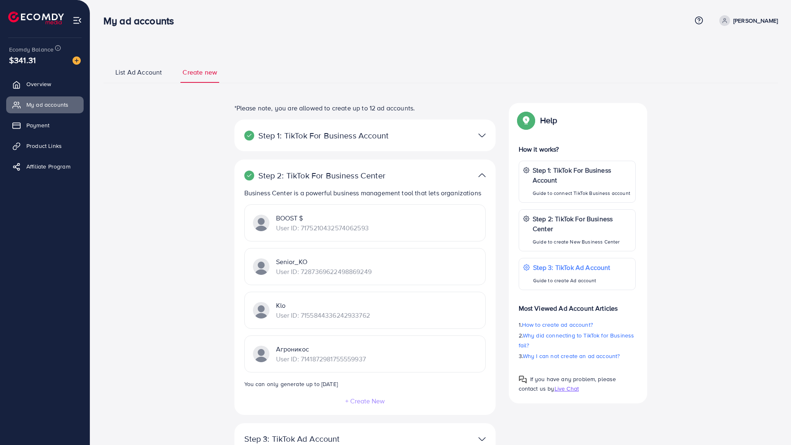
click at [444, 145] on div "Step 1: TikTok For Business Account Connect to TikTok for Business to access al…" at bounding box center [365, 136] width 261 height 32
click at [480, 134] on img at bounding box center [482, 135] width 7 height 12
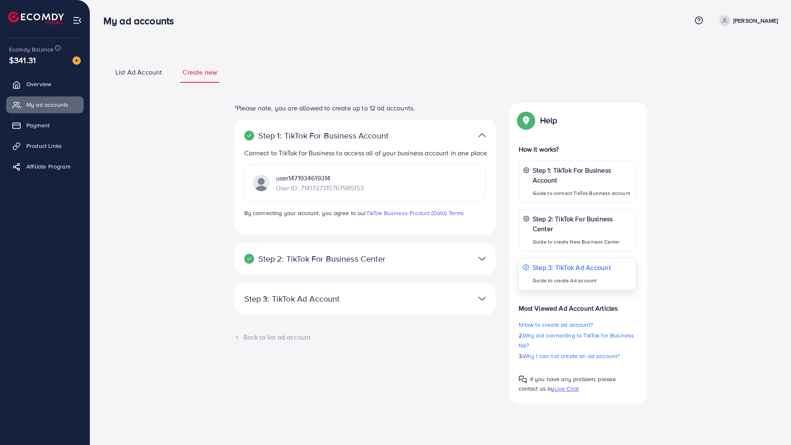
scroll to position [32, 0]
click at [111, 61] on ul "List Ad Account Create new" at bounding box center [440, 72] width 675 height 22
click at [122, 68] on span "List Ad Account" at bounding box center [138, 72] width 47 height 9
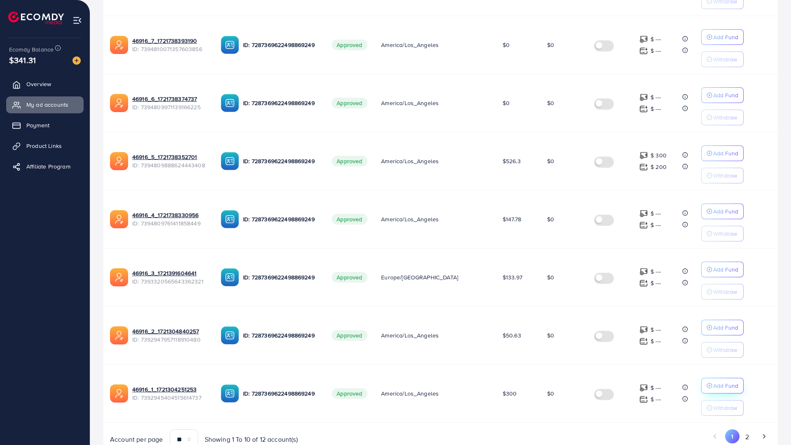
scroll to position [450, 0]
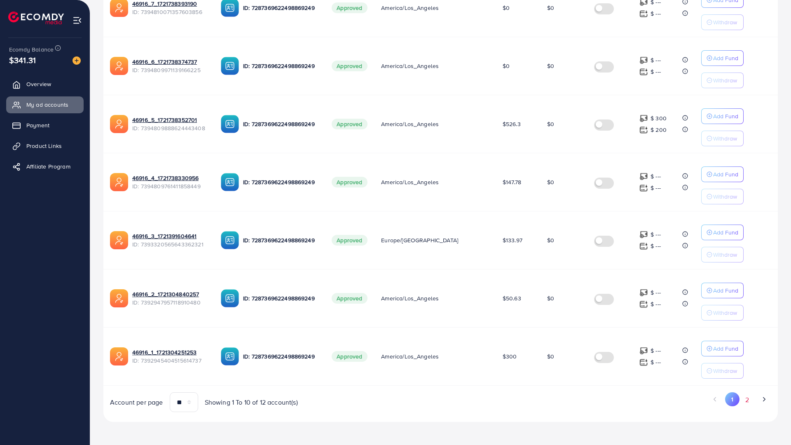
click at [745, 392] on button "2" at bounding box center [747, 399] width 15 height 15
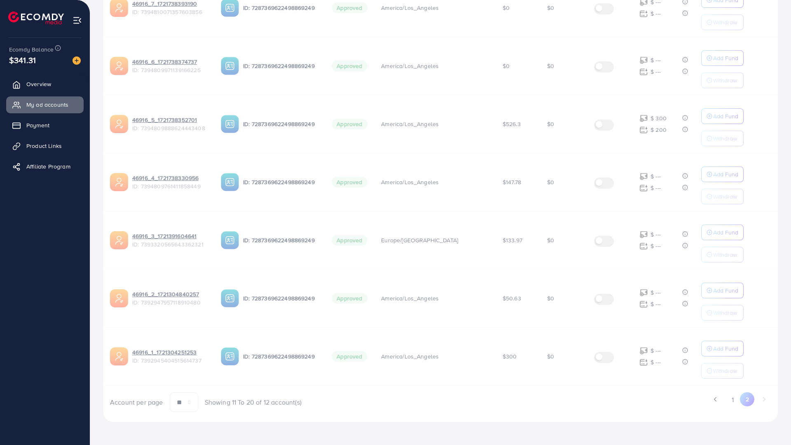
scroll to position [0, 0]
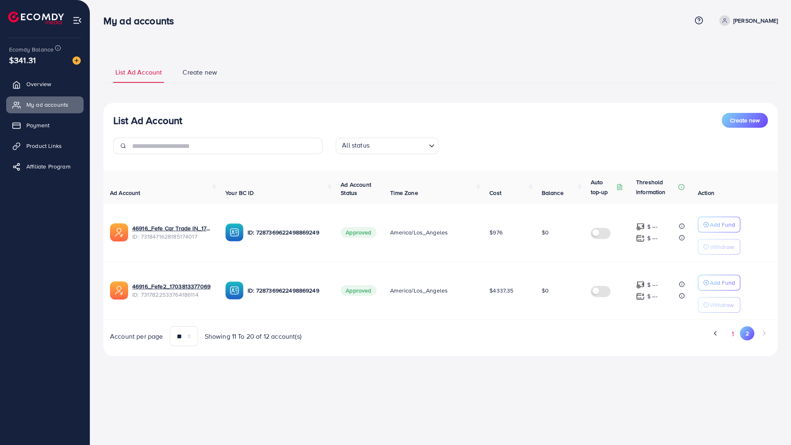
click at [734, 333] on button "1" at bounding box center [733, 333] width 14 height 15
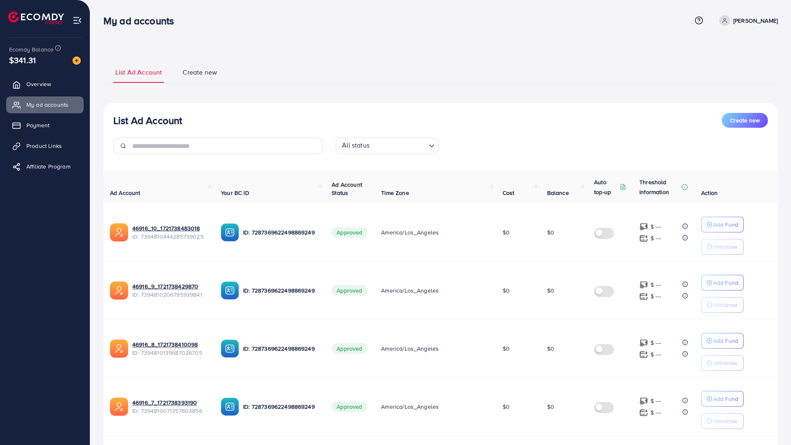
click at [383, 145] on input "Search for option" at bounding box center [399, 146] width 54 height 13
click at [316, 126] on div "List Ad Account Create new" at bounding box center [440, 120] width 655 height 15
click at [280, 143] on input "text" at bounding box center [227, 146] width 190 height 16
click at [198, 79] on link "Create new" at bounding box center [200, 75] width 39 height 15
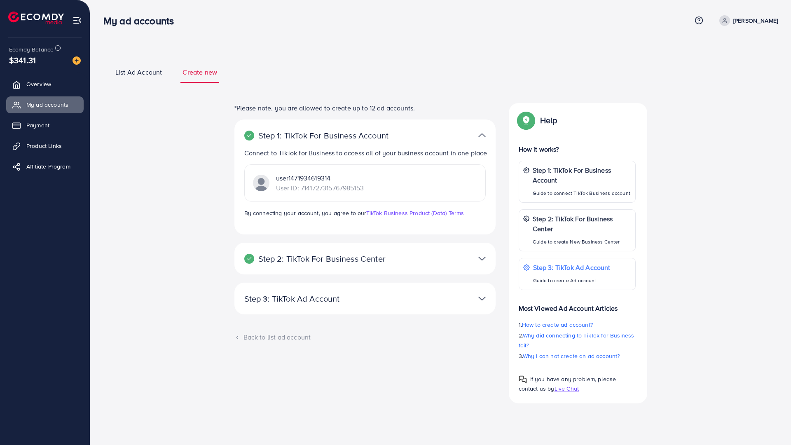
click at [354, 138] on p "Step 1: TikTok For Business Account" at bounding box center [322, 136] width 157 height 10
click at [339, 258] on p "Step 2: TikTok For Business Center" at bounding box center [322, 259] width 157 height 10
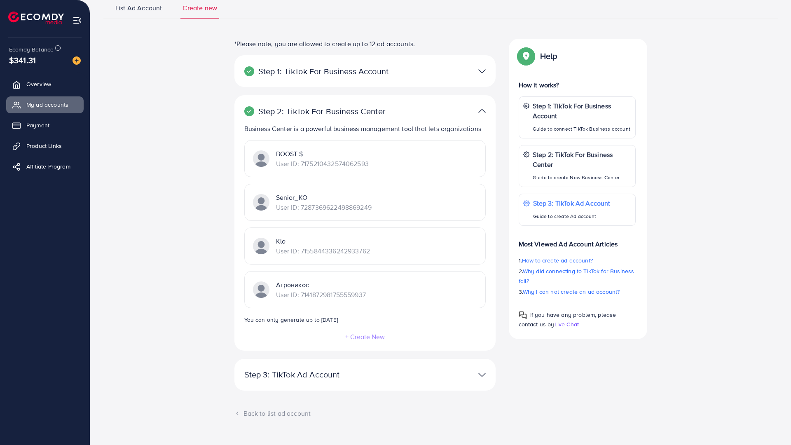
scroll to position [124, 0]
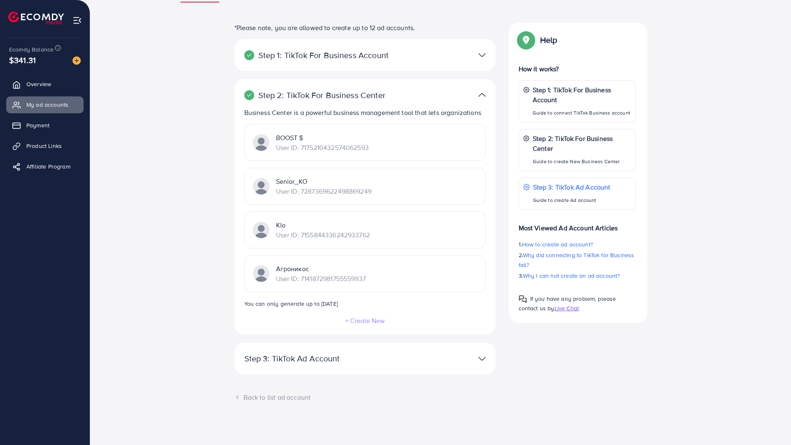
click at [289, 143] on p "User ID: 7175210432574062593" at bounding box center [322, 148] width 93 height 10
click at [321, 300] on small "You can only generate up to [DATE]" at bounding box center [291, 304] width 94 height 8
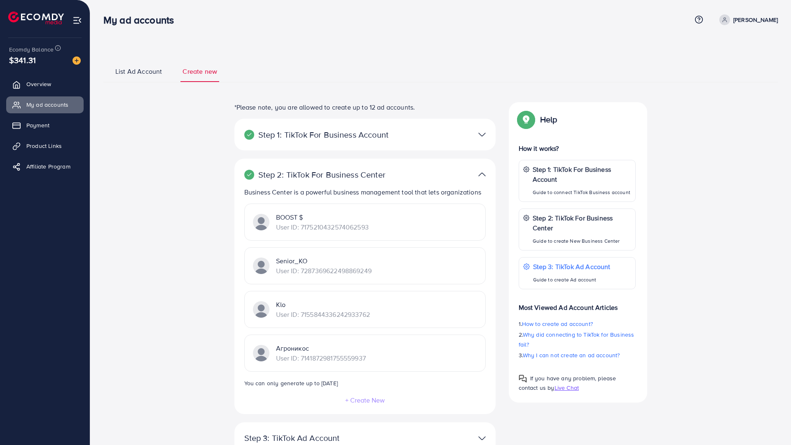
scroll to position [0, 0]
click at [480, 141] on img at bounding box center [482, 135] width 7 height 12
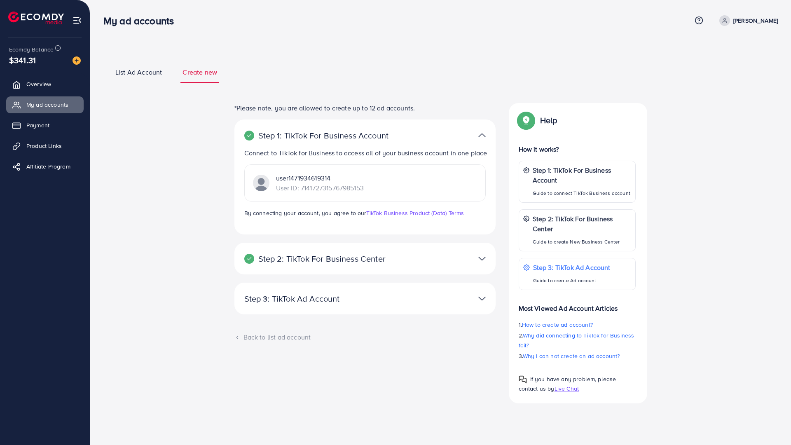
click at [324, 176] on p "user1471934619314" at bounding box center [320, 178] width 88 height 10
copy p "user1471934619314"
click at [745, 19] on p "[PERSON_NAME]" at bounding box center [756, 21] width 45 height 10
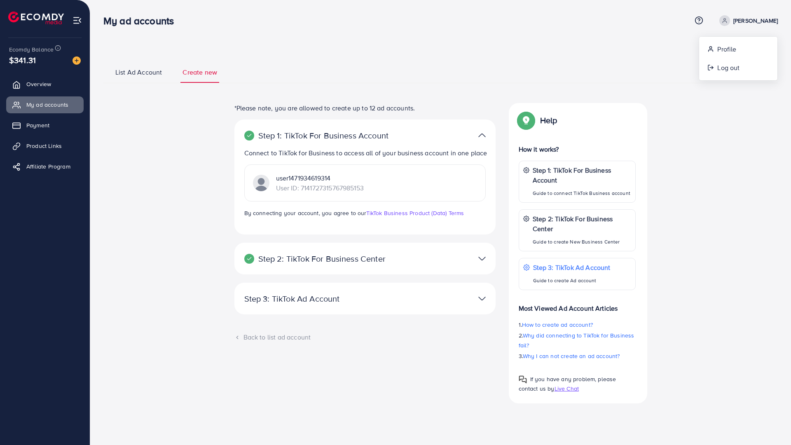
click at [594, 39] on div "List Ad Account Create new *Please note, you are allowed to create up to 12 ad …" at bounding box center [440, 213] width 701 height 427
click at [26, 124] on link "Payment" at bounding box center [44, 125] width 77 height 16
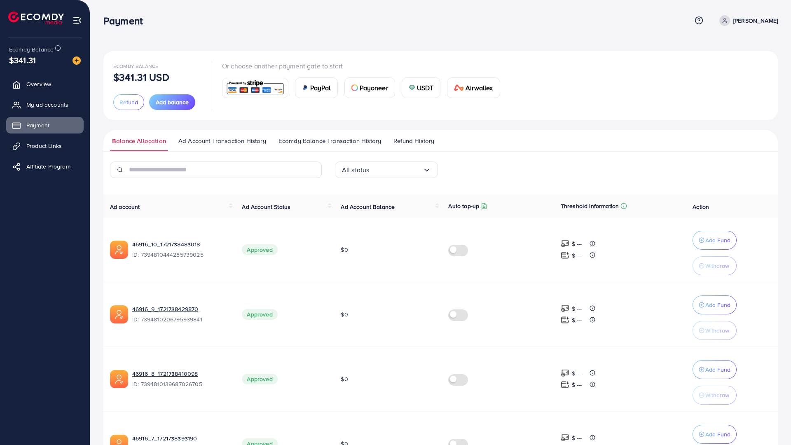
click at [206, 143] on span "Ad Account Transaction History" at bounding box center [222, 140] width 88 height 9
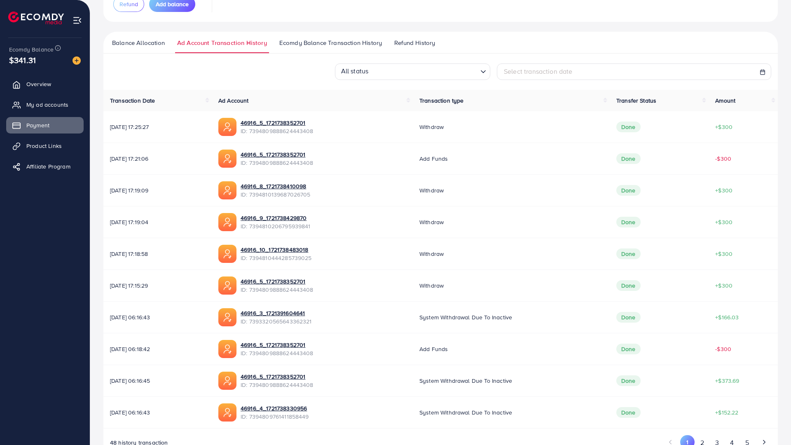
scroll to position [174, 0]
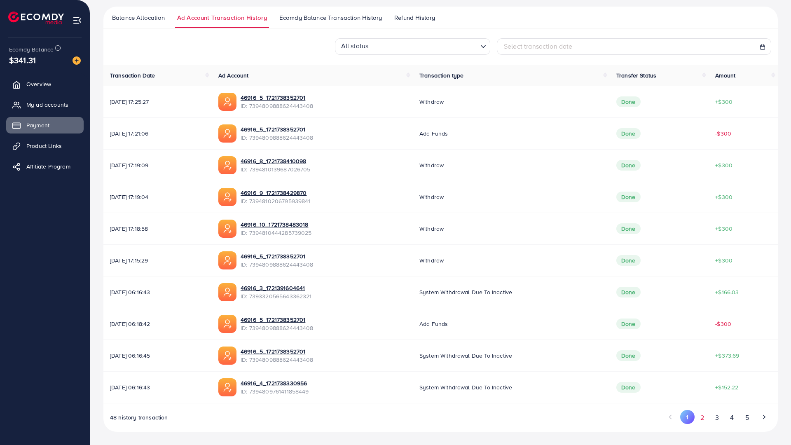
click at [698, 410] on button "2" at bounding box center [702, 417] width 15 height 15
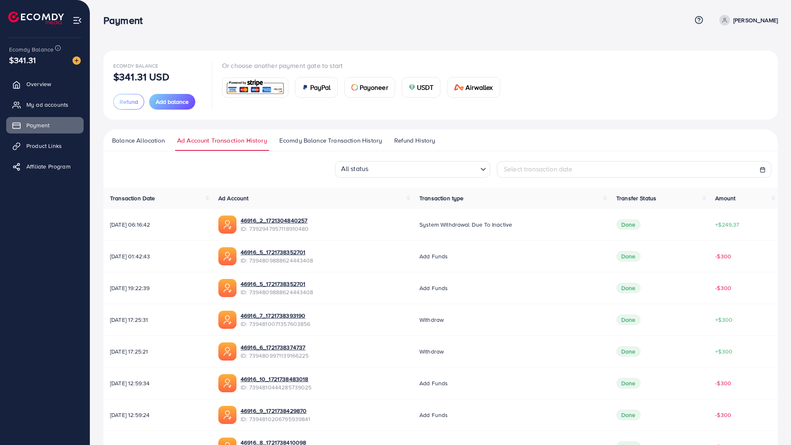
scroll to position [0, 0]
click at [316, 145] on span "Ecomdy Balance Transaction History" at bounding box center [330, 140] width 103 height 9
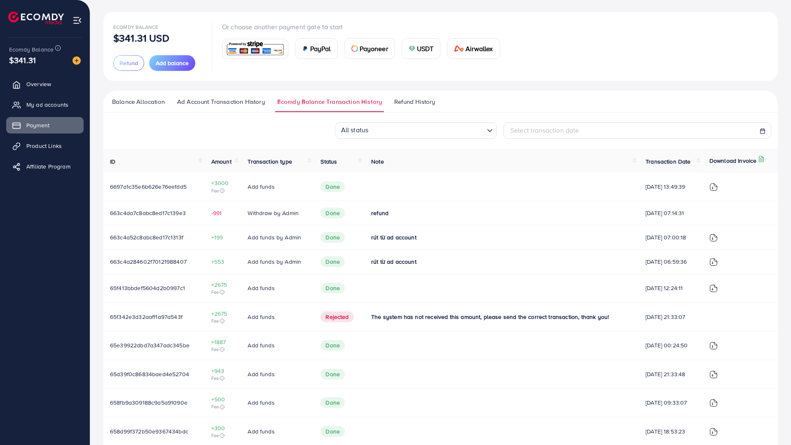
scroll to position [41, 0]
click at [397, 106] on link "Refund History" at bounding box center [414, 102] width 45 height 15
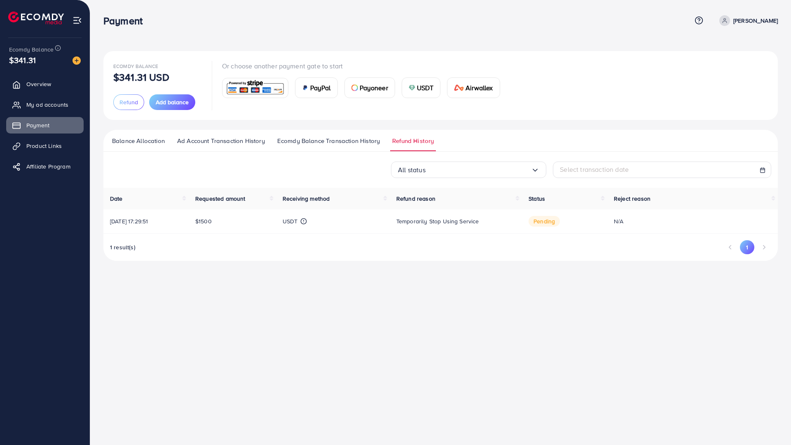
click at [346, 148] on link "Ecomdy Balance Transaction History" at bounding box center [328, 143] width 107 height 15
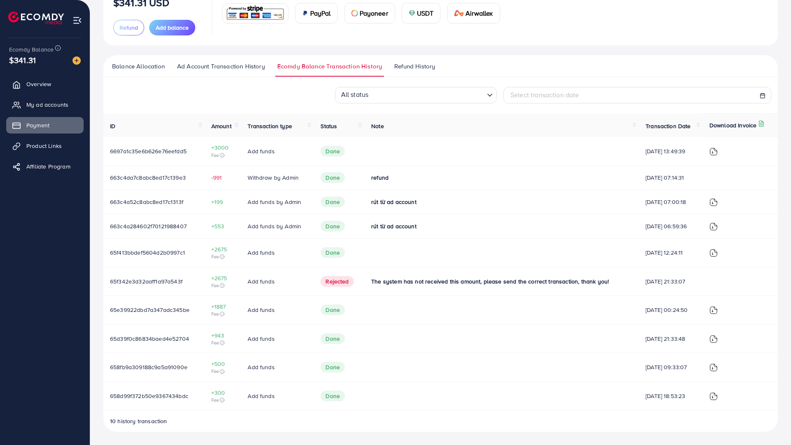
scroll to position [124, 0]
click at [409, 277] on span "The system has not received this amount, please send the correct transaction, t…" at bounding box center [490, 281] width 238 height 8
click at [379, 238] on td at bounding box center [502, 252] width 274 height 29
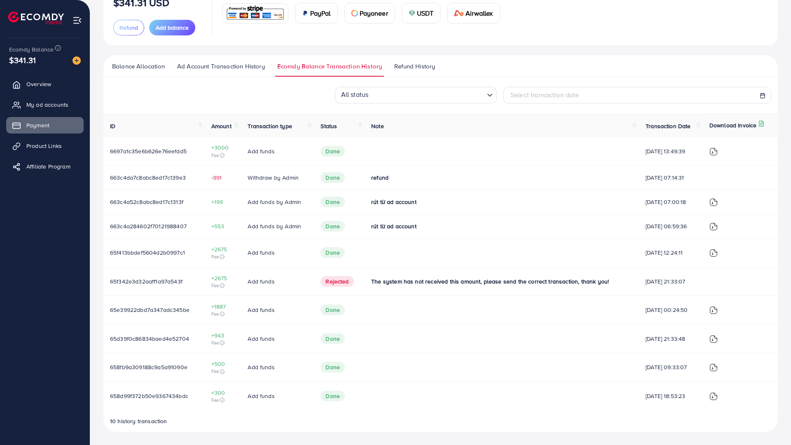
click at [223, 62] on span "Ad Account Transaction History" at bounding box center [221, 66] width 88 height 9
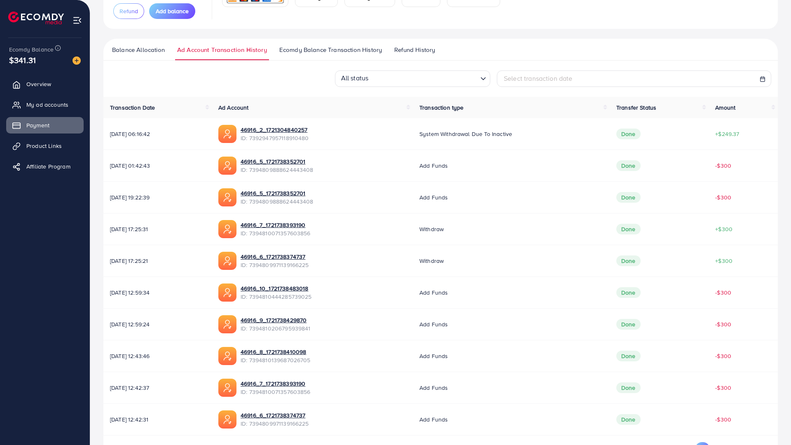
scroll to position [50, 0]
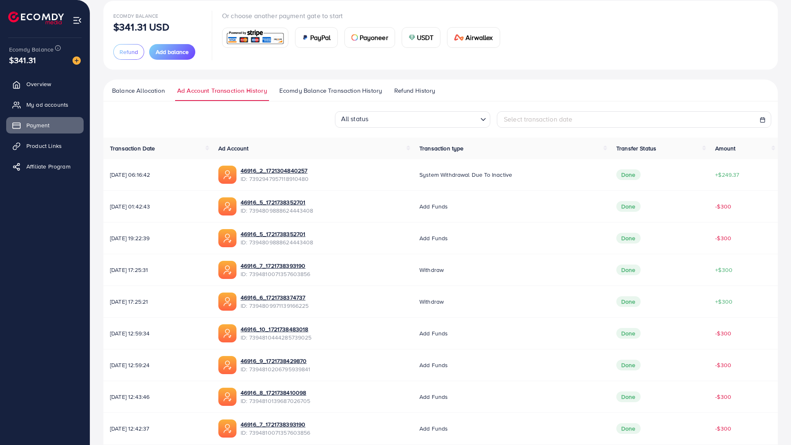
click at [310, 94] on span "Ecomdy Balance Transaction History" at bounding box center [330, 90] width 103 height 9
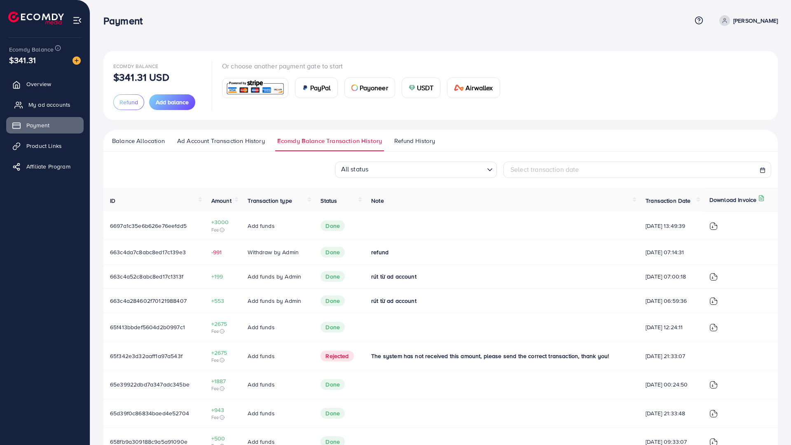
click at [53, 103] on span "My ad accounts" at bounding box center [49, 105] width 42 height 8
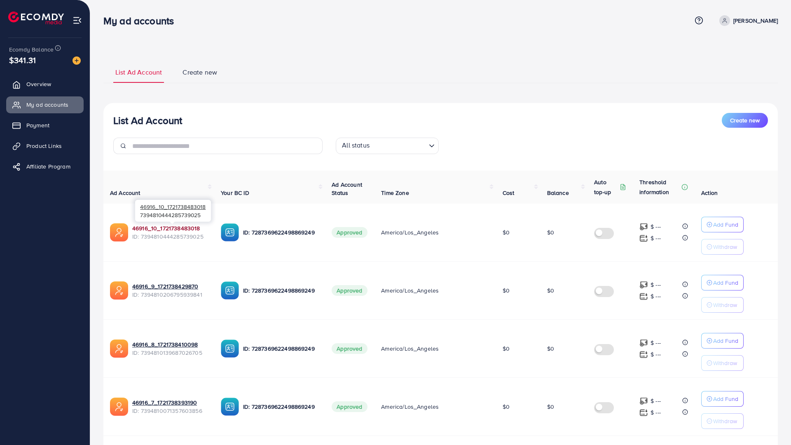
click at [182, 229] on link "46916_10_1721738483018" at bounding box center [166, 228] width 68 height 8
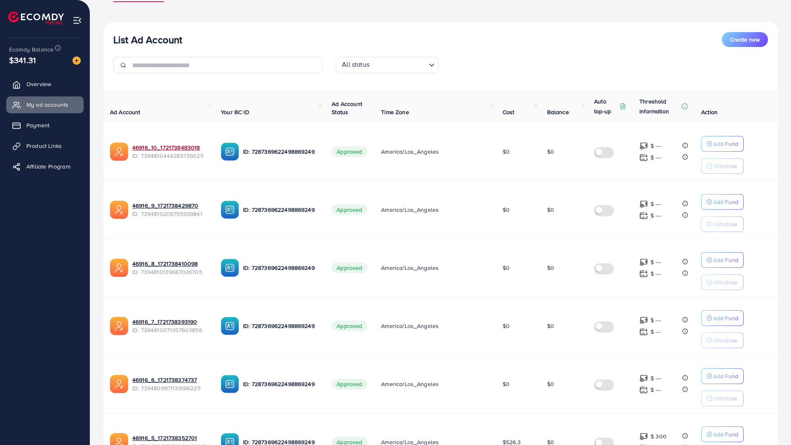
scroll to position [82, 0]
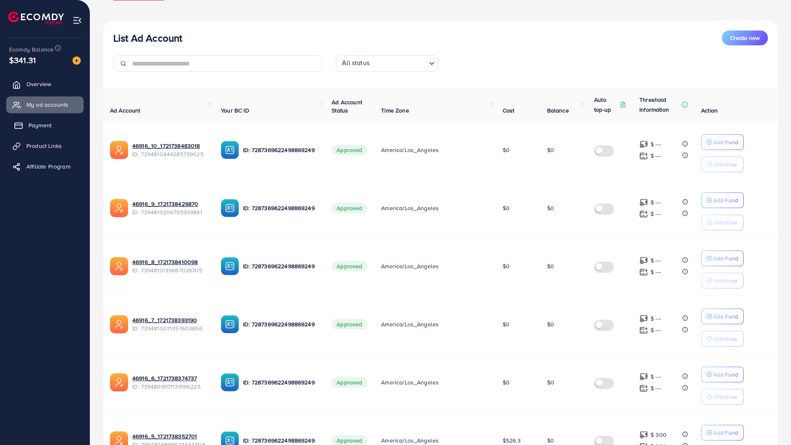
click at [61, 124] on link "Payment" at bounding box center [44, 125] width 77 height 16
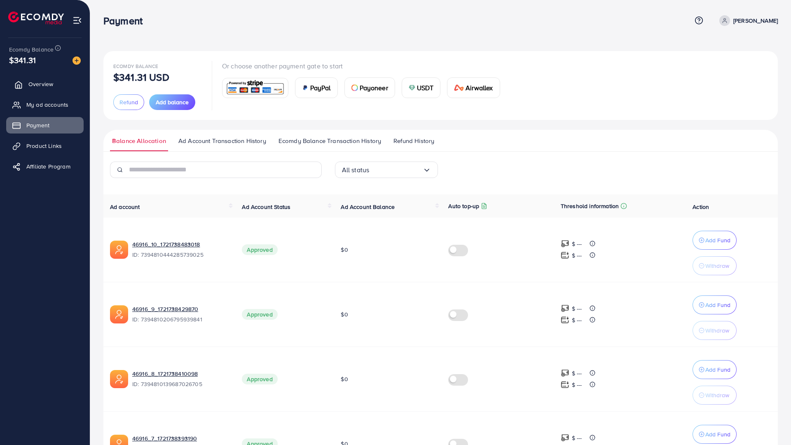
click at [65, 83] on link "Overview" at bounding box center [44, 84] width 77 height 16
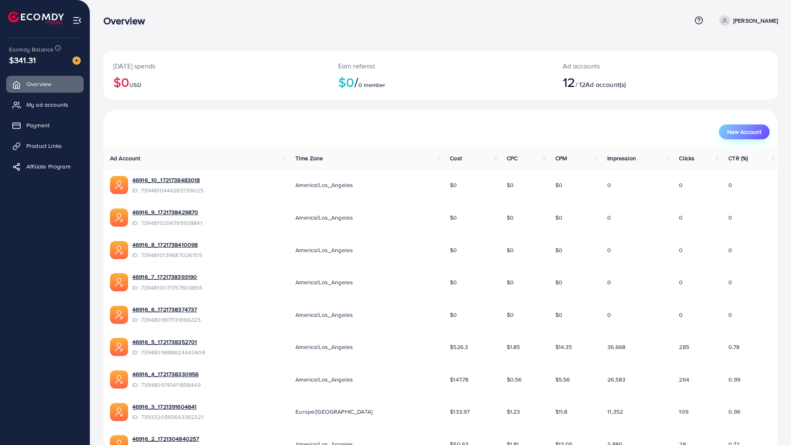
click at [748, 131] on span "New Account" at bounding box center [744, 132] width 34 height 6
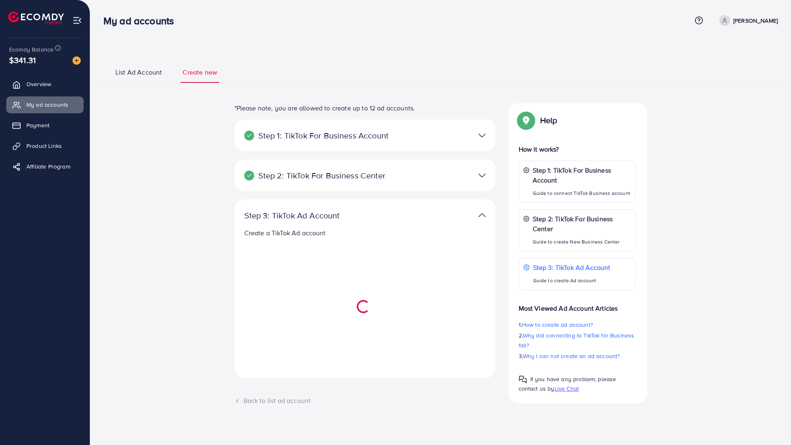
select select
click at [419, 178] on div at bounding box center [450, 175] width 85 height 12
select select
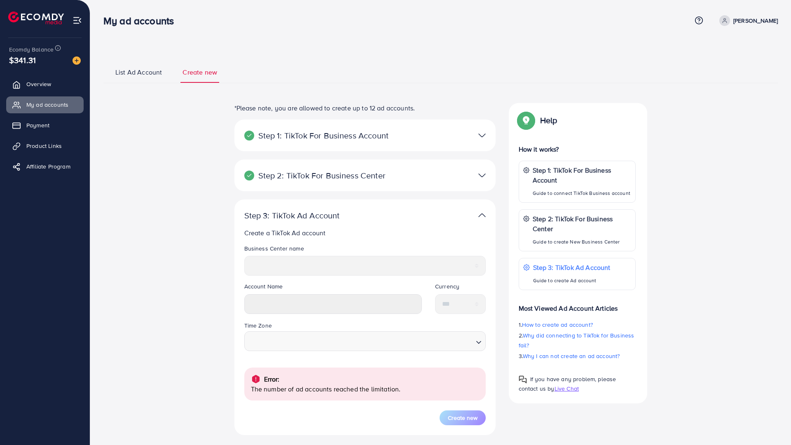
click at [419, 178] on div at bounding box center [450, 175] width 85 height 12
click at [482, 174] on img at bounding box center [482, 175] width 7 height 12
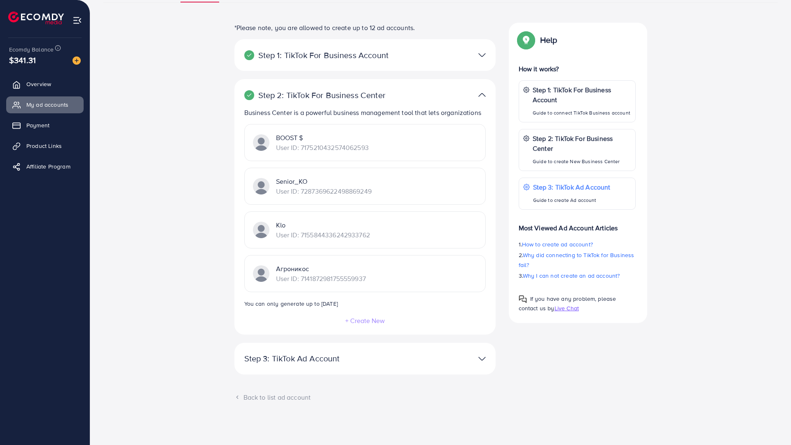
scroll to position [131, 0]
click at [490, 343] on div "Step 3: TikTok Ad Account Create a TikTok Ad account Business Center name *****…" at bounding box center [365, 359] width 261 height 32
click at [482, 353] on img at bounding box center [482, 359] width 7 height 12
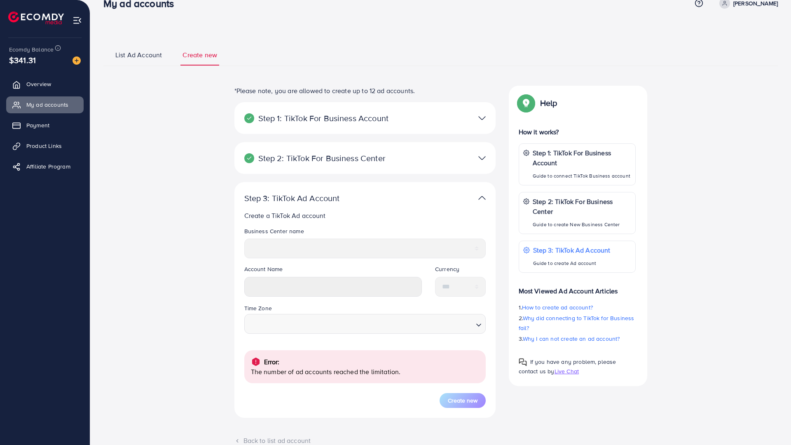
scroll to position [0, 0]
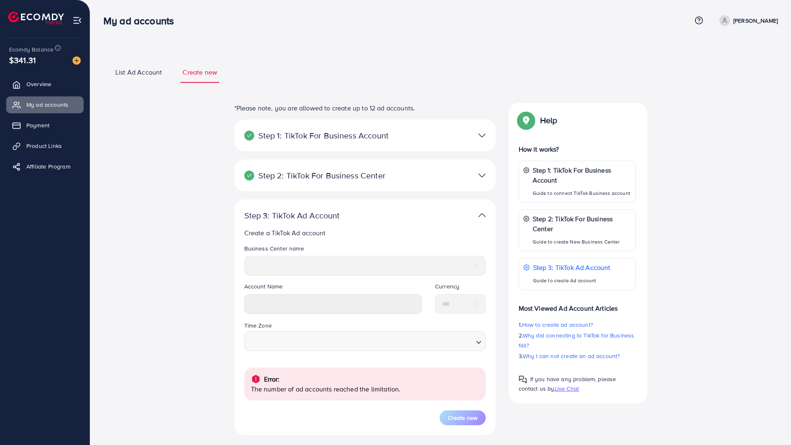
click at [125, 66] on ul "List Ad Account Create new" at bounding box center [440, 72] width 675 height 22
click at [139, 78] on link "List Ad Account" at bounding box center [138, 75] width 51 height 15
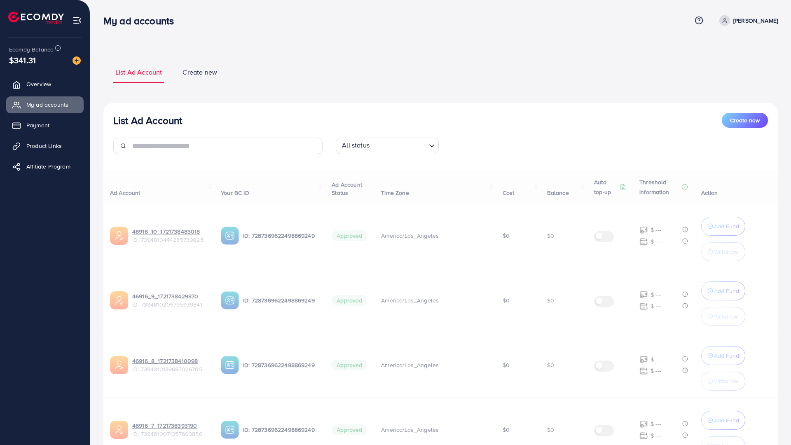
click at [136, 75] on span "List Ad Account" at bounding box center [138, 72] width 47 height 9
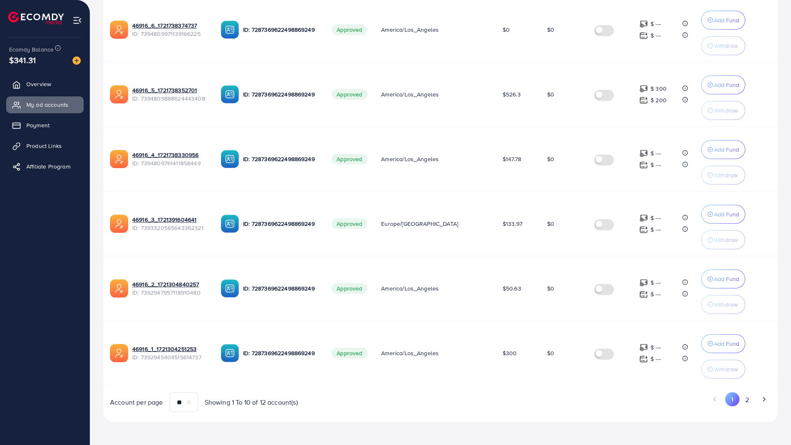
scroll to position [516, 0]
click at [744, 392] on button "2" at bounding box center [747, 399] width 15 height 15
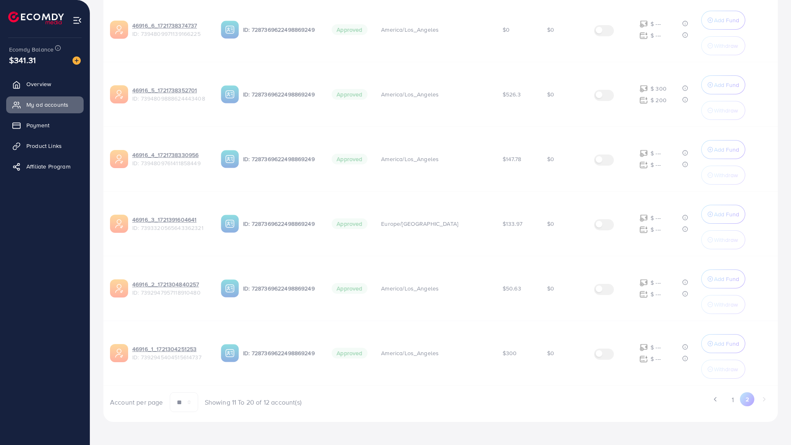
scroll to position [0, 0]
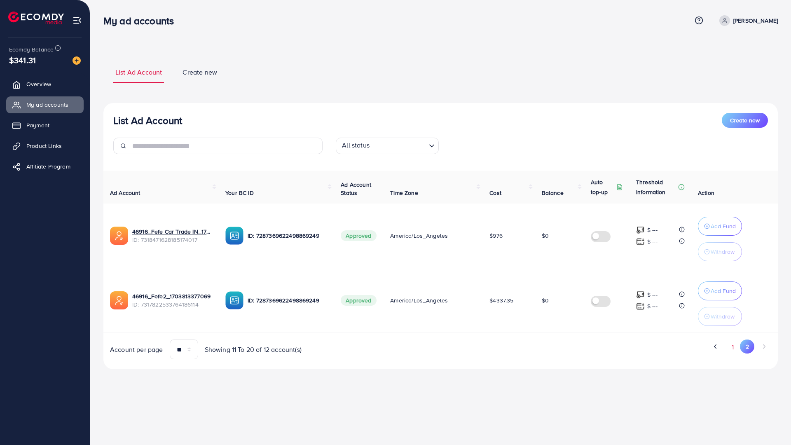
click at [731, 348] on button "1" at bounding box center [733, 347] width 14 height 15
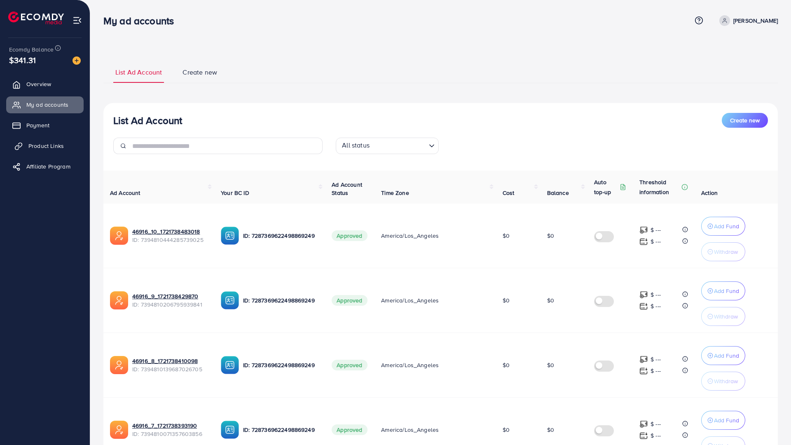
click at [56, 146] on span "Product Links" at bounding box center [45, 146] width 35 height 8
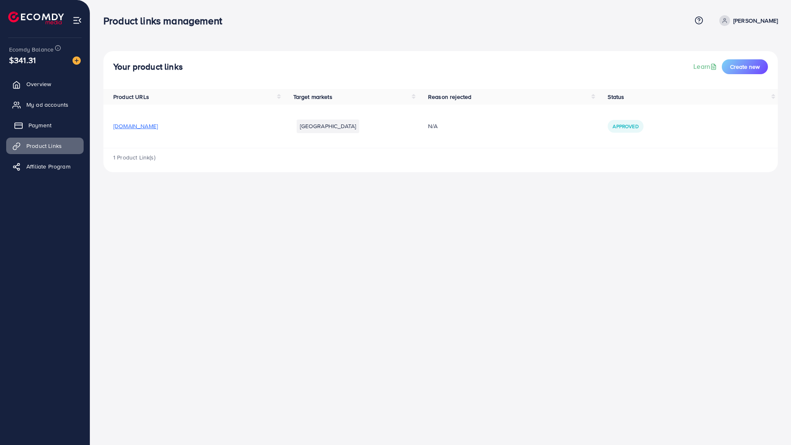
click at [54, 132] on link "Payment" at bounding box center [44, 125] width 77 height 16
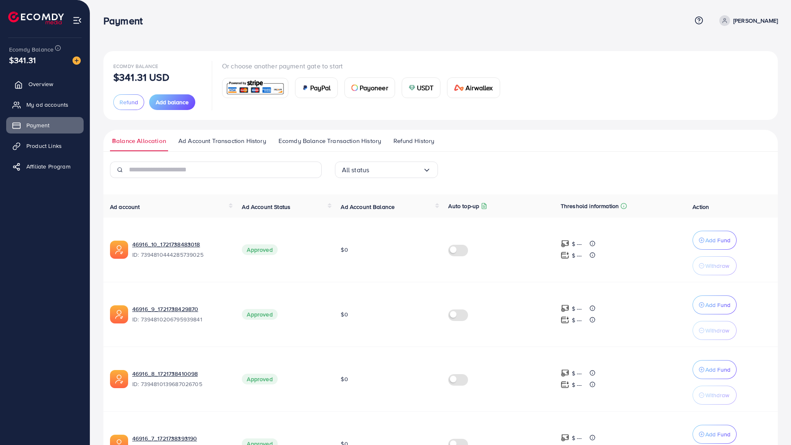
click at [38, 77] on link "Overview" at bounding box center [44, 84] width 77 height 16
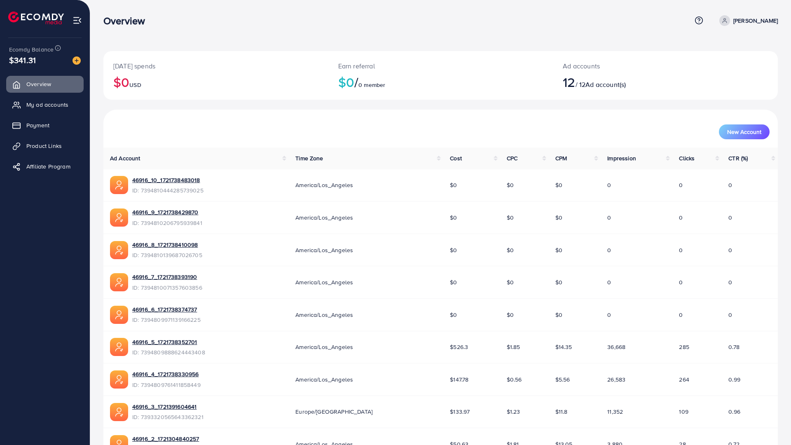
click at [28, 57] on span "$341.31" at bounding box center [22, 60] width 27 height 12
click at [54, 124] on link "Payment" at bounding box center [44, 125] width 77 height 16
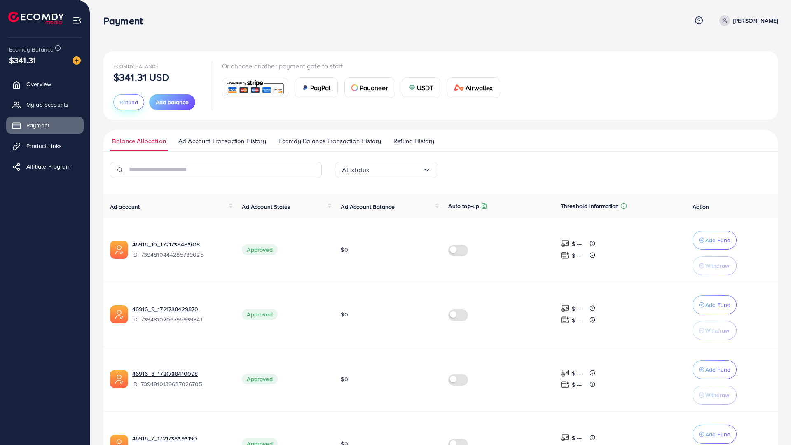
click at [125, 104] on span "Refund" at bounding box center [129, 102] width 19 height 8
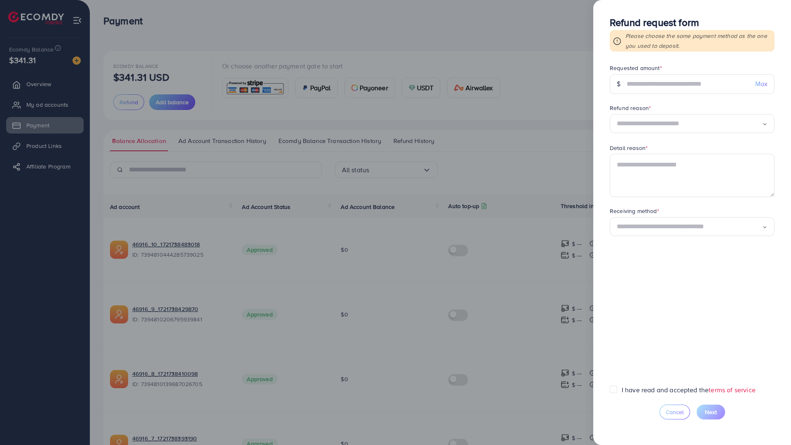
click at [389, 129] on div at bounding box center [395, 222] width 791 height 445
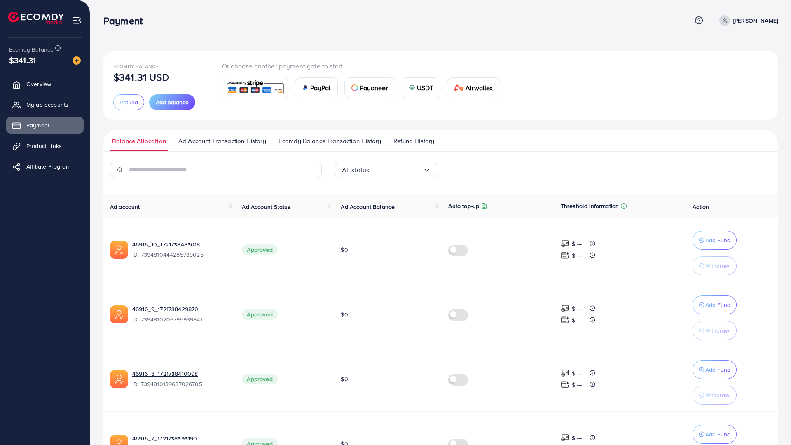
click at [413, 142] on span "Refund History" at bounding box center [414, 140] width 41 height 9
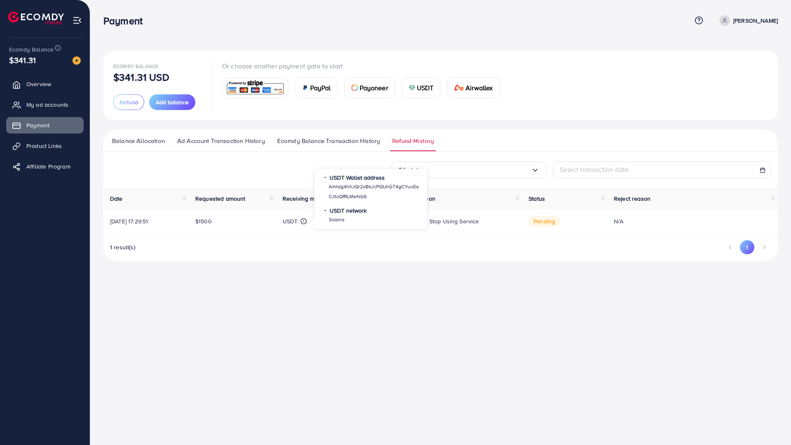
click at [305, 223] on circle at bounding box center [303, 221] width 5 height 5
click at [345, 197] on p "Amtdg4hhJQr2xBkJcPQUnGT4gCYuoEeCJtoQfRLMeNG6" at bounding box center [374, 192] width 90 height 20
copy p "Amtdg4hhJQr2xBkJcPQUnGT4gCYuoEeCJtoQfRLMeNG6"
click at [131, 102] on span "Refund" at bounding box center [129, 102] width 19 height 8
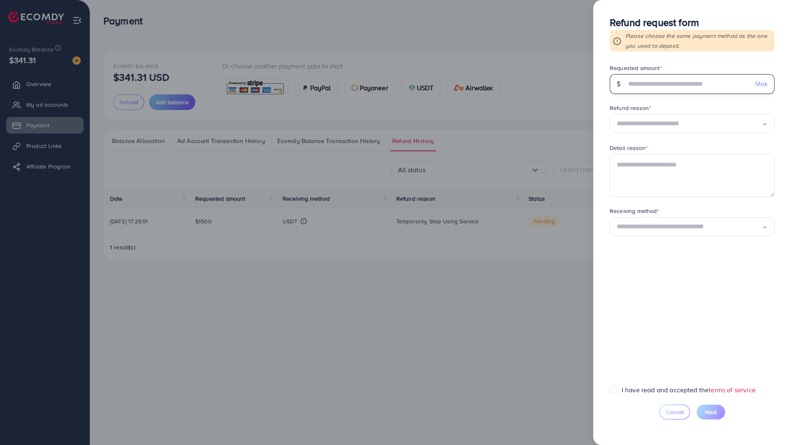
click at [636, 92] on input "text" at bounding box center [688, 84] width 122 height 20
type input "******"
click at [657, 80] on input "******" at bounding box center [688, 84] width 122 height 20
click at [679, 101] on form "Requested amount * $ ****** Max Refund reason * Loading... Detail reason * Rece…" at bounding box center [692, 224] width 165 height 321
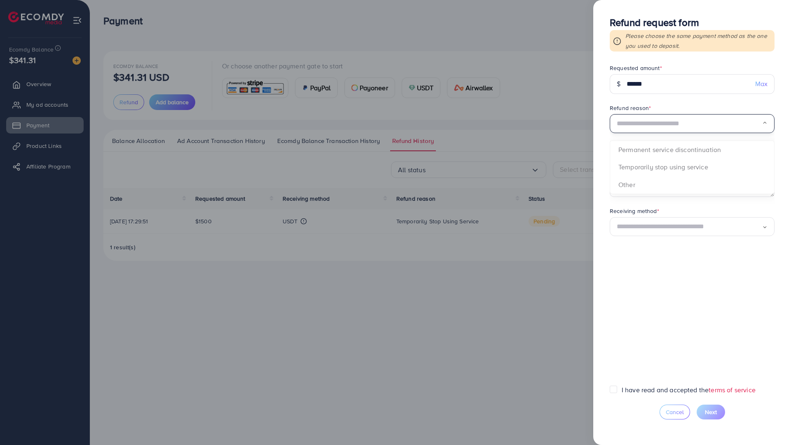
click at [674, 129] on input "Search for option" at bounding box center [689, 123] width 145 height 13
click at [676, 170] on form "Requested amount * $ ****** Max Refund reason * Loading... Permanent service di…" at bounding box center [692, 224] width 165 height 321
click at [659, 182] on textarea at bounding box center [692, 175] width 165 height 43
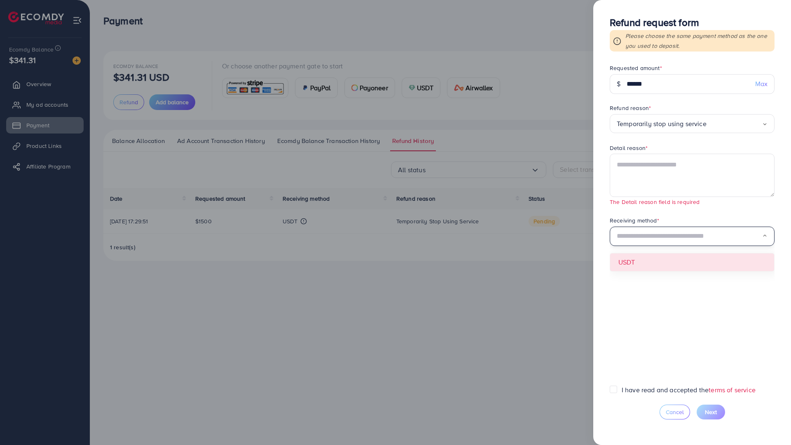
click at [659, 223] on div "Receiving method * Loading... USDT" at bounding box center [692, 231] width 165 height 30
click at [657, 262] on form "Requested amount * $ ****** Max Refund reason * Temporarily stop using service …" at bounding box center [692, 224] width 165 height 321
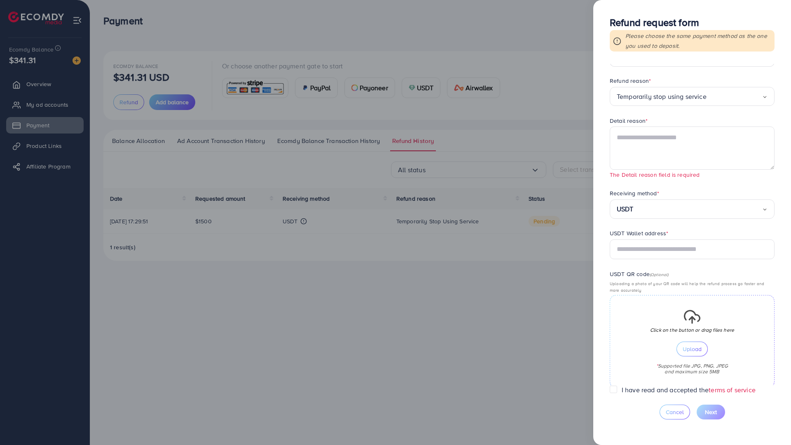
scroll to position [124, 0]
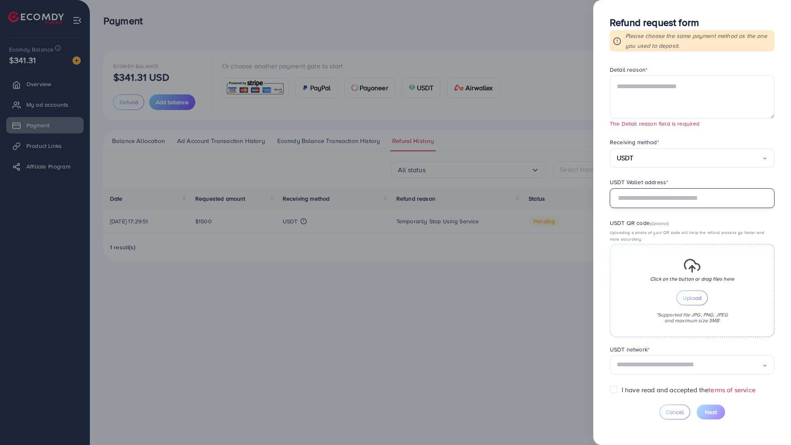
click at [659, 188] on input "text" at bounding box center [692, 198] width 165 height 20
type input "**********"
click at [664, 221] on small "(Optional)" at bounding box center [659, 224] width 19 height 6
click at [657, 359] on input "Search for option" at bounding box center [689, 365] width 145 height 13
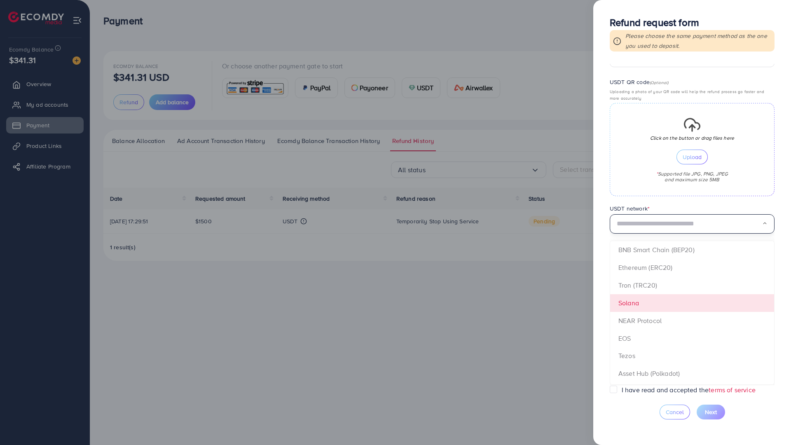
click at [649, 250] on form "**********" at bounding box center [692, 224] width 165 height 321
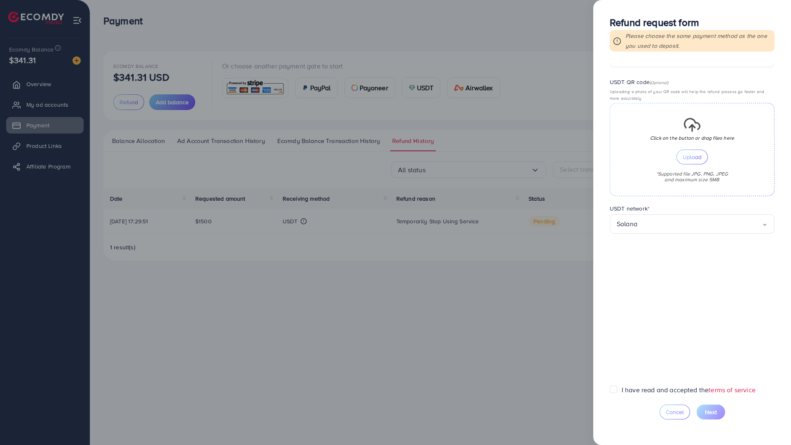
scroll to position [129, 0]
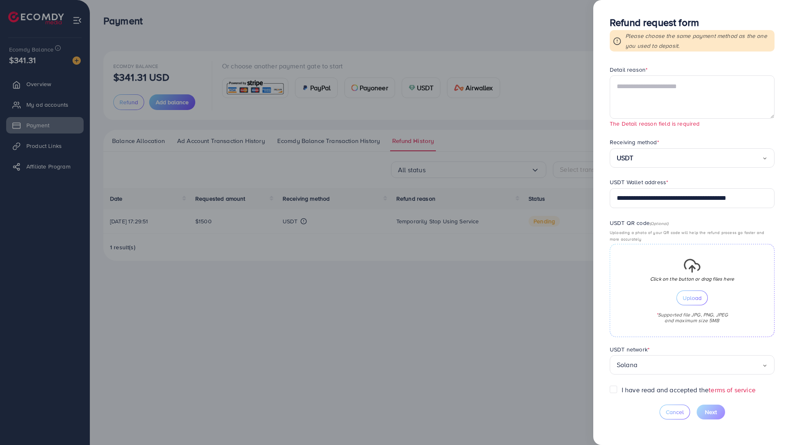
click at [651, 229] on p "Uploading a photo of your QR code will help the refund process go faster and mo…" at bounding box center [692, 235] width 165 height 13
click at [619, 385] on div "I have read and accepted the terms of service" at bounding box center [692, 389] width 165 height 9
click at [622, 385] on label "I have read and accepted the terms of service" at bounding box center [689, 389] width 134 height 9
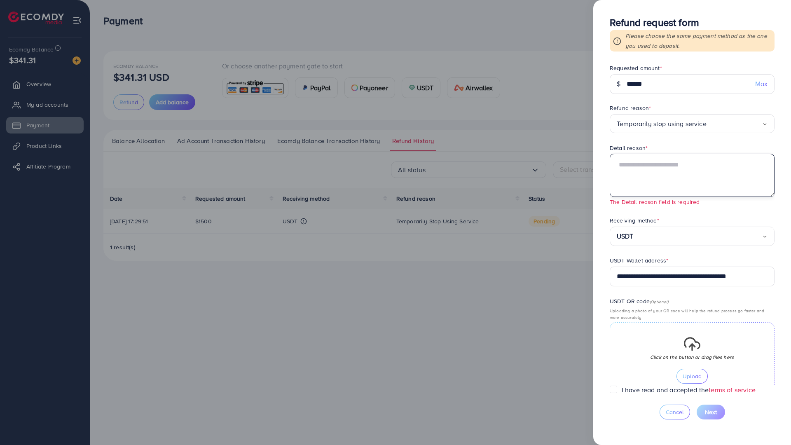
click at [654, 178] on textarea at bounding box center [692, 175] width 165 height 43
paste textarea "**********"
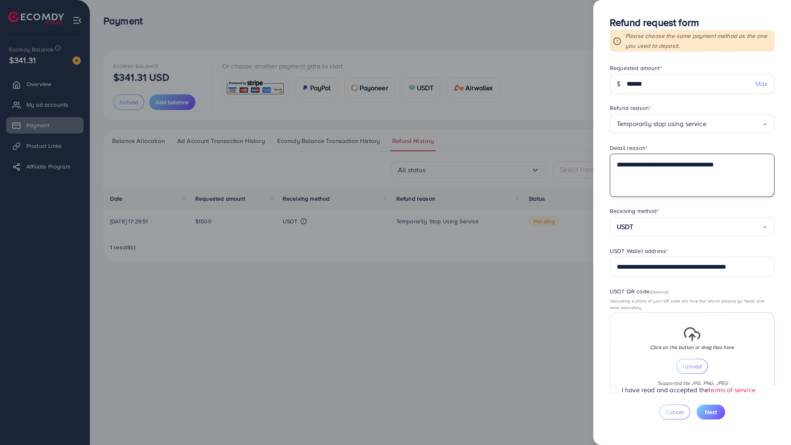
type textarea "**********"
click at [666, 210] on div "Receiving method *" at bounding box center [692, 212] width 165 height 10
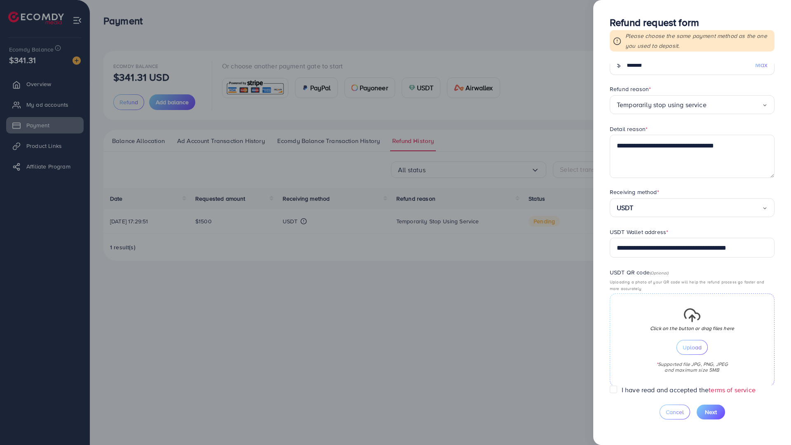
scroll to position [119, 0]
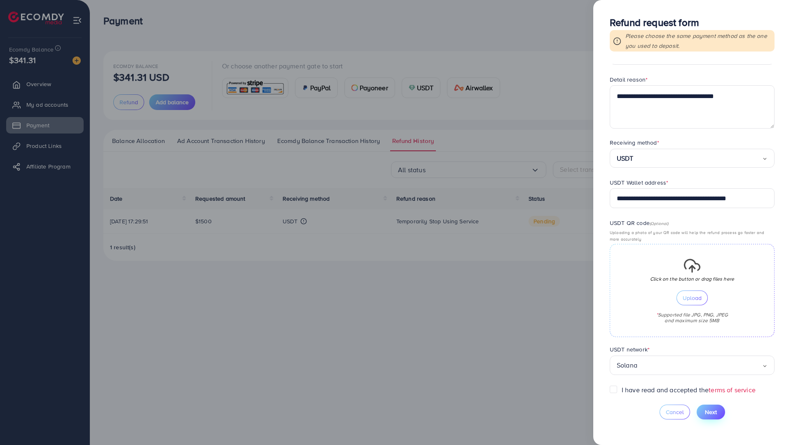
click at [708, 405] on button "Next" at bounding box center [711, 412] width 28 height 15
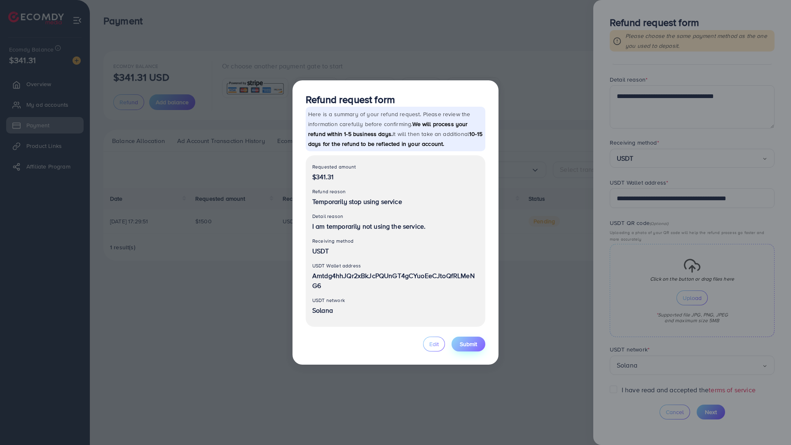
click at [469, 340] on span "Submit" at bounding box center [468, 344] width 17 height 8
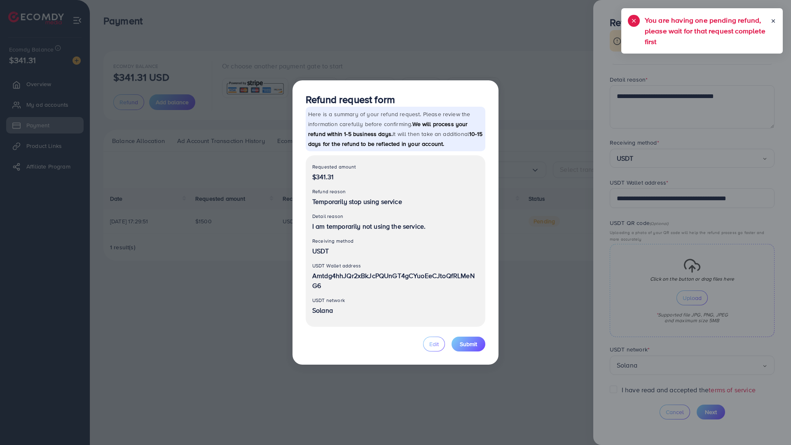
click at [686, 33] on h5 "You are having one pending refund, please wait for that request complete first" at bounding box center [708, 31] width 126 height 32
copy div "You are having one pending refund, please wait for that request complete first"
click at [426, 107] on p "Here is a summary of your refund request. Please review the information careful…" at bounding box center [396, 129] width 180 height 45
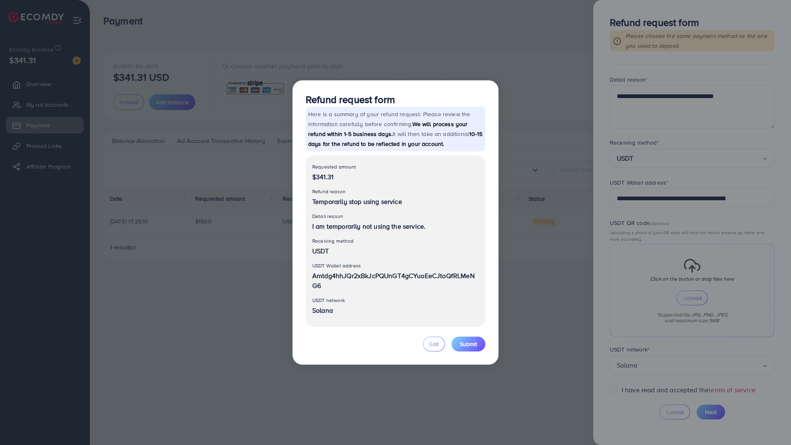
click at [523, 198] on div "Refund request form Here is a summary of your refund request. Please review the…" at bounding box center [395, 222] width 791 height 445
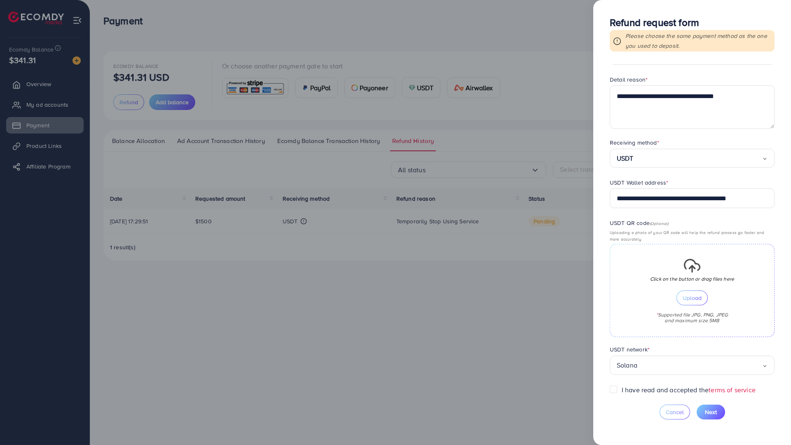
click at [210, 173] on div at bounding box center [395, 222] width 791 height 445
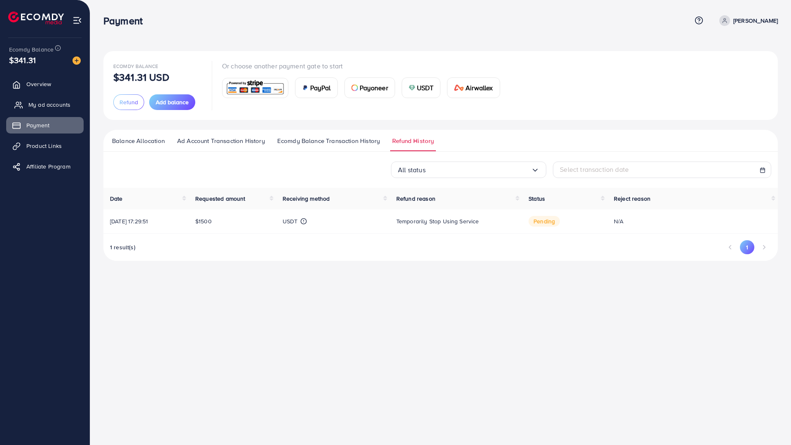
click at [34, 100] on link "My ad accounts" at bounding box center [44, 104] width 77 height 16
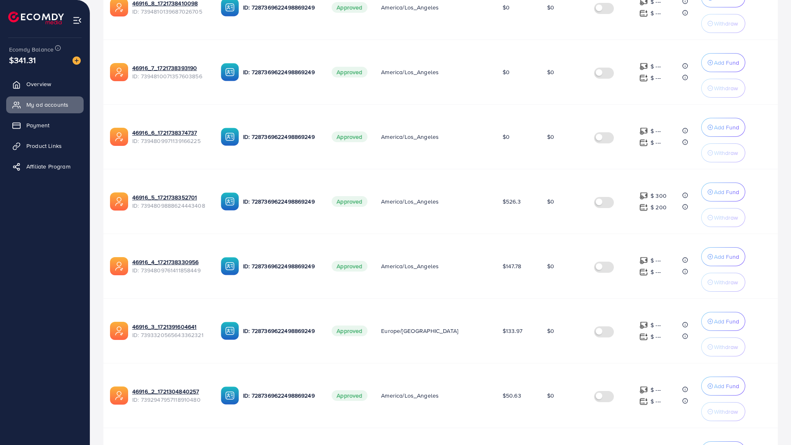
scroll to position [516, 0]
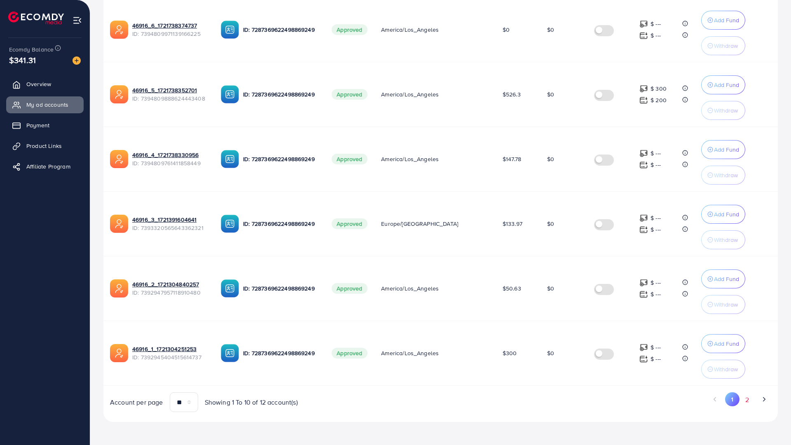
click at [745, 392] on button "2" at bounding box center [747, 399] width 15 height 15
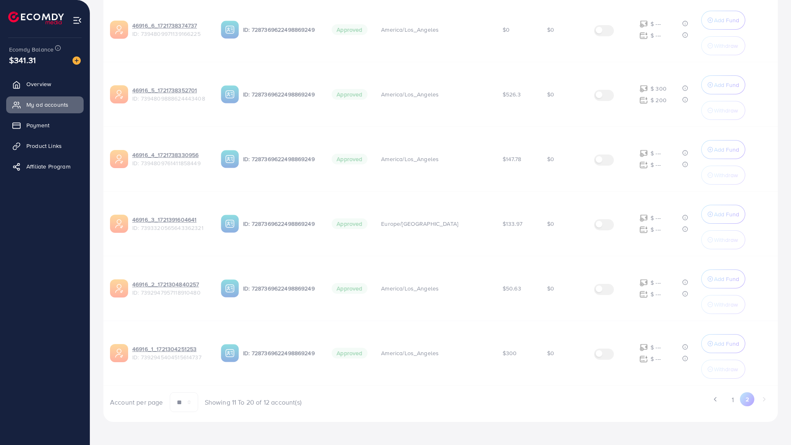
scroll to position [0, 0]
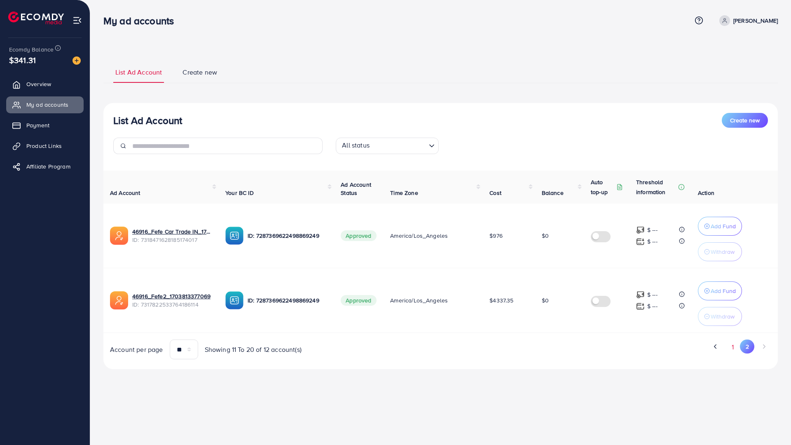
click at [733, 346] on button "1" at bounding box center [733, 347] width 14 height 15
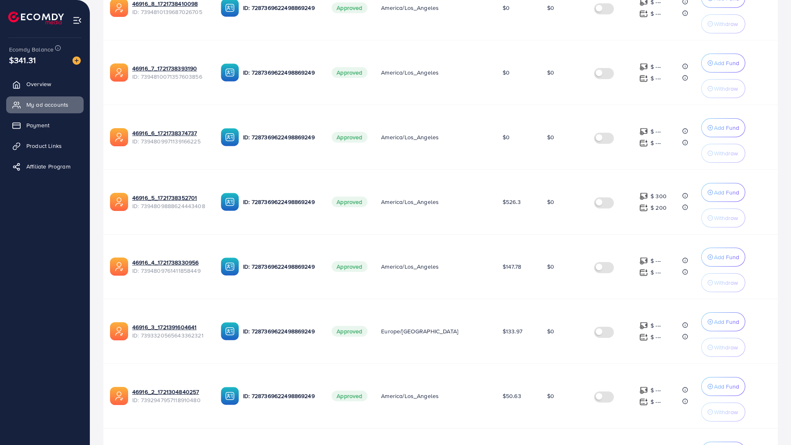
scroll to position [351, 0]
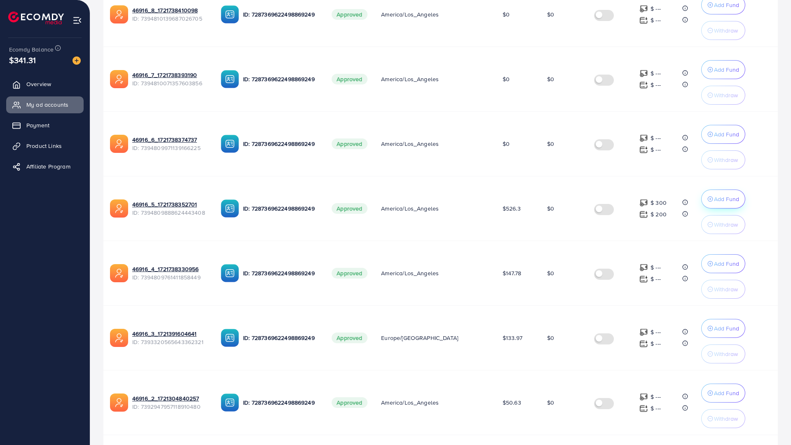
click at [715, 203] on p "Add Fund" at bounding box center [726, 199] width 25 height 10
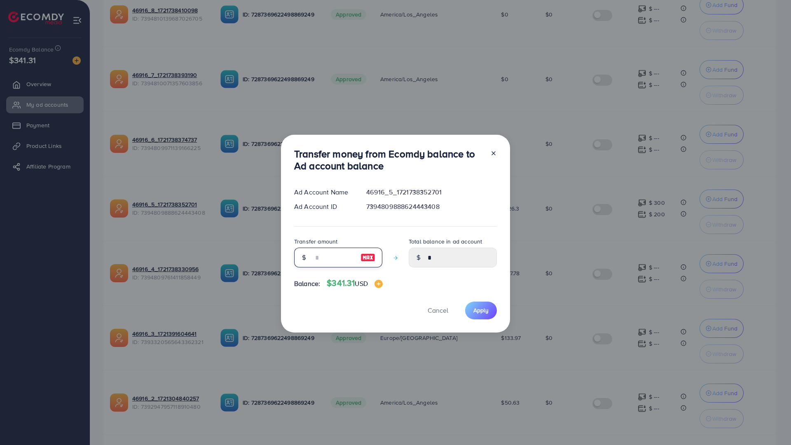
click at [343, 248] on input "number" at bounding box center [333, 258] width 41 height 20
click at [369, 248] on div at bounding box center [368, 258] width 28 height 20
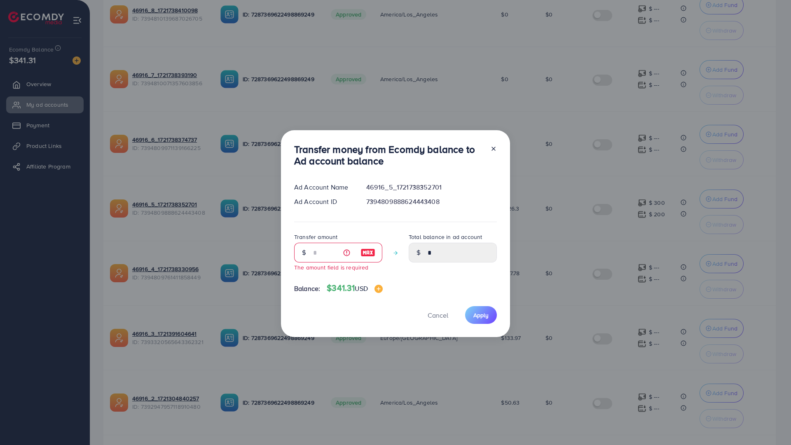
click at [366, 248] on img at bounding box center [368, 253] width 15 height 10
type input "***"
type input "******"
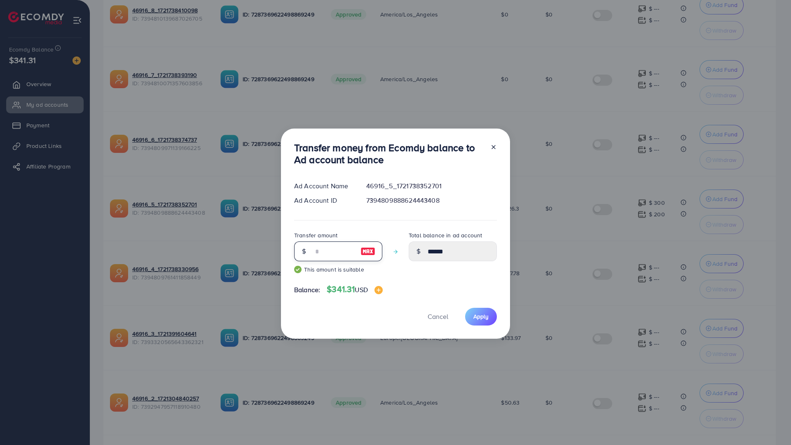
click at [338, 242] on input "***" at bounding box center [333, 252] width 41 height 20
type input "*"
type input "****"
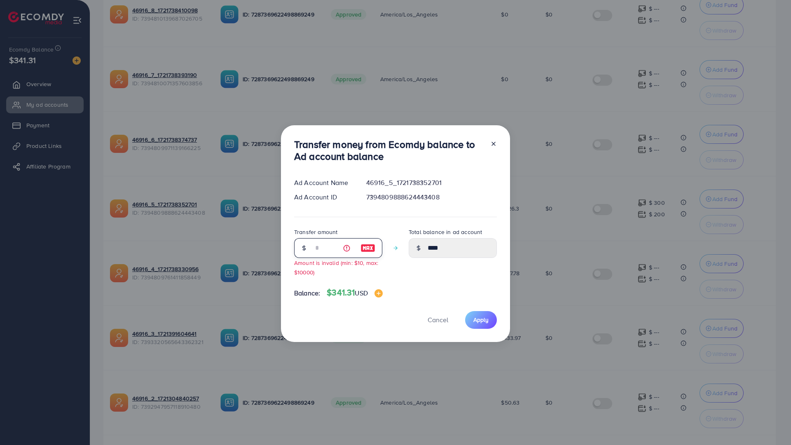
type input "***"
type input "******"
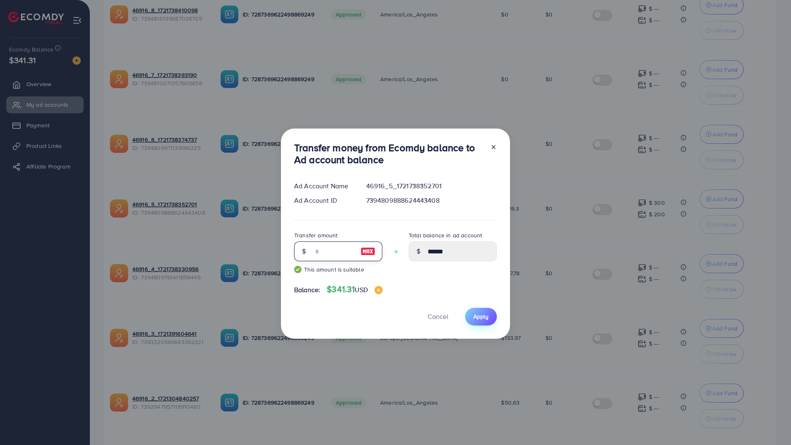
type input "***"
click at [478, 312] on span "Apply" at bounding box center [481, 316] width 15 height 8
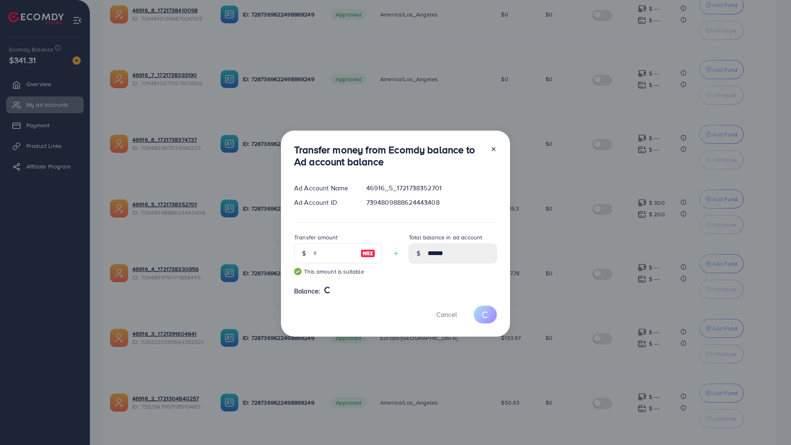
type input "*"
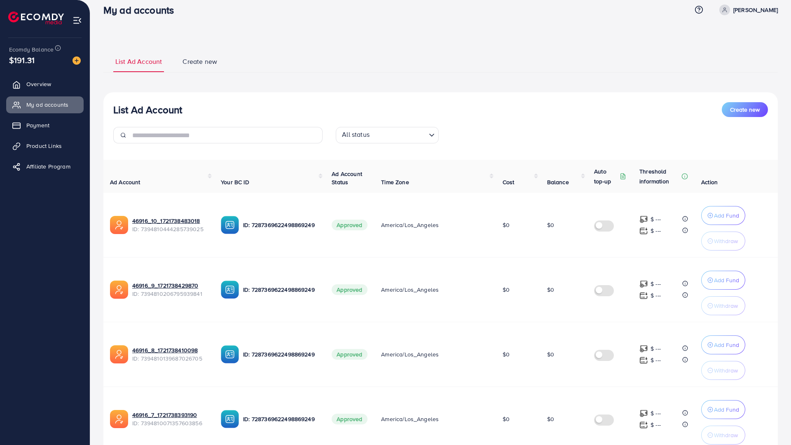
scroll to position [0, 0]
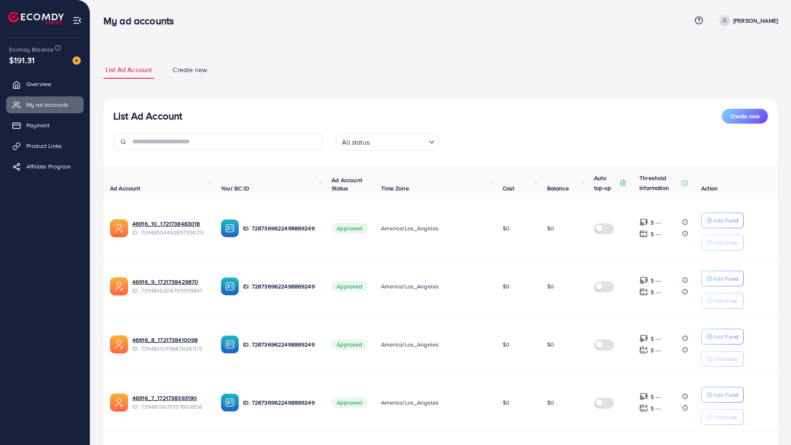
drag, startPoint x: 362, startPoint y: 134, endPoint x: 369, endPoint y: 147, distance: 14.2
click at [368, 145] on div "All status" at bounding box center [383, 141] width 88 height 14
drag, startPoint x: 300, startPoint y: 120, endPoint x: 286, endPoint y: 107, distance: 18.4
click at [300, 119] on div "List Ad Account Create new" at bounding box center [440, 116] width 655 height 15
click at [182, 72] on span "Create new" at bounding box center [190, 69] width 35 height 9
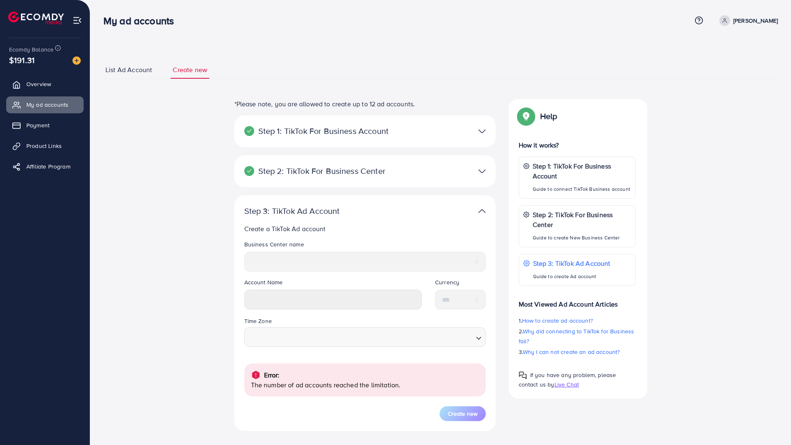
click at [138, 73] on span "List Ad Account" at bounding box center [129, 69] width 47 height 9
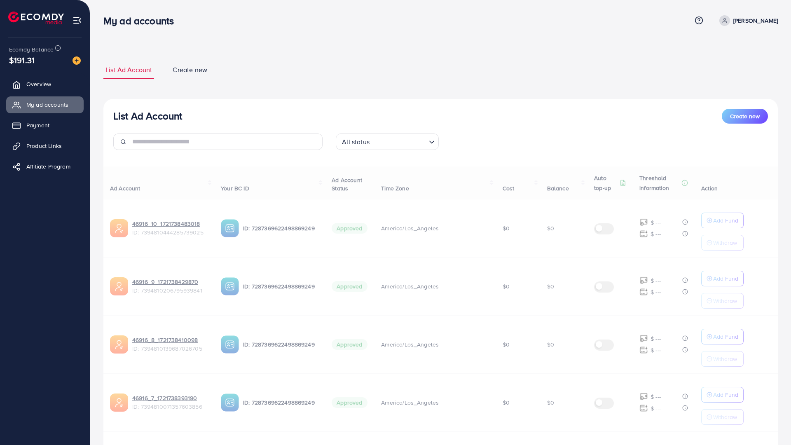
click at [189, 76] on link "Create new" at bounding box center [190, 70] width 39 height 18
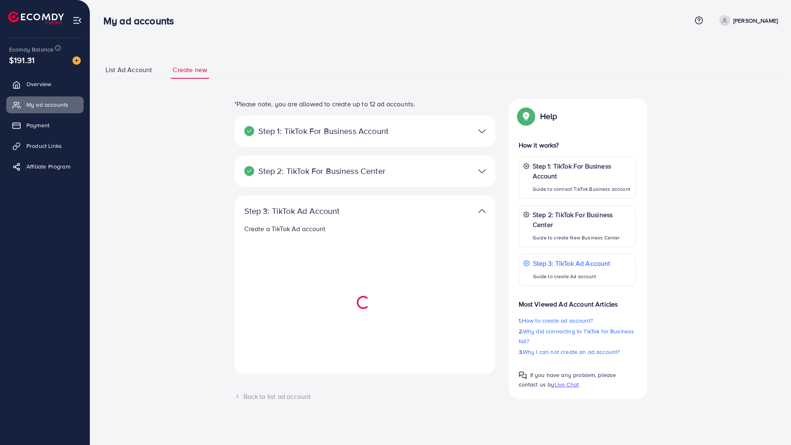
click at [481, 131] on img at bounding box center [482, 131] width 7 height 12
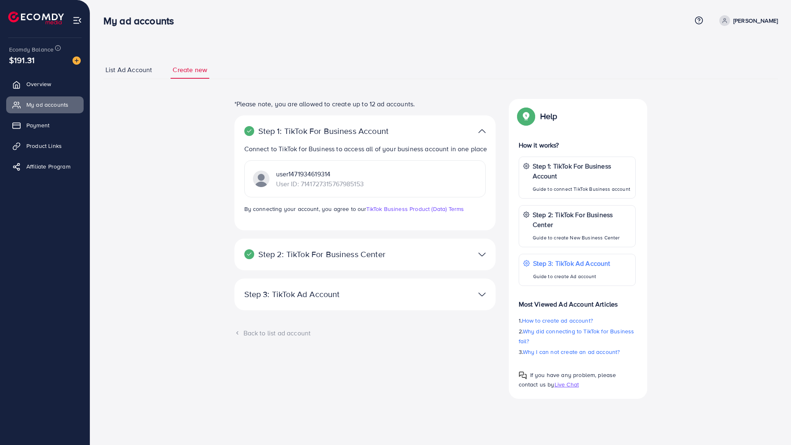
click at [374, 264] on div "Step 2: TikTok For Business Center Business Center is a powerful business manag…" at bounding box center [365, 255] width 261 height 32
click at [376, 250] on p "Step 2: TikTok For Business Center" at bounding box center [322, 254] width 157 height 10
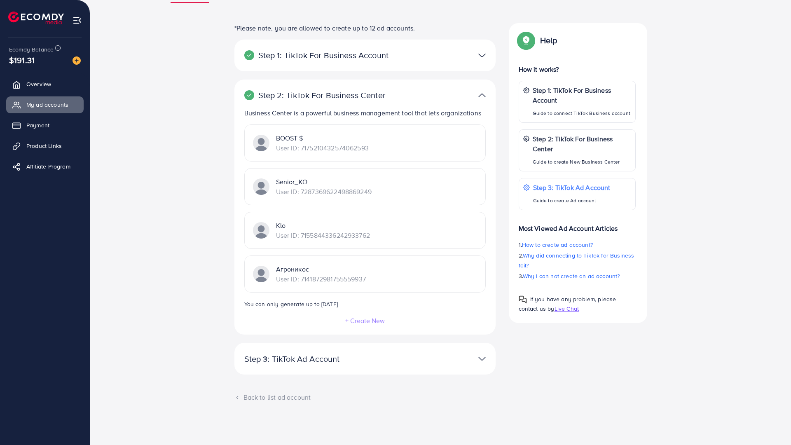
scroll to position [127, 0]
click at [353, 354] on p "Step 3: TikTok Ad Account" at bounding box center [322, 359] width 157 height 10
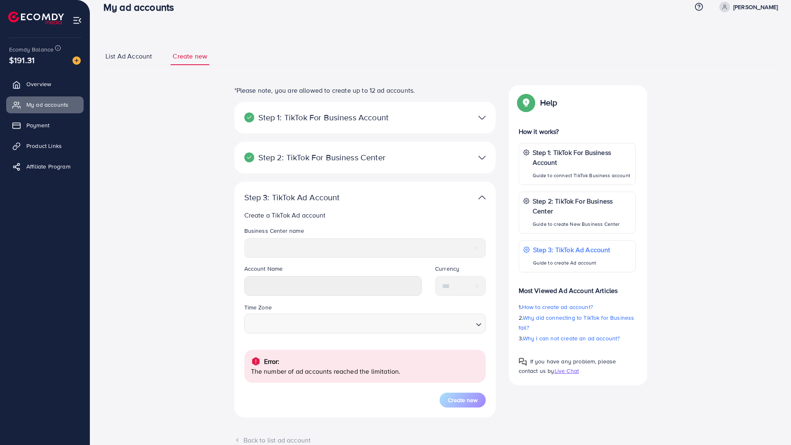
scroll to position [0, 0]
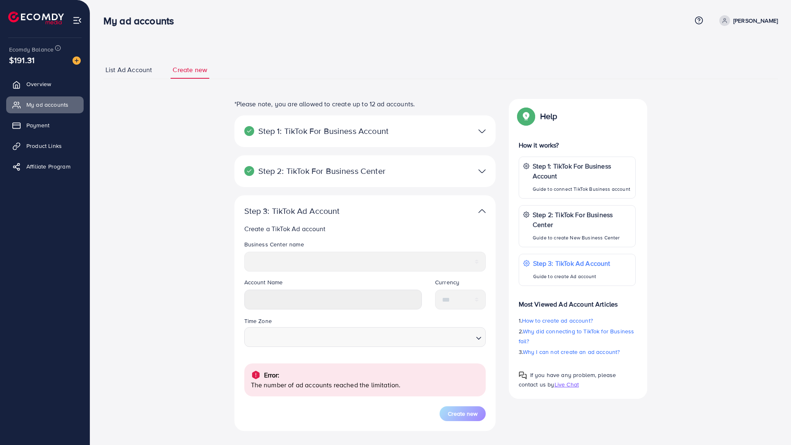
click at [131, 63] on link "List Ad Account" at bounding box center [128, 70] width 51 height 18
